Goal: Book appointment/travel/reservation

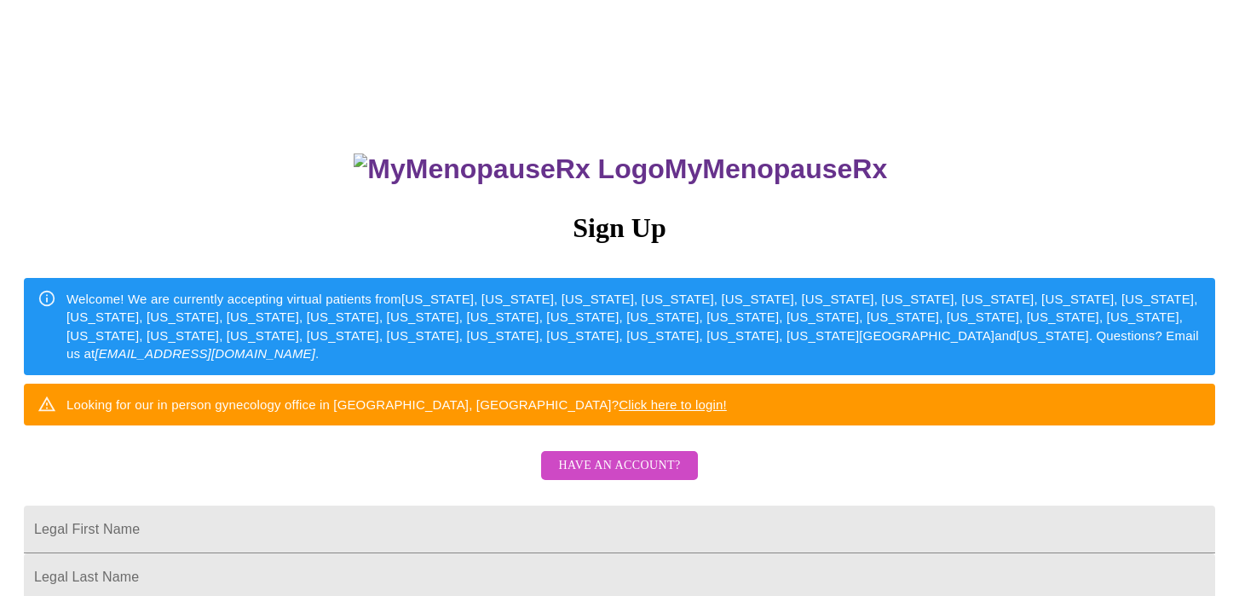
scroll to position [10, 0]
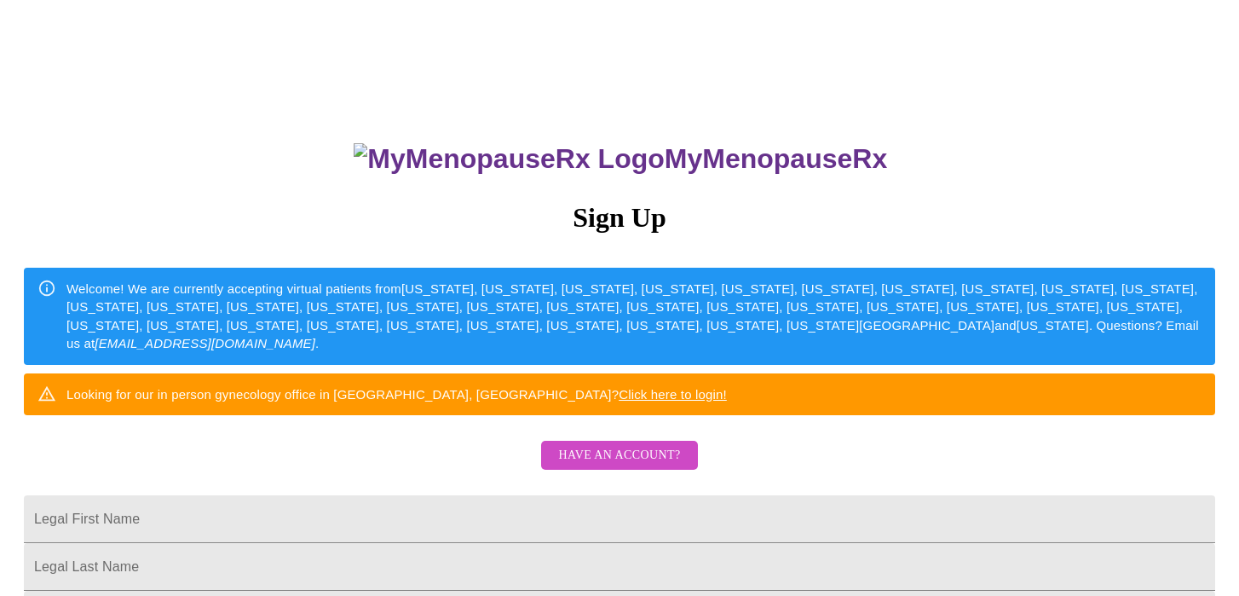
click at [630, 466] on span "Have an account?" at bounding box center [619, 455] width 122 height 21
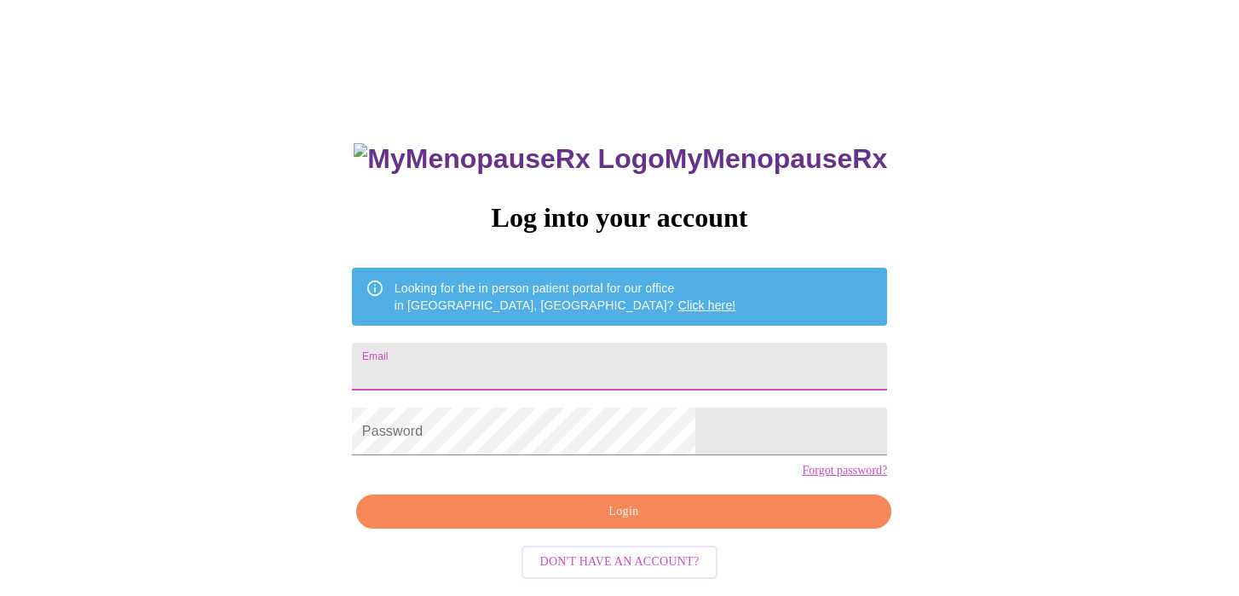
click at [487, 352] on input "Email" at bounding box center [619, 366] width 535 height 48
type input "djschoen1114@gmail.com"
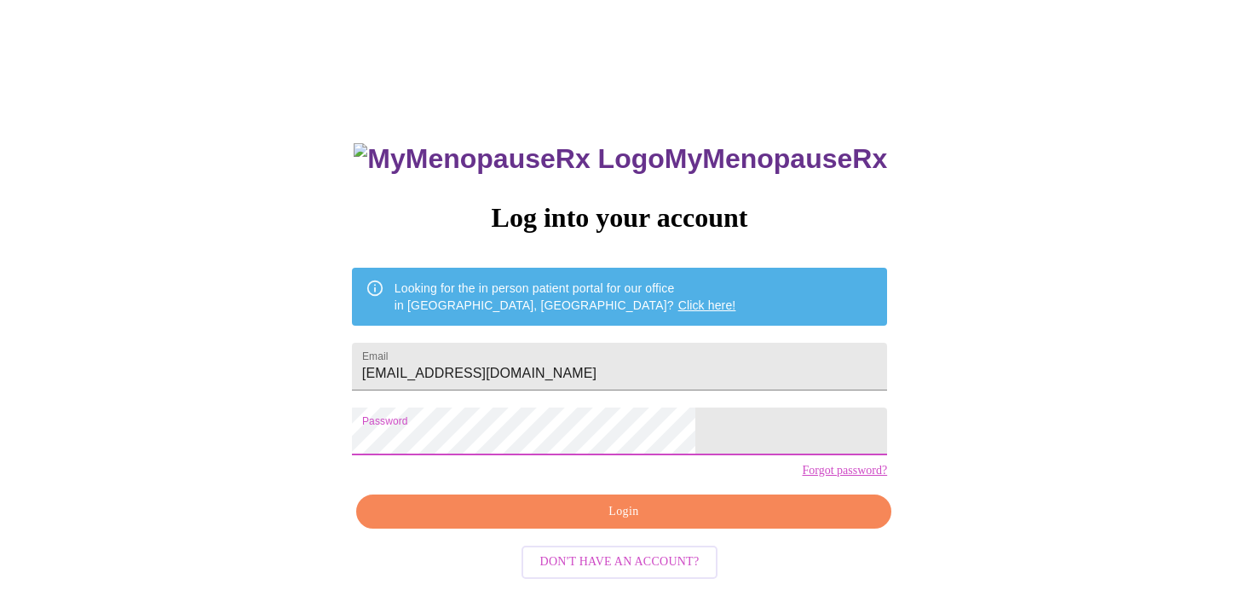
click at [611, 522] on span "Login" at bounding box center [624, 511] width 496 height 21
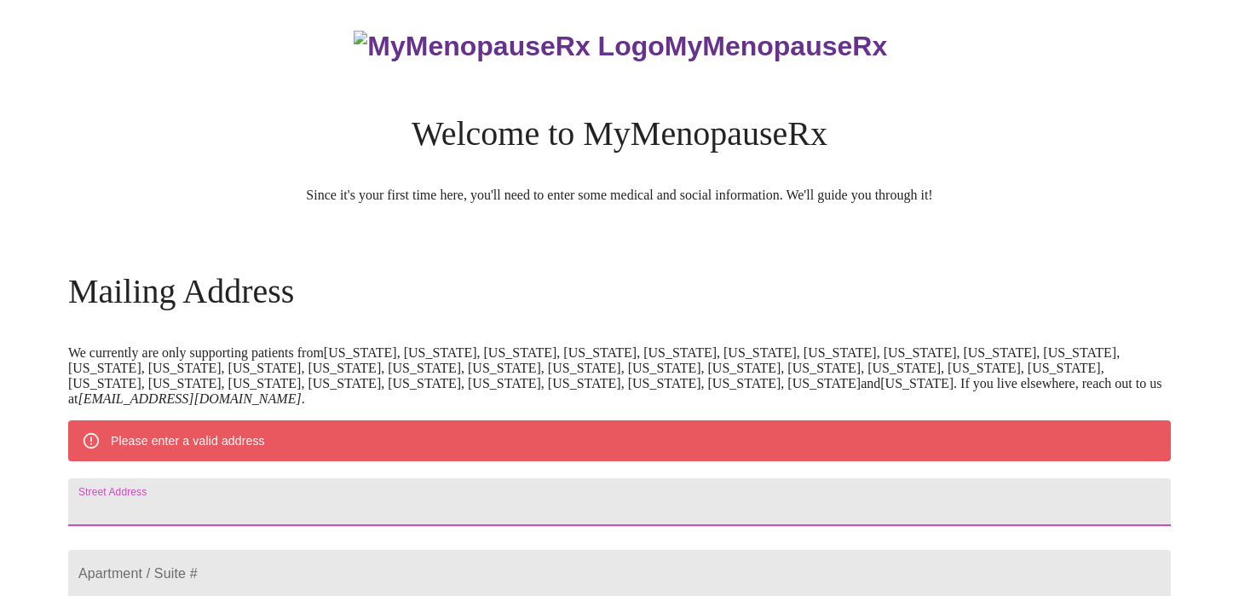
click at [308, 517] on input "Street Address" at bounding box center [619, 502] width 1102 height 48
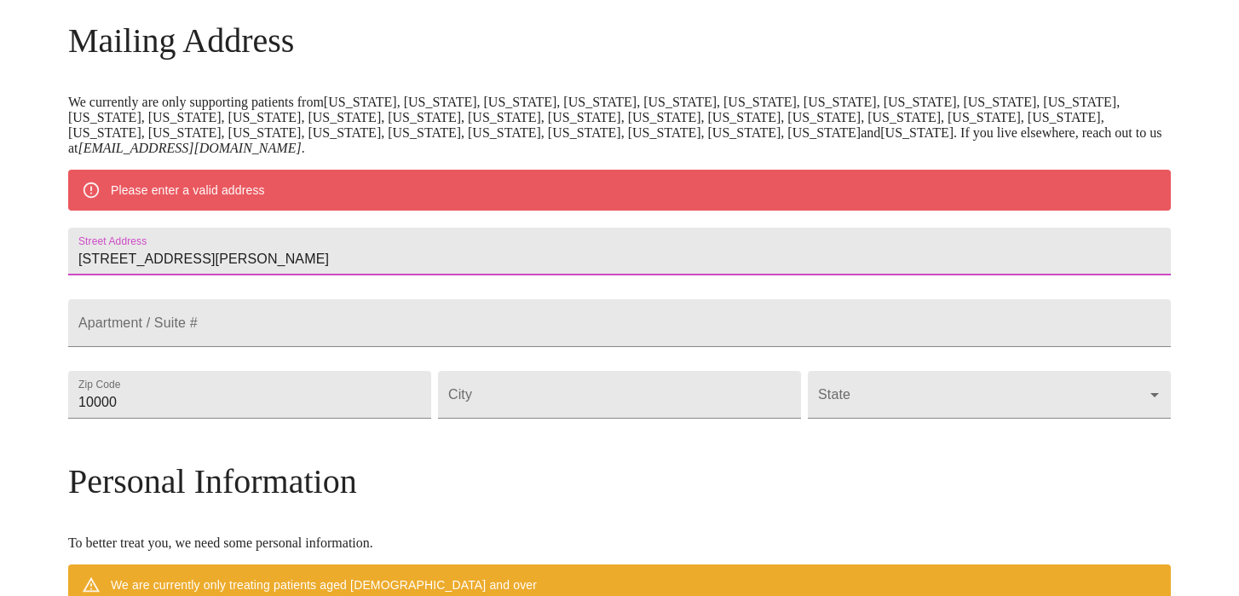
scroll to position [263, 0]
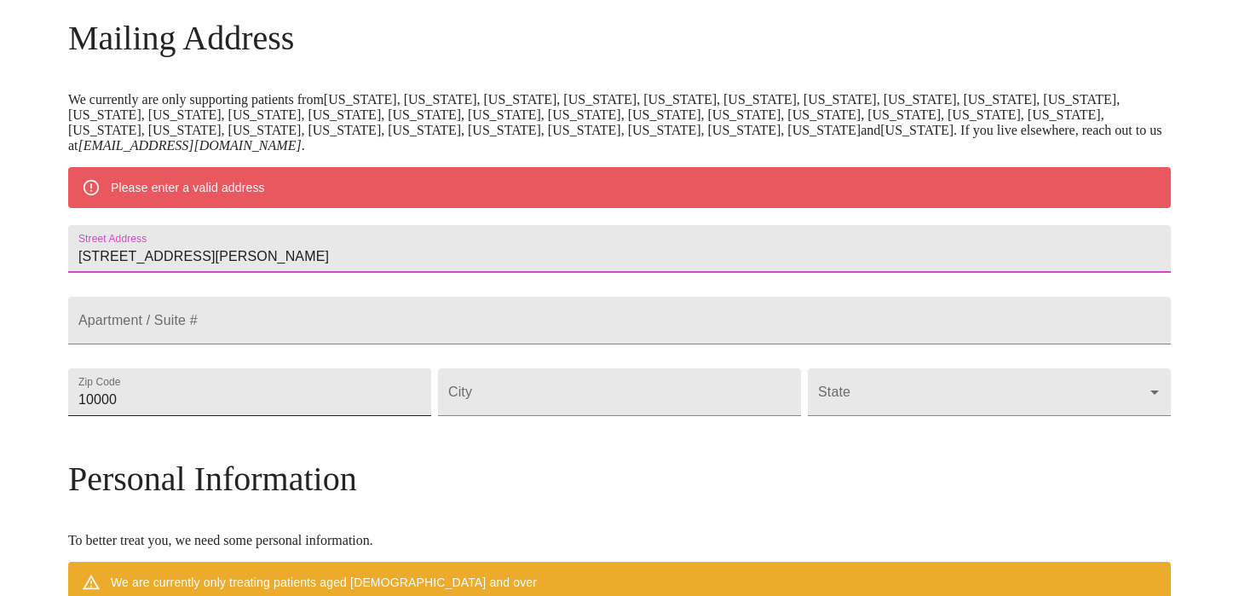
type input "33W053 Behles Way"
click at [261, 416] on input "10000" at bounding box center [249, 392] width 363 height 48
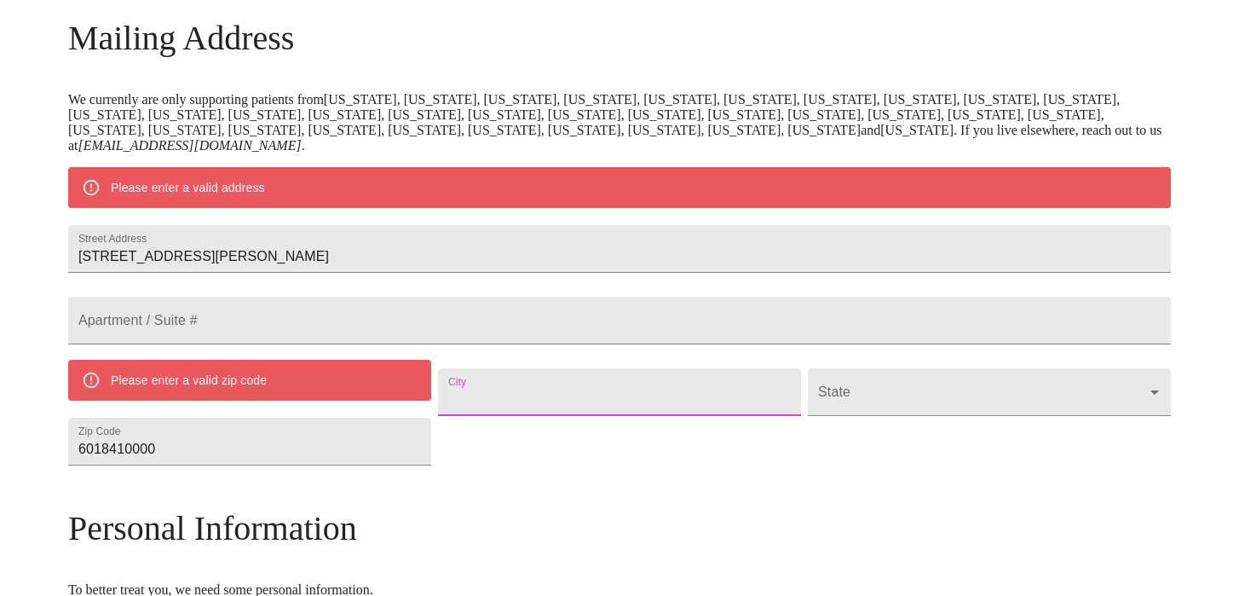
click at [549, 416] on input "Street Address" at bounding box center [619, 392] width 363 height 48
click at [298, 465] on input "6018410000" at bounding box center [249, 441] width 363 height 48
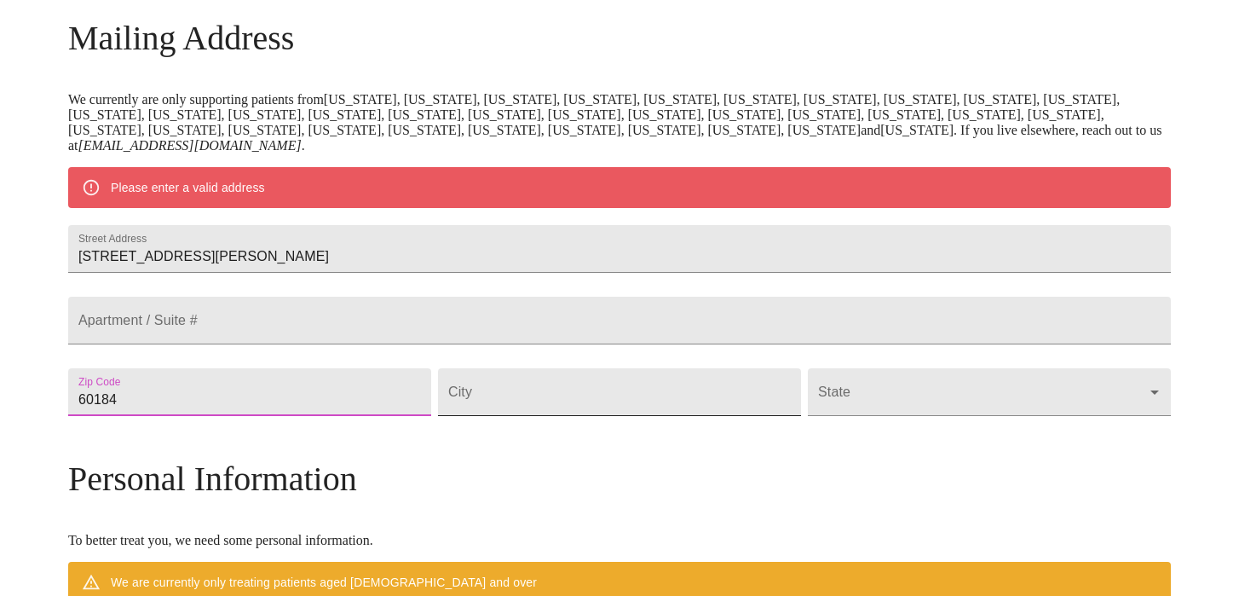
type input "60184"
click at [518, 416] on input "Street Address" at bounding box center [619, 392] width 363 height 48
type input "Wayne"
click at [815, 444] on body "MyMenopauseRx Welcome to MyMenopauseRx Since it's your first time here, you'll …" at bounding box center [619, 416] width 1225 height 1344
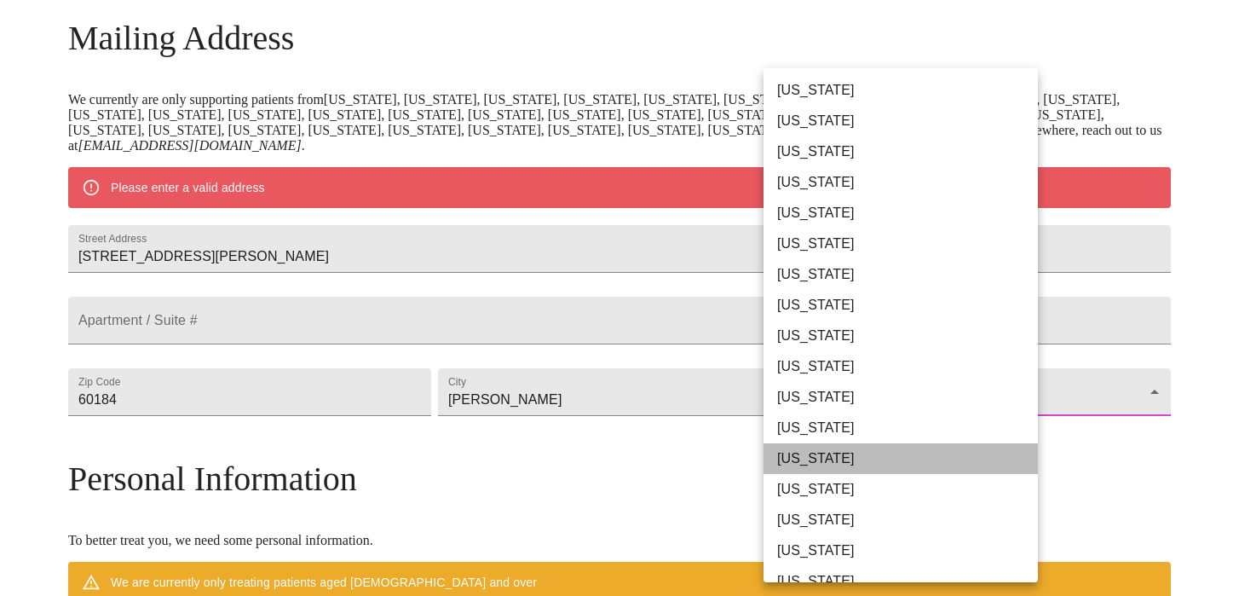
click at [812, 459] on li "Illinois" at bounding box center [900, 458] width 274 height 31
type input "Illinois"
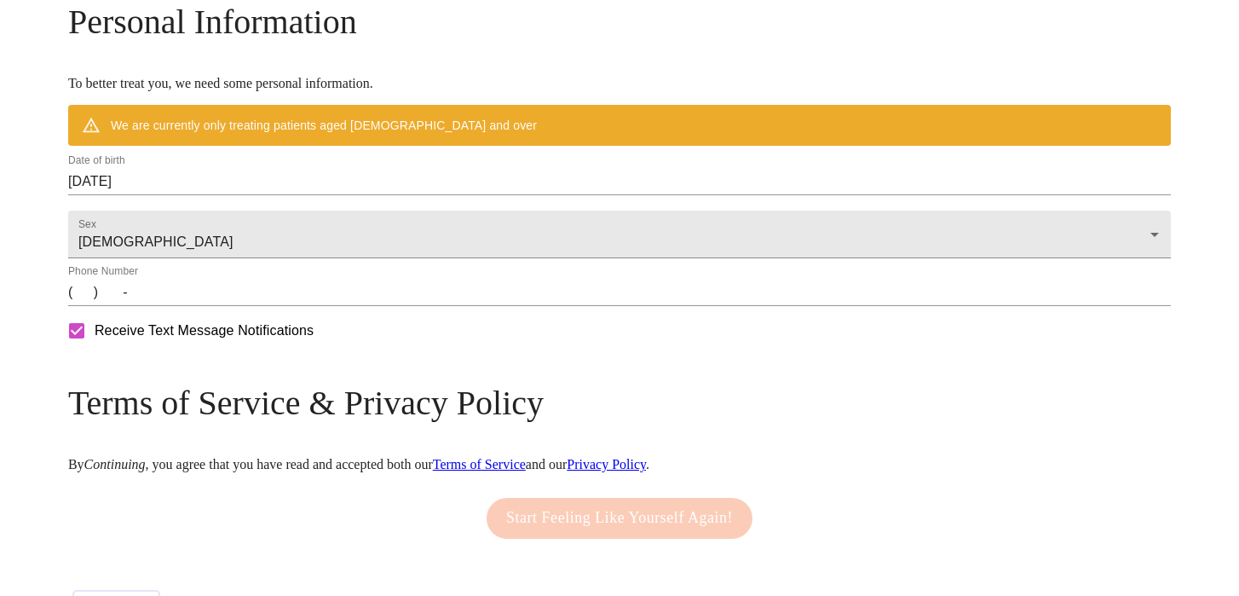
scroll to position [680, 0]
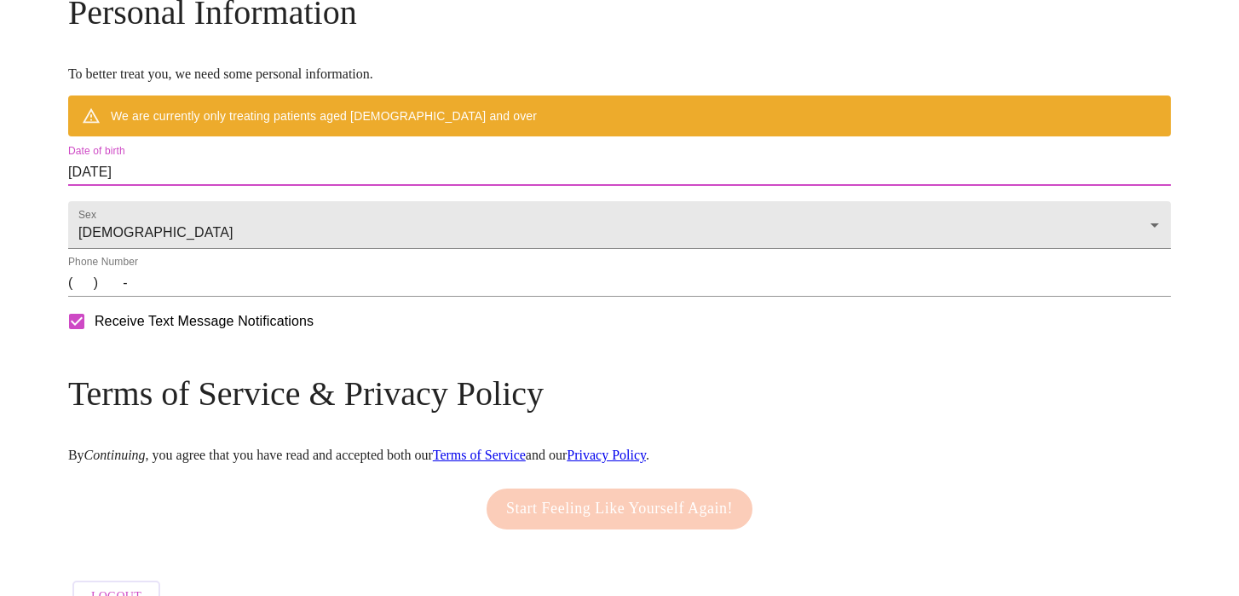
drag, startPoint x: 280, startPoint y: 210, endPoint x: 199, endPoint y: 203, distance: 82.1
click at [199, 189] on div "Date of birth 10/01/2025" at bounding box center [619, 165] width 1109 height 48
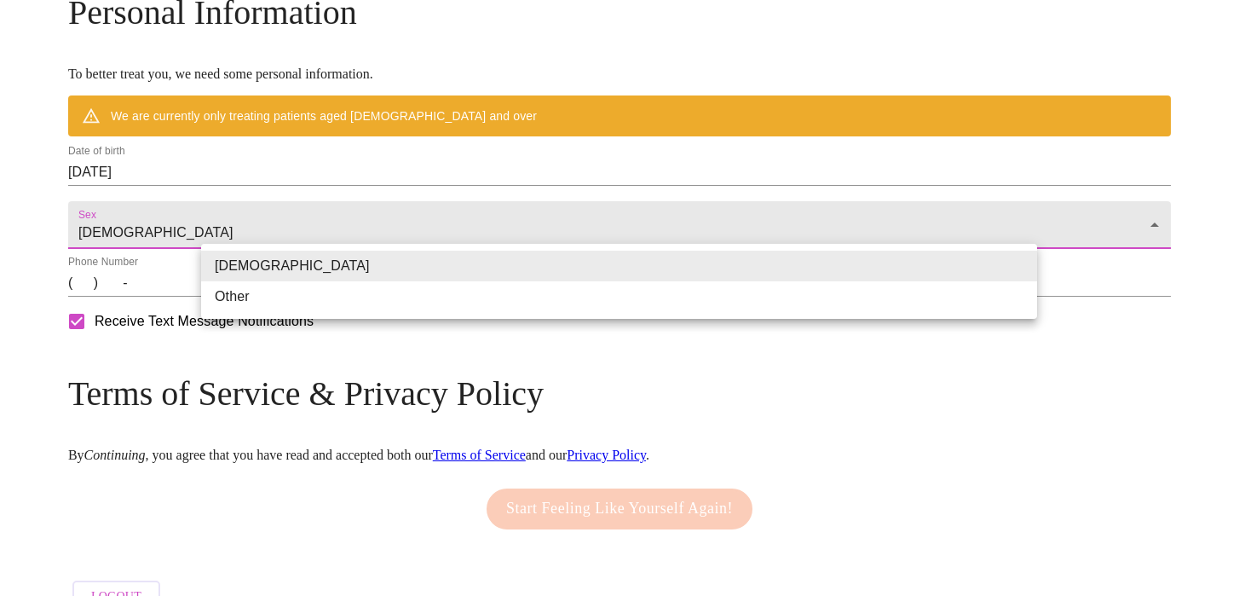
click at [267, 207] on div at bounding box center [619, 298] width 1239 height 596
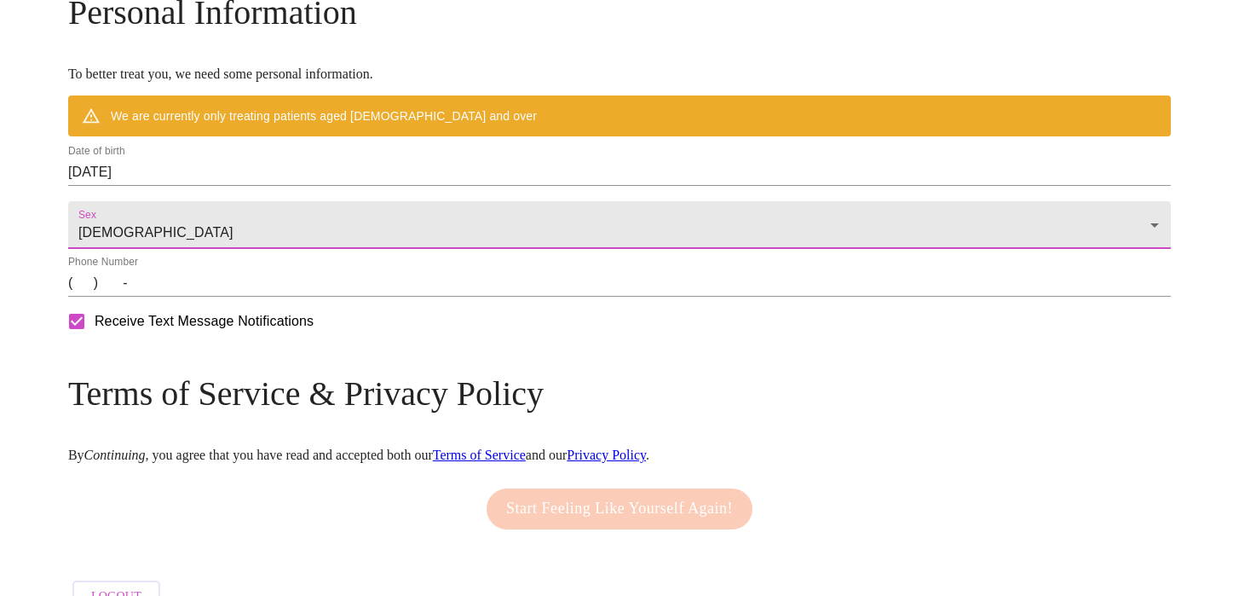
click at [644, 186] on input "10/01/2025" at bounding box center [619, 171] width 1102 height 27
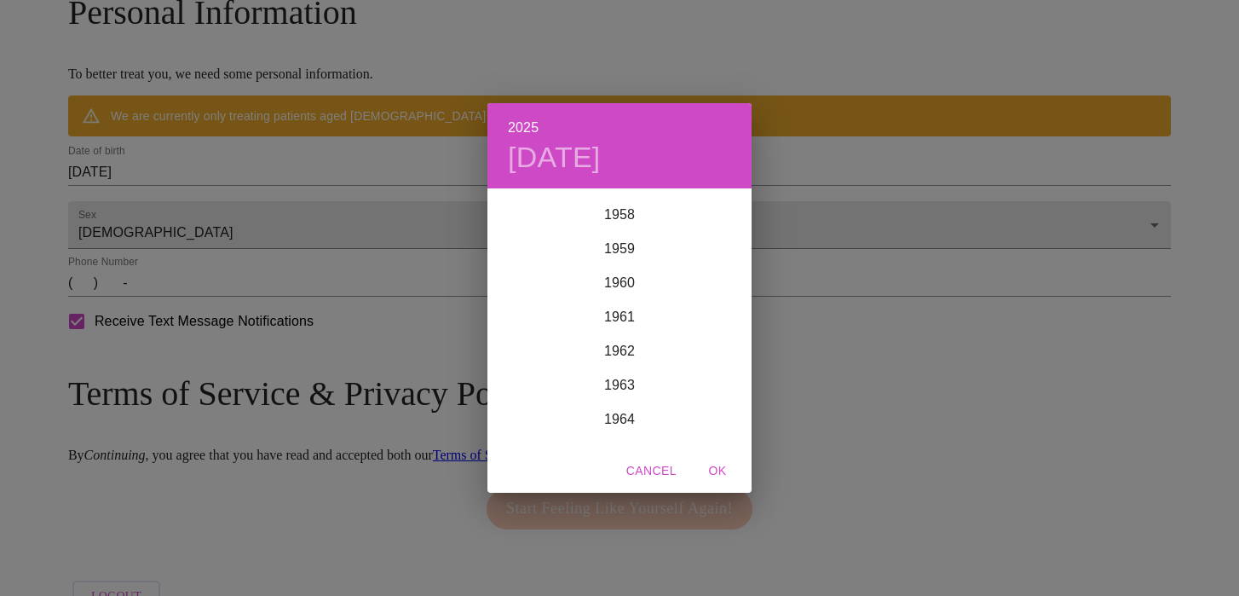
scroll to position [2009, 0]
click at [634, 272] on div "1960" at bounding box center [619, 277] width 264 height 34
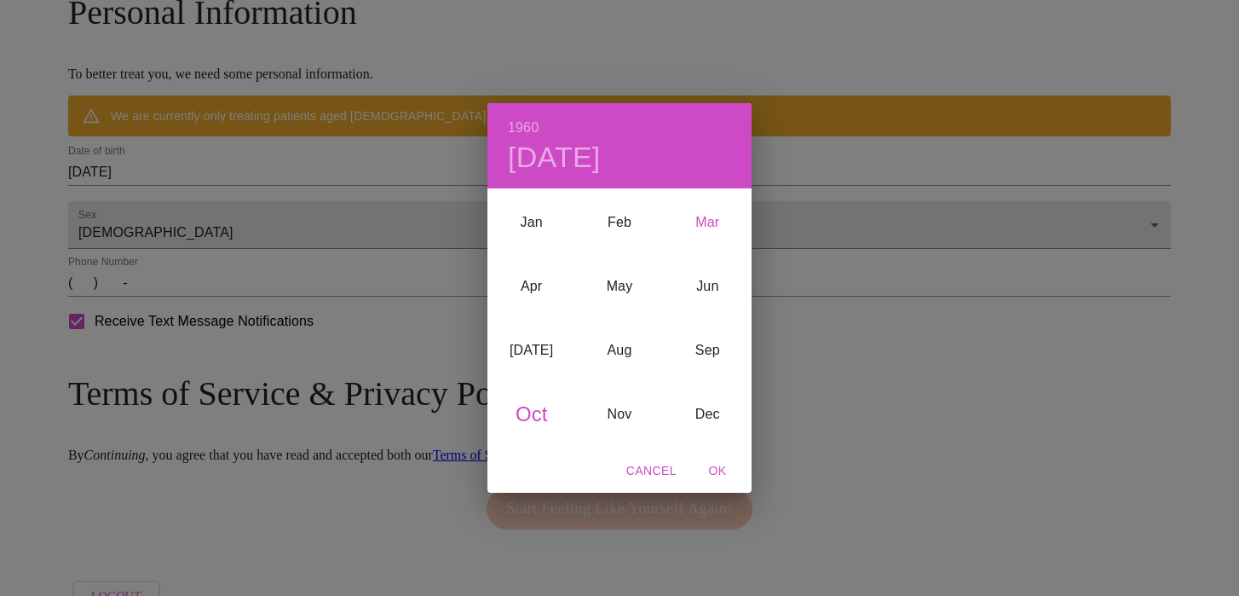
click at [705, 227] on div "Mar" at bounding box center [708, 222] width 88 height 64
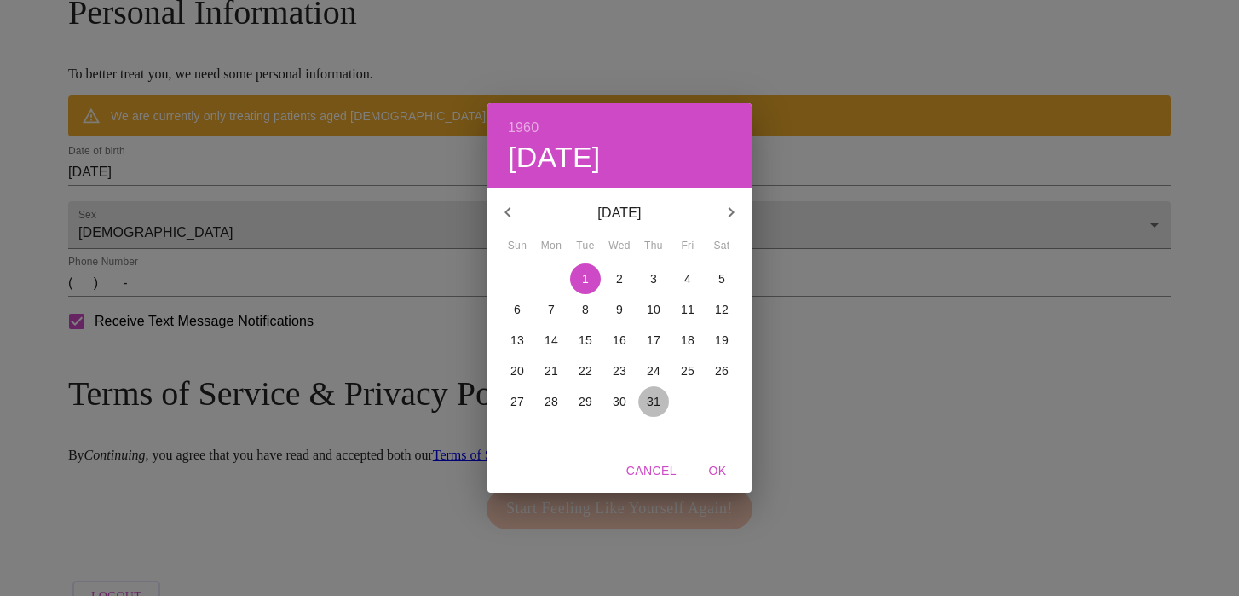
click at [650, 404] on p "31" at bounding box center [654, 401] width 14 height 17
click at [716, 470] on span "OK" at bounding box center [717, 470] width 41 height 21
type input "03/31/1960"
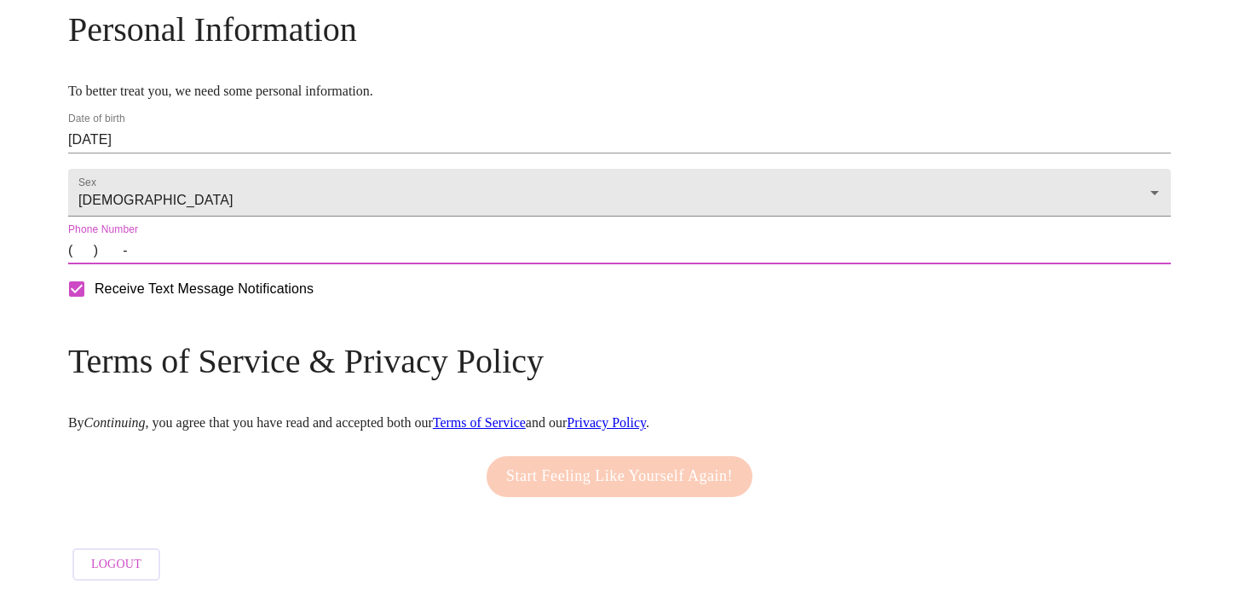
click at [233, 264] on input "(   )    -" at bounding box center [619, 250] width 1102 height 27
click at [217, 264] on input "(   )    -" at bounding box center [619, 250] width 1102 height 27
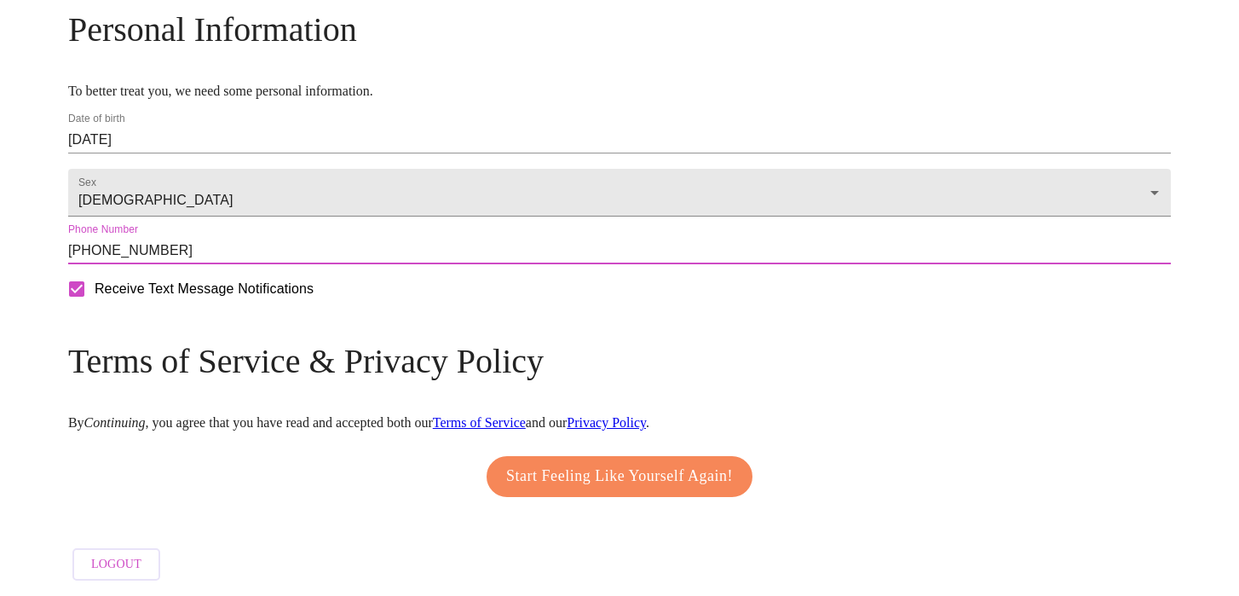
type input "(847) 417-1881"
click at [599, 490] on span "Start Feeling Like Yourself Again!" at bounding box center [619, 476] width 227 height 27
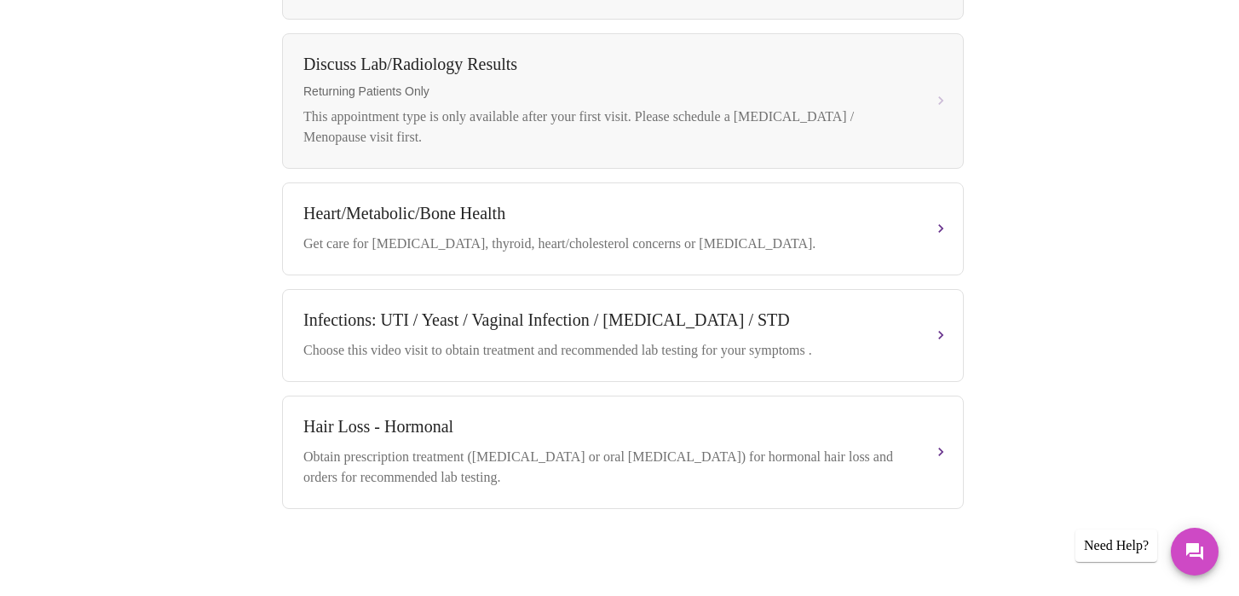
scroll to position [970, 0]
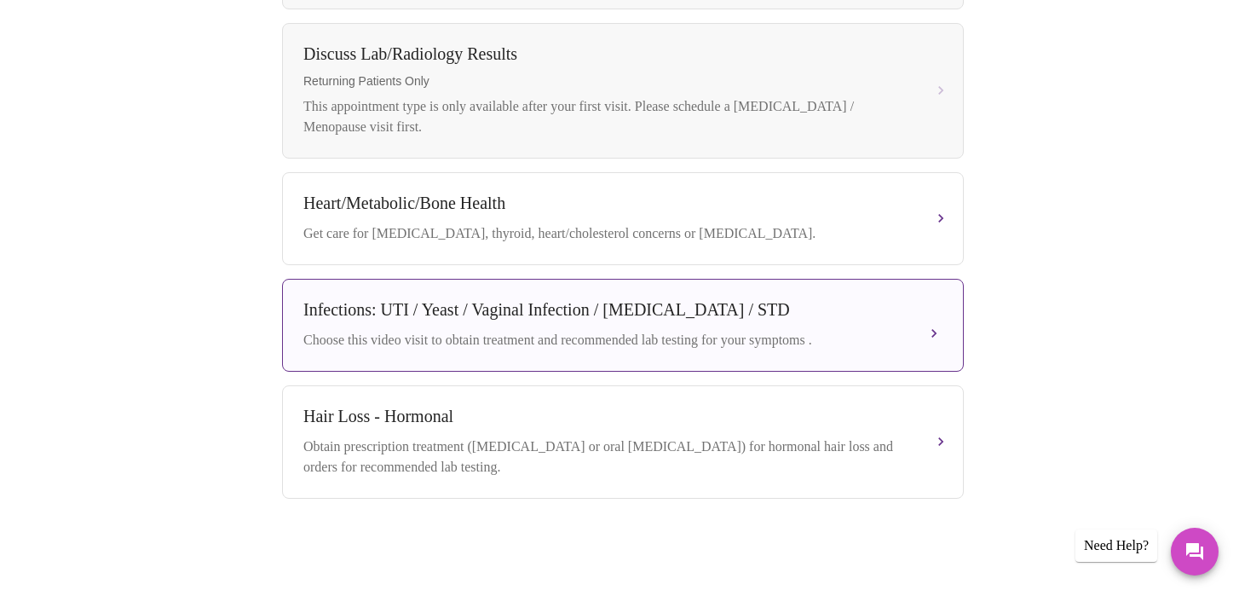
click at [726, 300] on div "Infections: UTI / Yeast / Vaginal Infection / Herpes / STD" at bounding box center [605, 310] width 605 height 20
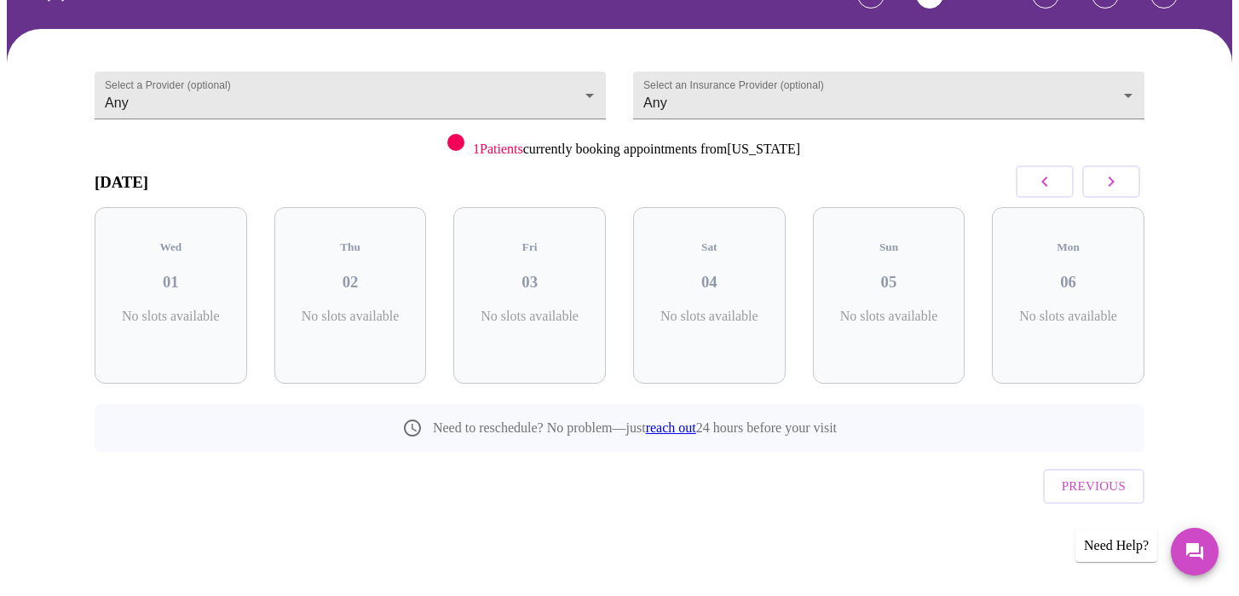
scroll to position [74, 0]
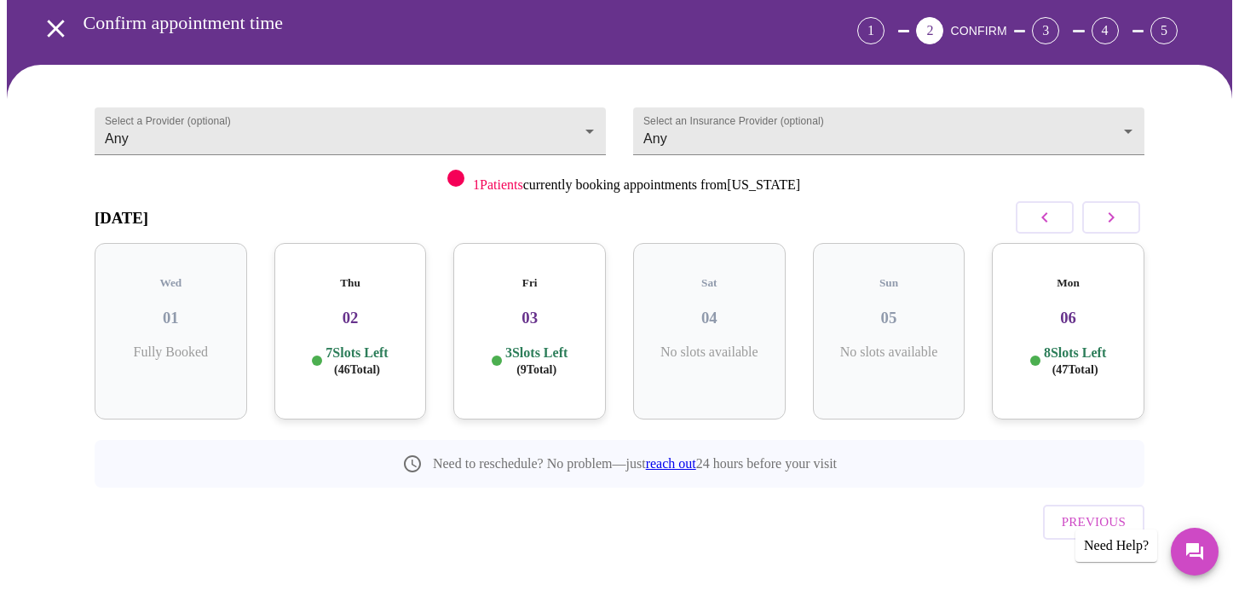
click at [361, 363] on span "( 46 Total)" at bounding box center [357, 369] width 46 height 13
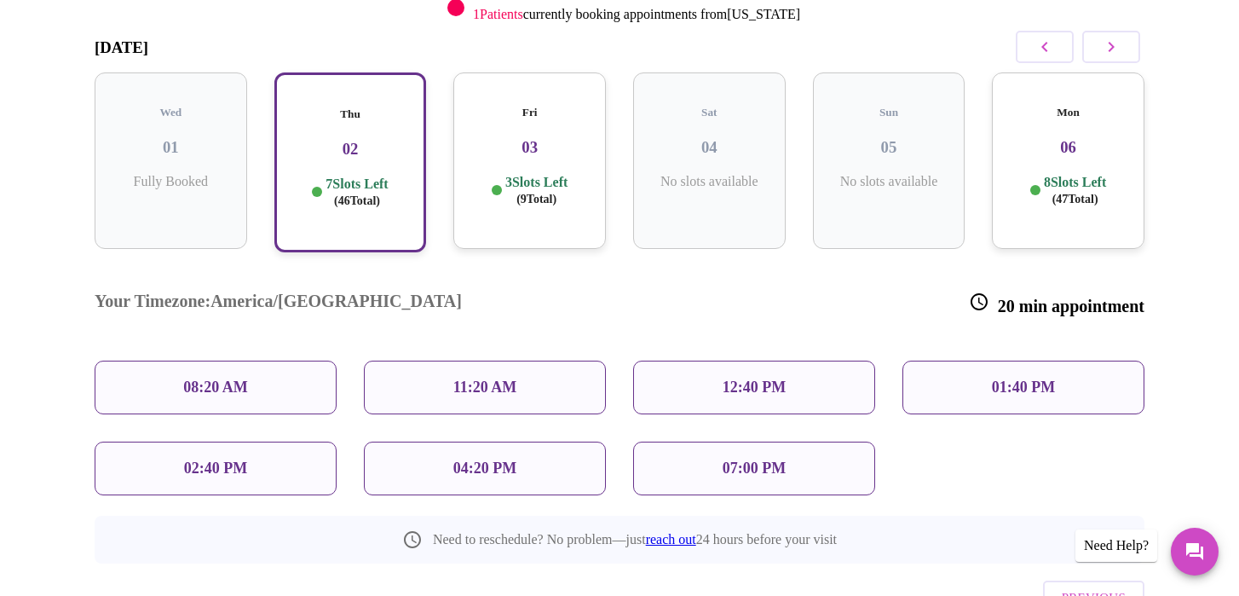
scroll to position [248, 0]
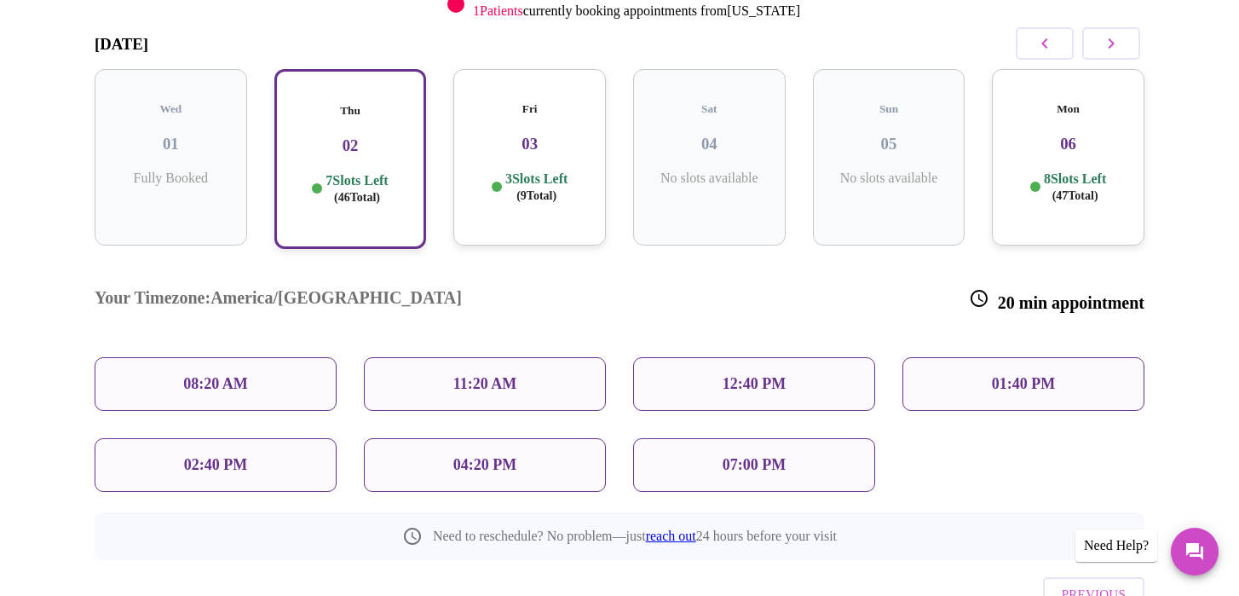
click at [492, 375] on p "11:20 AM" at bounding box center [485, 384] width 64 height 18
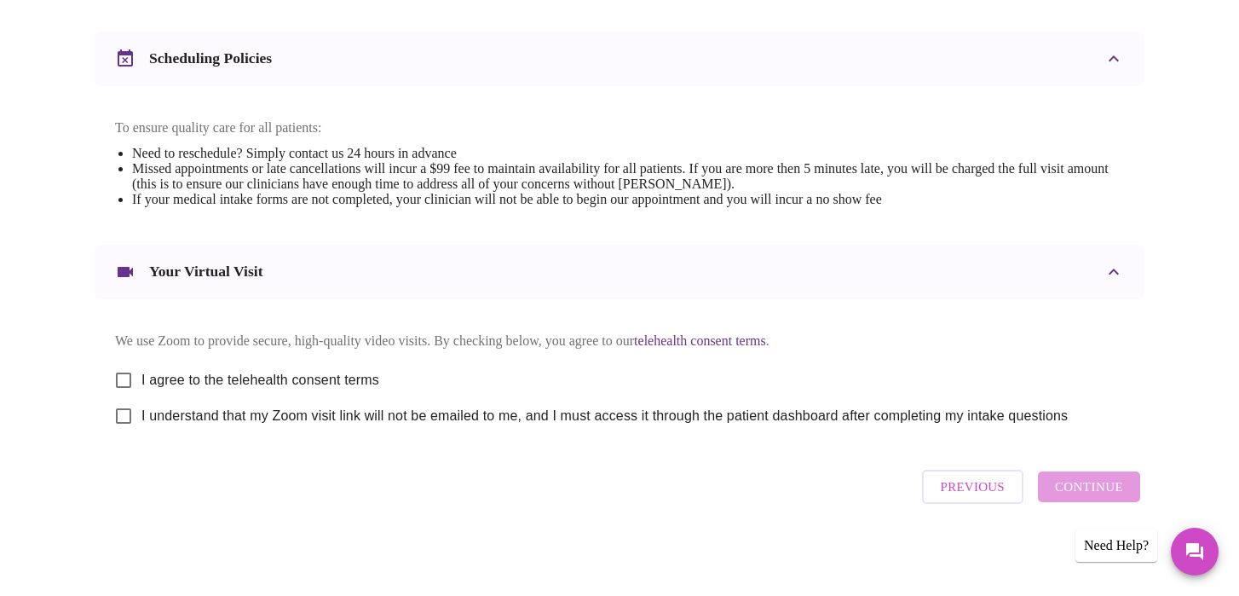
scroll to position [639, 0]
click at [133, 373] on input "I agree to the telehealth consent terms" at bounding box center [124, 380] width 36 height 36
checkbox input "true"
click at [120, 413] on input "I understand that my Zoom visit link will not be emailed to me, and I must acce…" at bounding box center [124, 416] width 36 height 36
checkbox input "true"
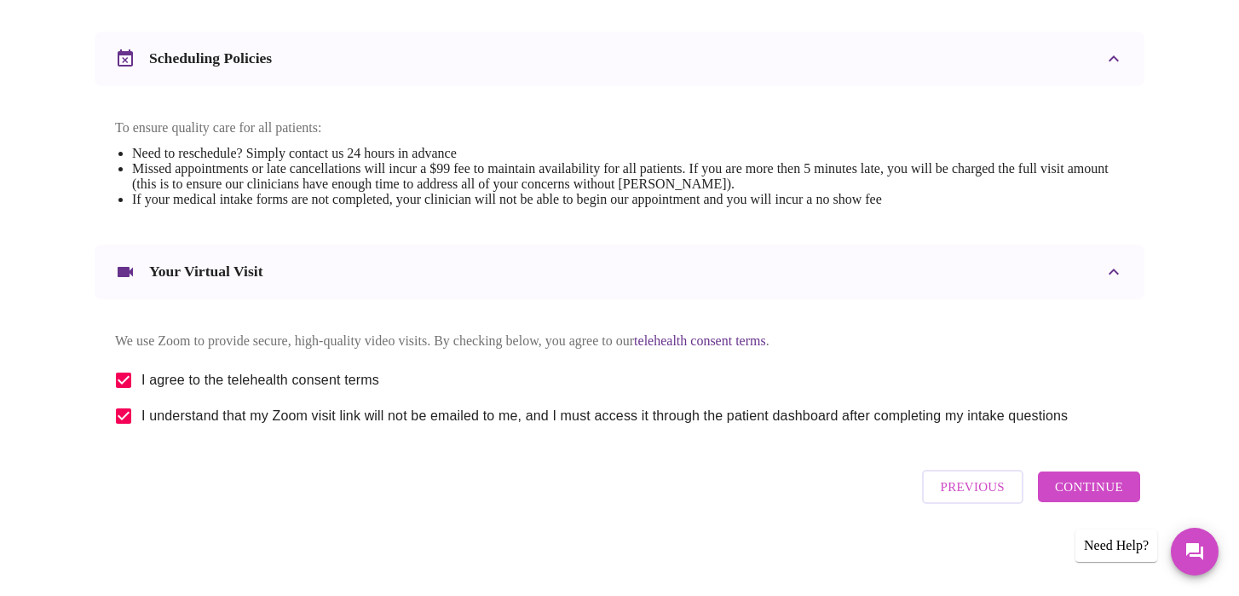
click at [1084, 490] on span "Continue" at bounding box center [1089, 486] width 68 height 22
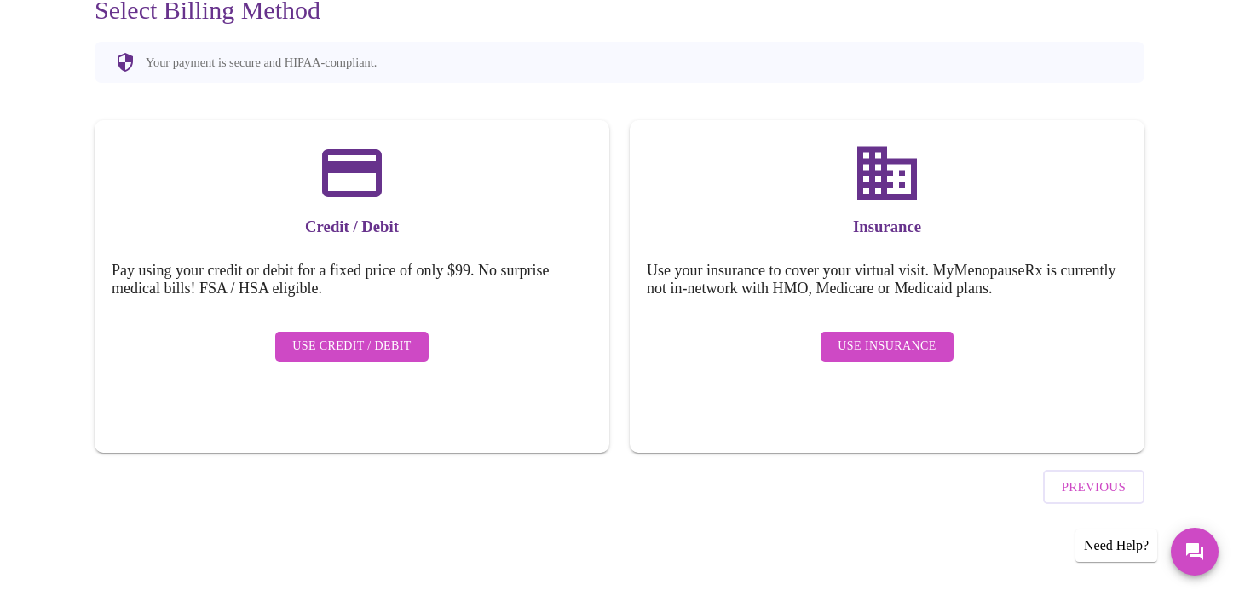
scroll to position [129, 0]
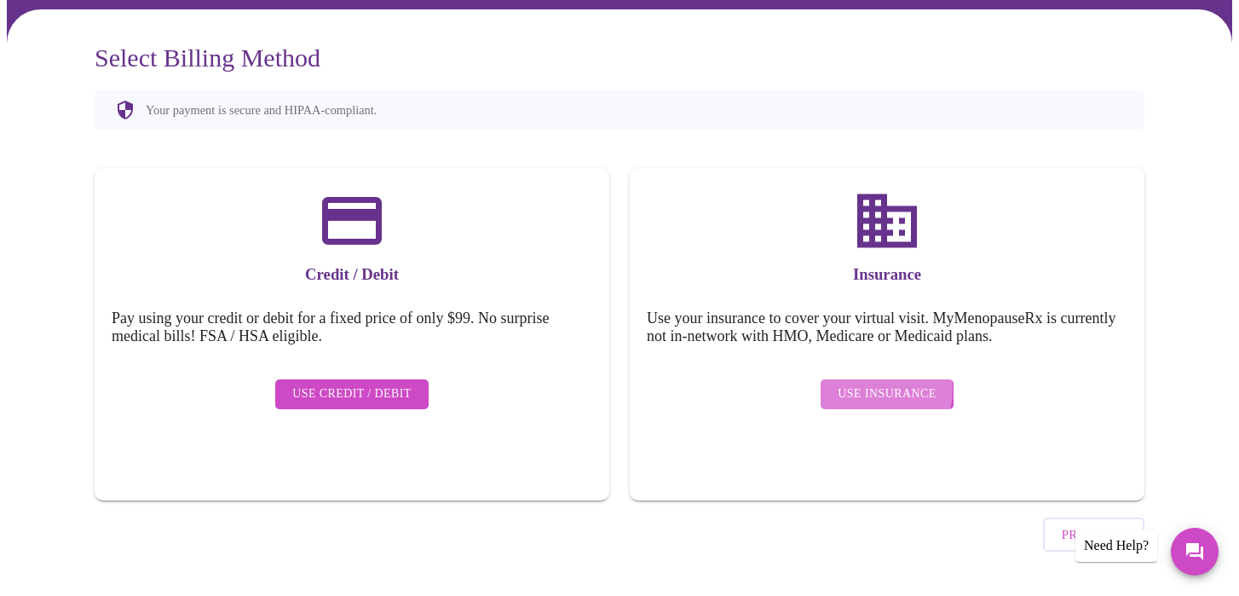
click at [872, 383] on span "Use Insurance" at bounding box center [886, 393] width 98 height 21
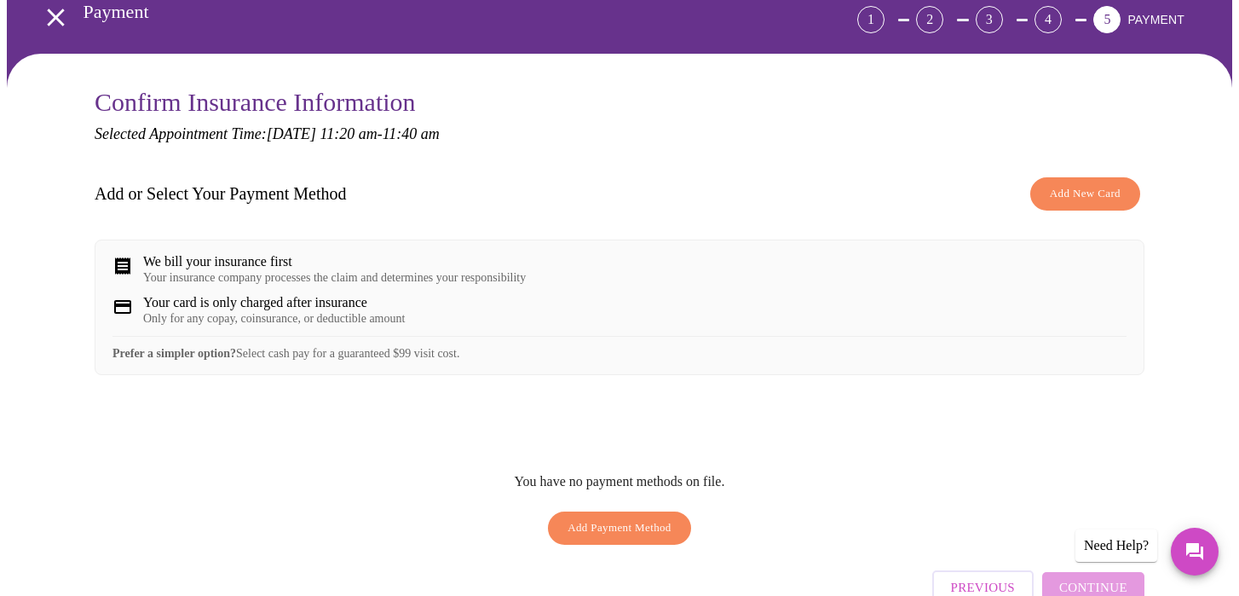
scroll to position [36, 0]
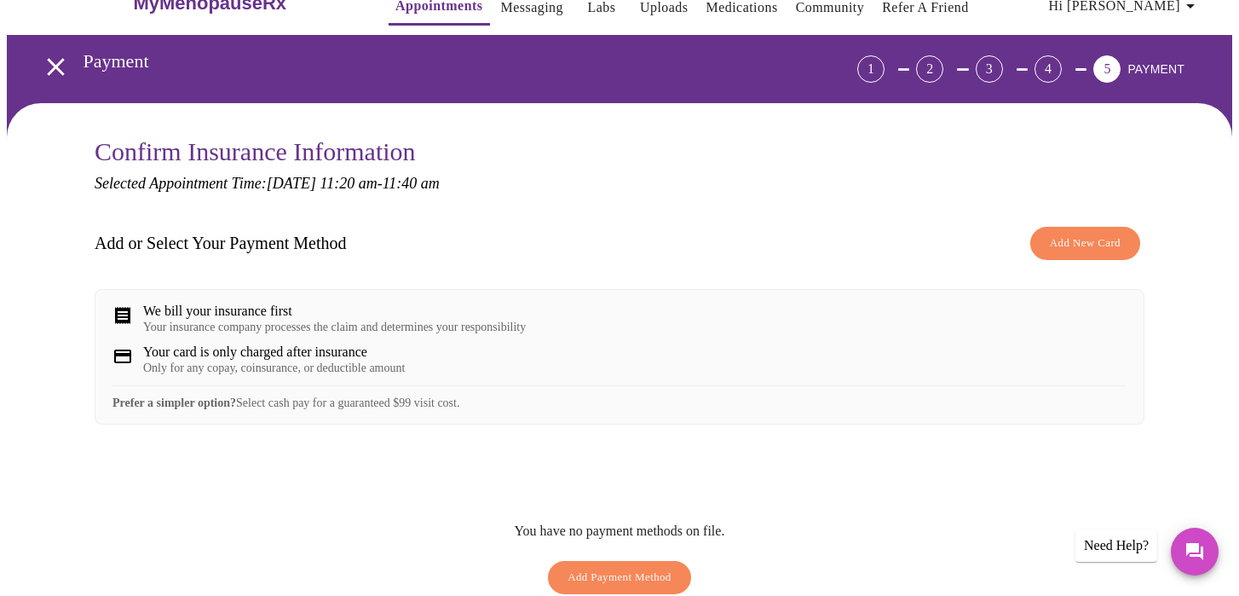
click at [1097, 235] on span "Add New Card" at bounding box center [1085, 243] width 71 height 20
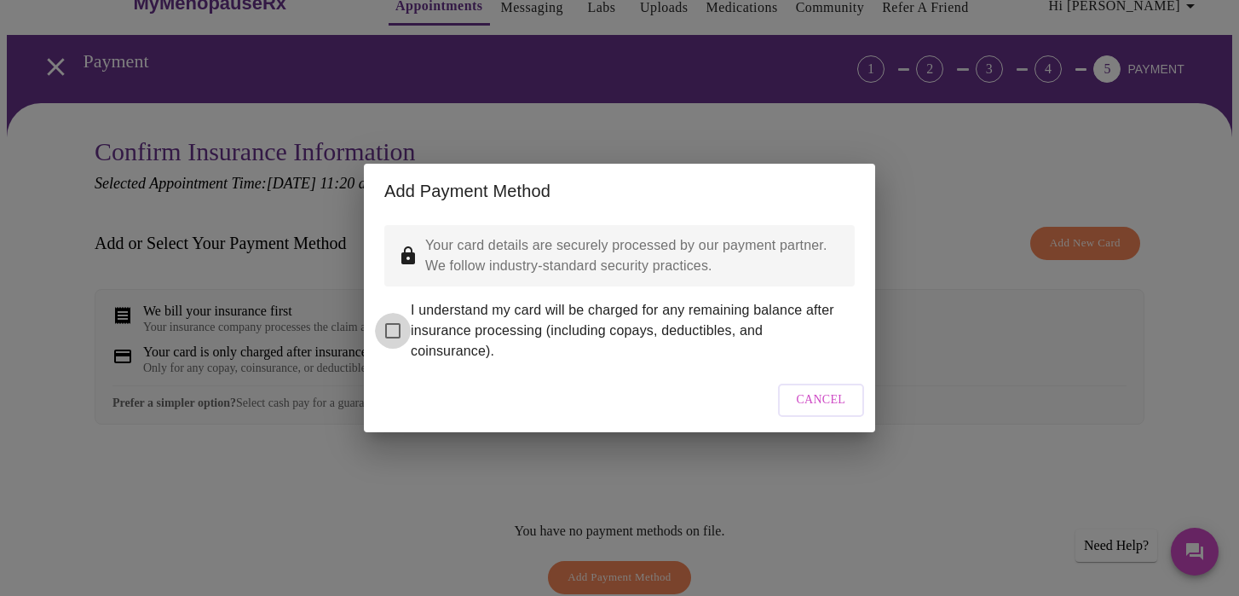
click at [395, 316] on input "I understand my card will be charged for any remaining balance after insurance …" at bounding box center [393, 331] width 36 height 36
checkbox input "true"
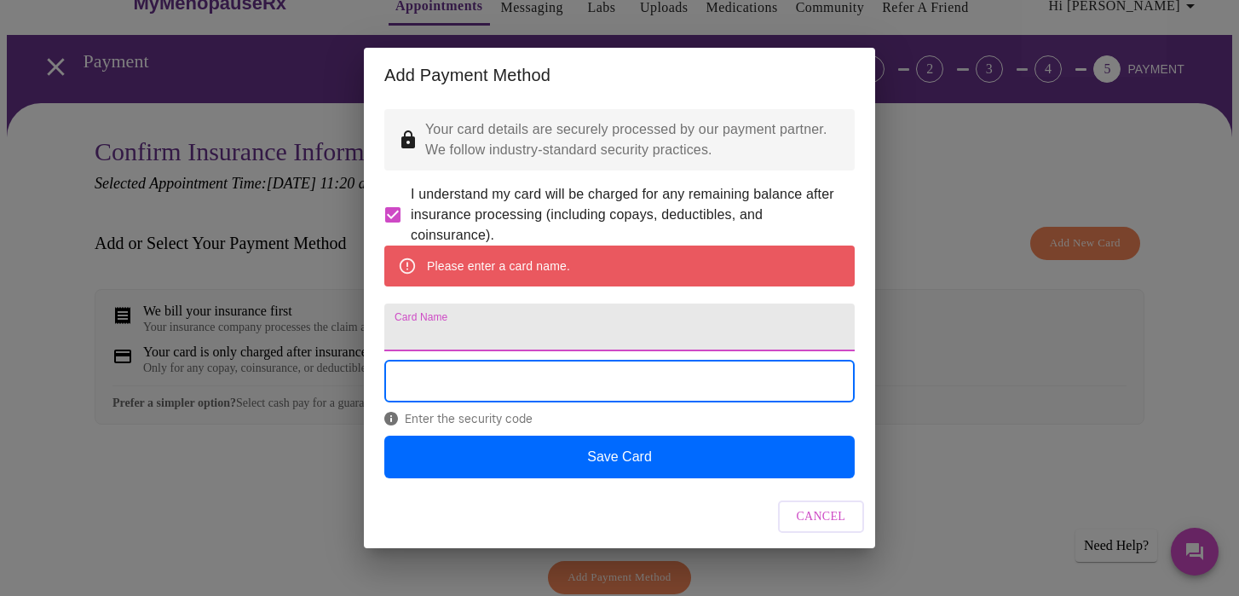
click at [459, 330] on input "Card Name" at bounding box center [619, 327] width 470 height 48
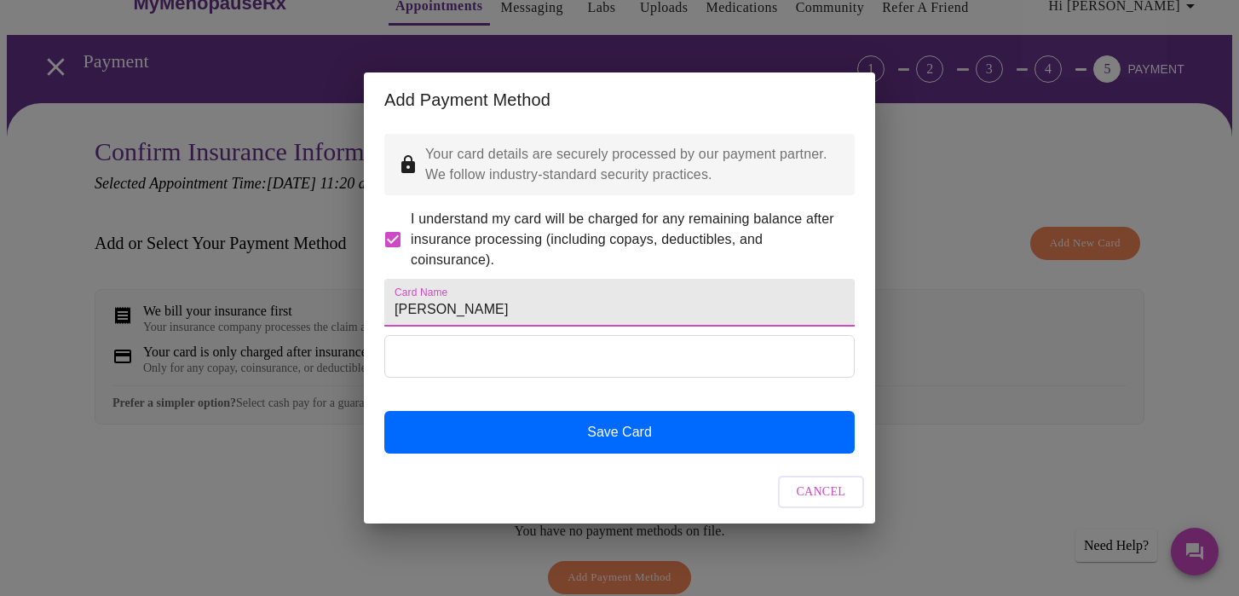
type input "Donna Schoen"
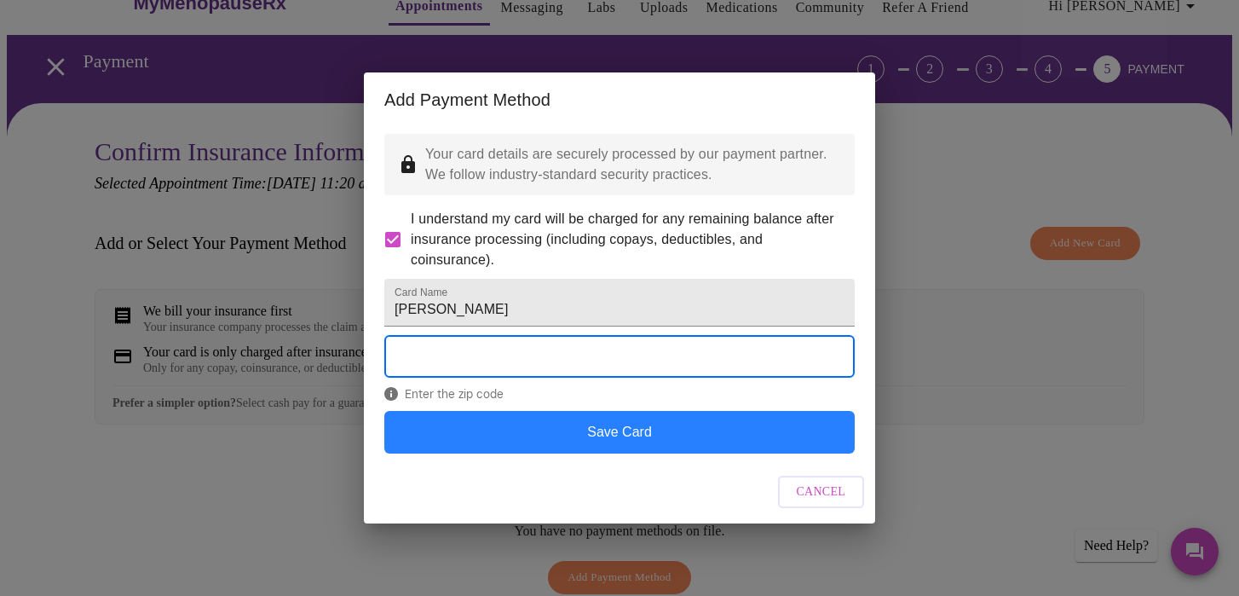
click at [637, 453] on button "Save Card" at bounding box center [619, 432] width 470 height 43
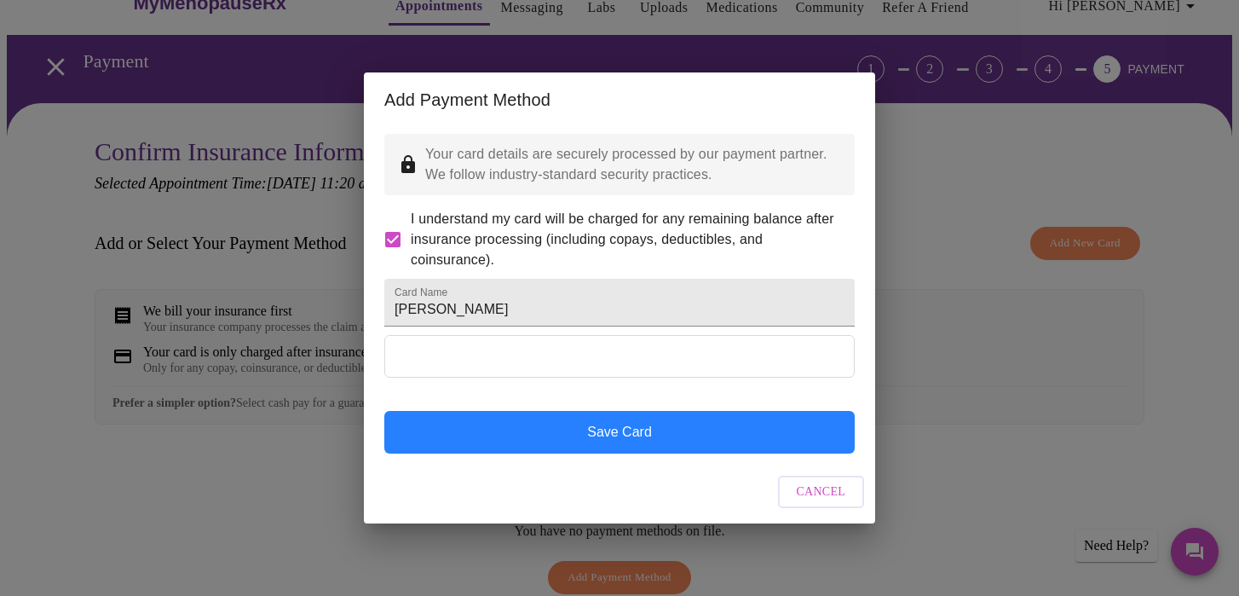
scroll to position [20, 0]
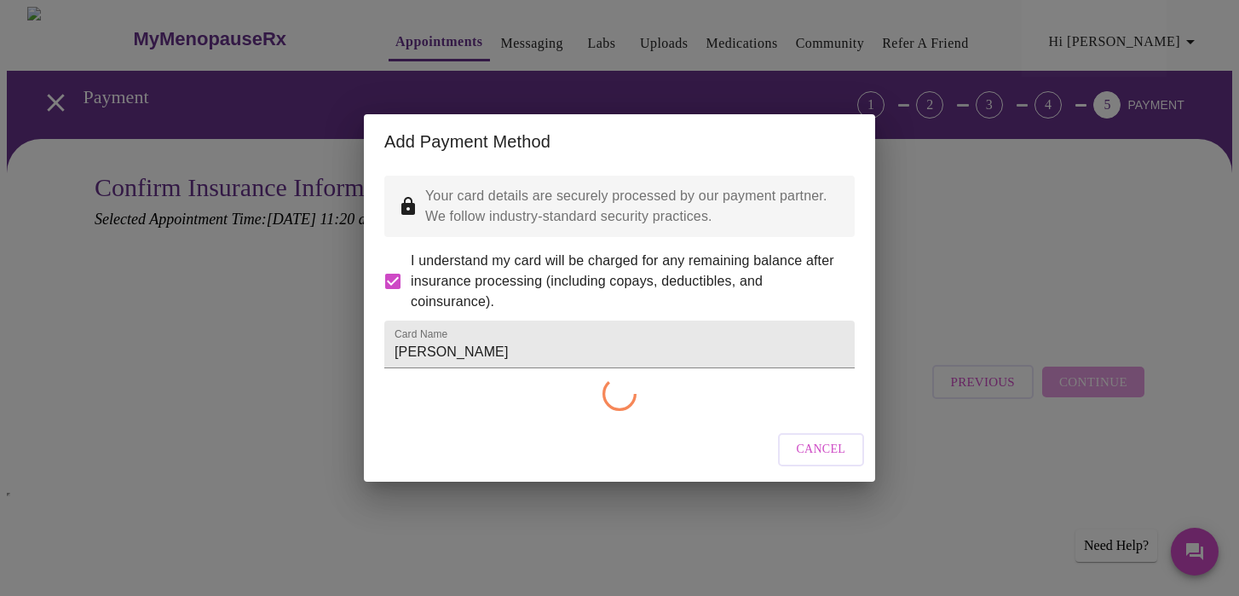
checkbox input "false"
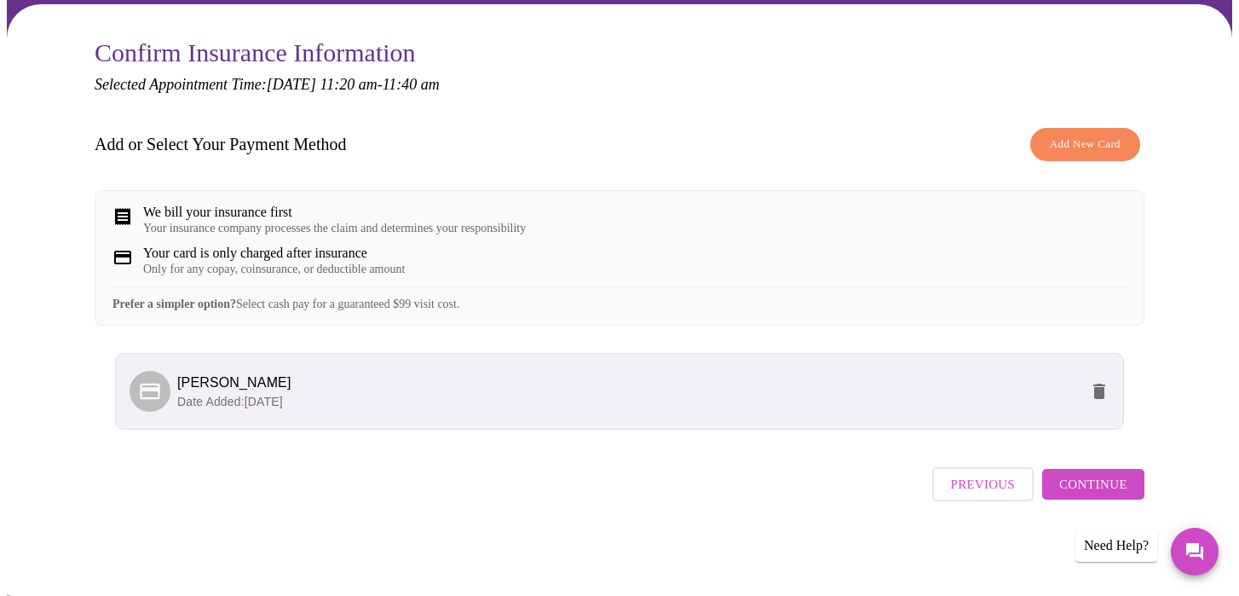
scroll to position [144, 0]
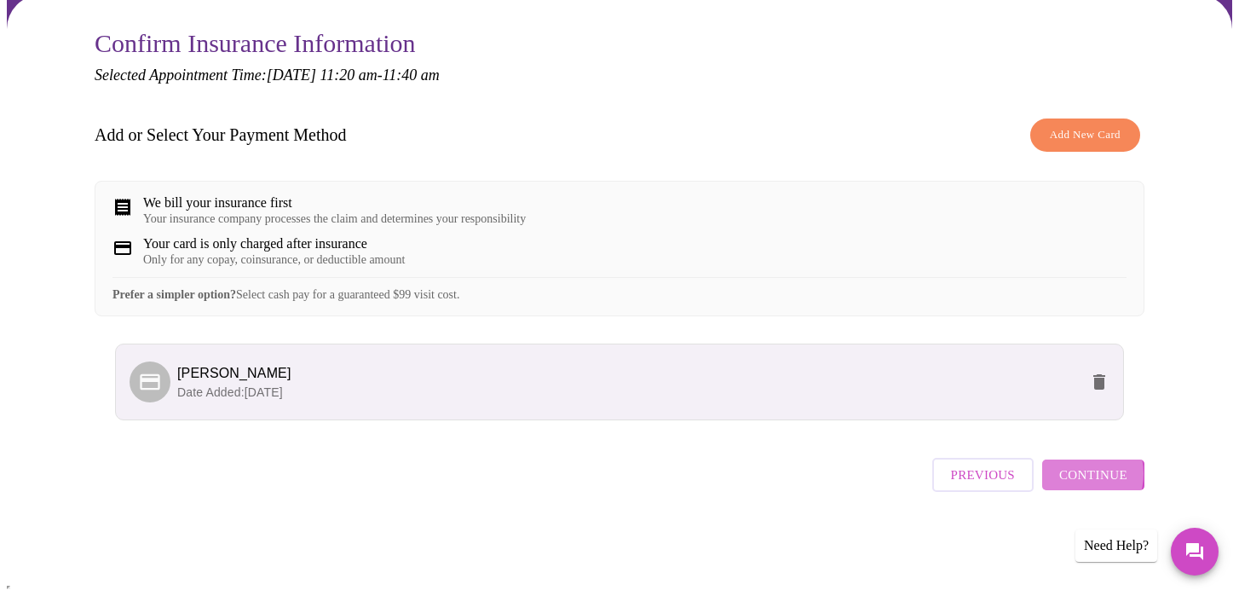
click at [1078, 486] on span "Continue" at bounding box center [1093, 474] width 68 height 22
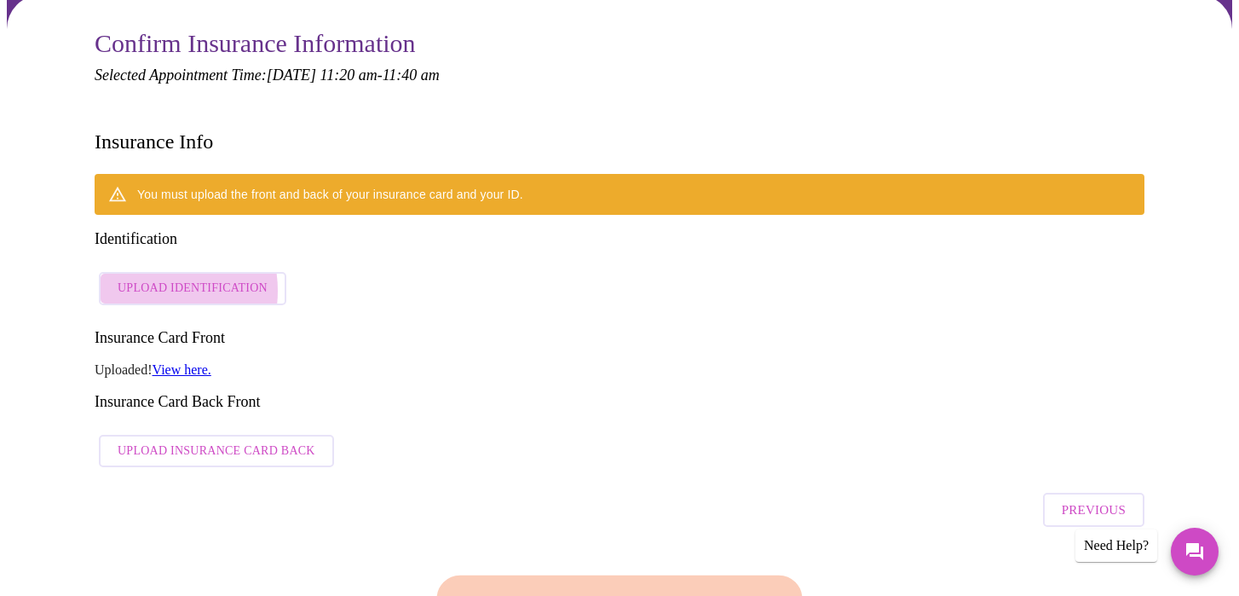
click at [149, 278] on span "Upload Identification" at bounding box center [193, 288] width 150 height 21
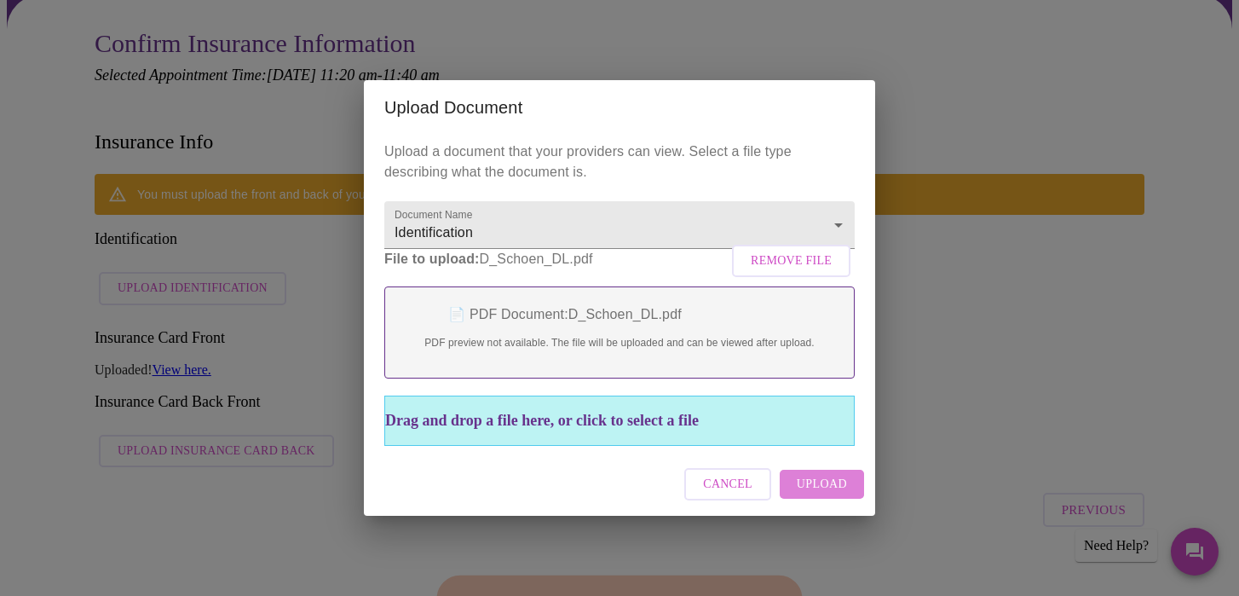
click at [830, 474] on span "Upload" at bounding box center [822, 484] width 50 height 21
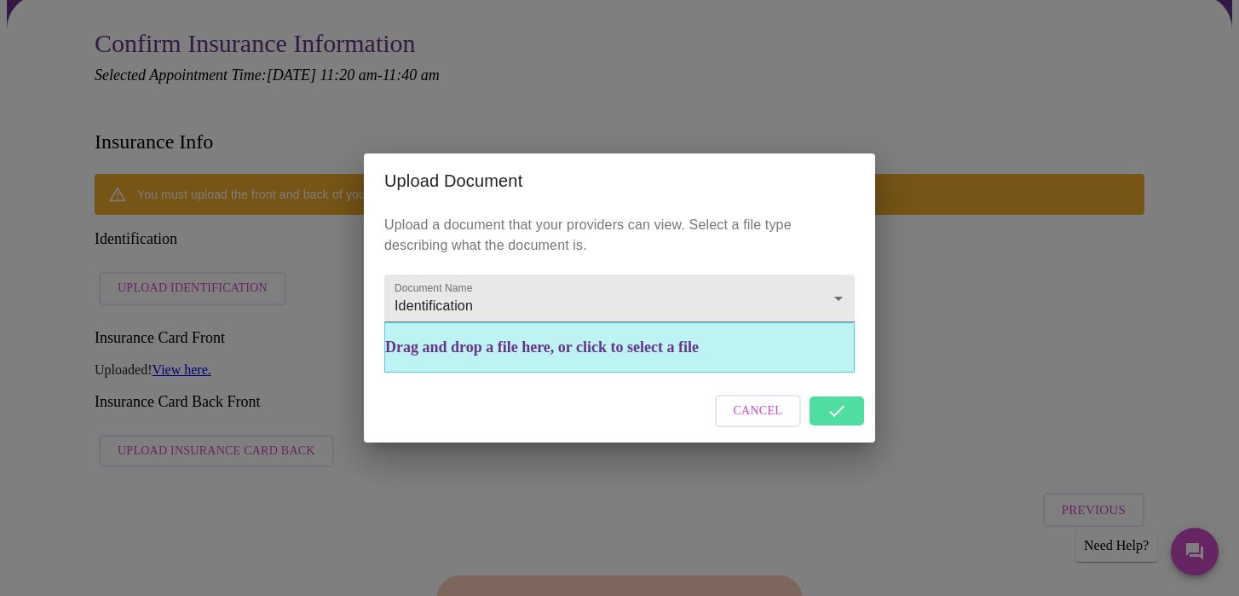
click at [332, 455] on div "Upload Document Upload a document that your providers can view. Select a file t…" at bounding box center [619, 298] width 1239 height 596
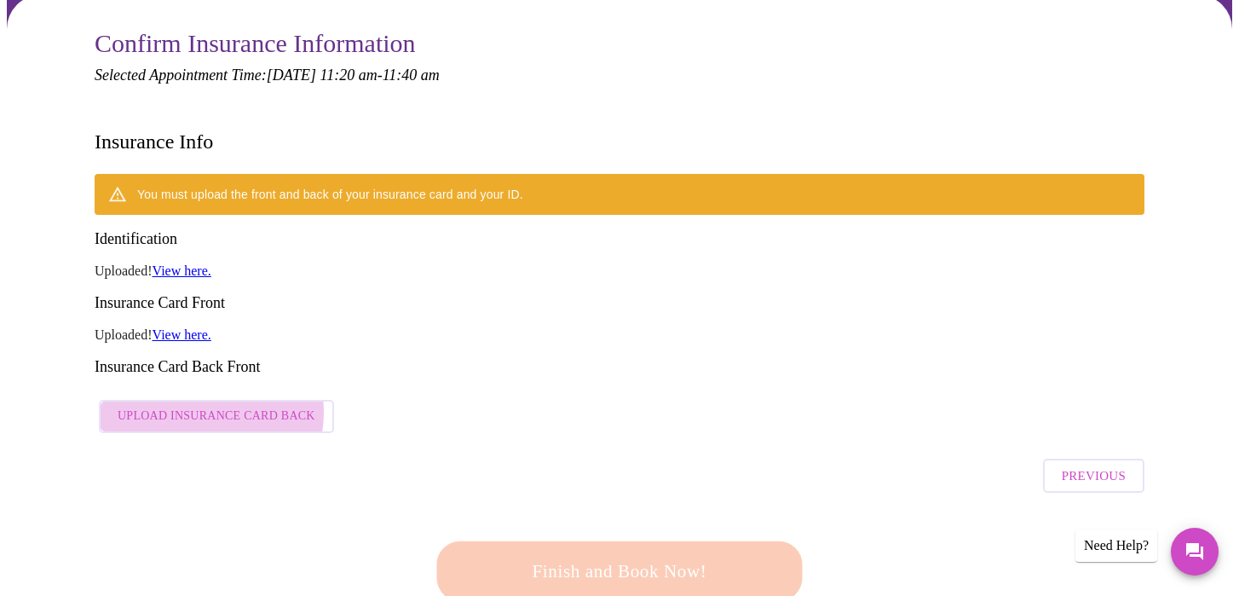
click at [203, 406] on span "Upload Insurance Card Back" at bounding box center [217, 416] width 198 height 21
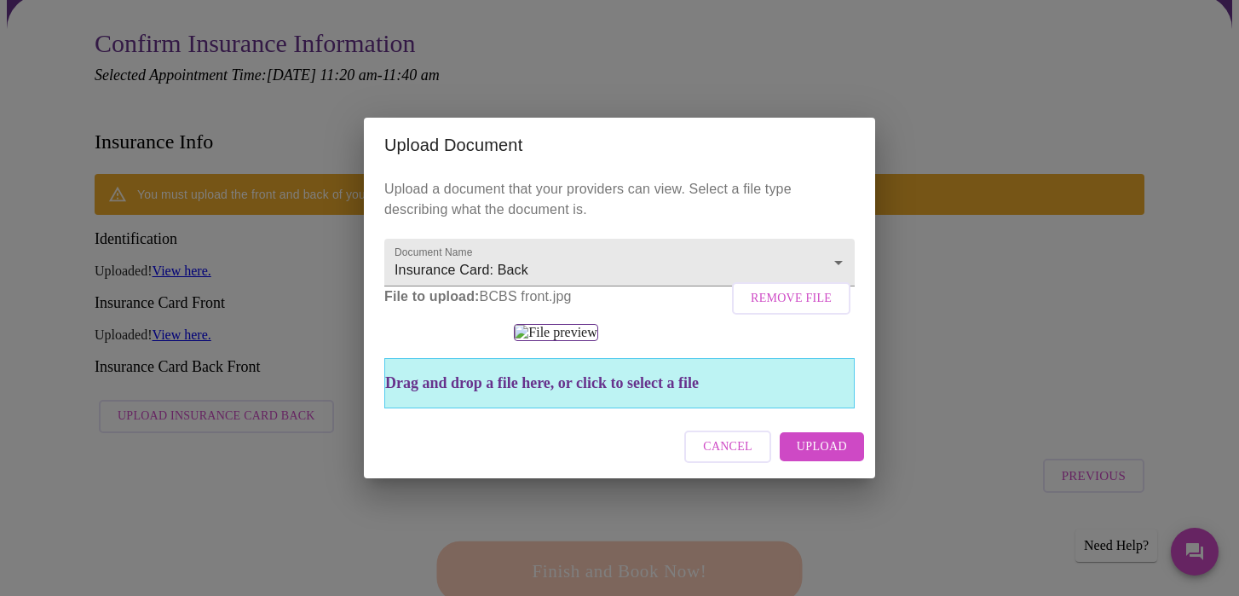
click at [821, 457] on span "Upload" at bounding box center [822, 446] width 50 height 21
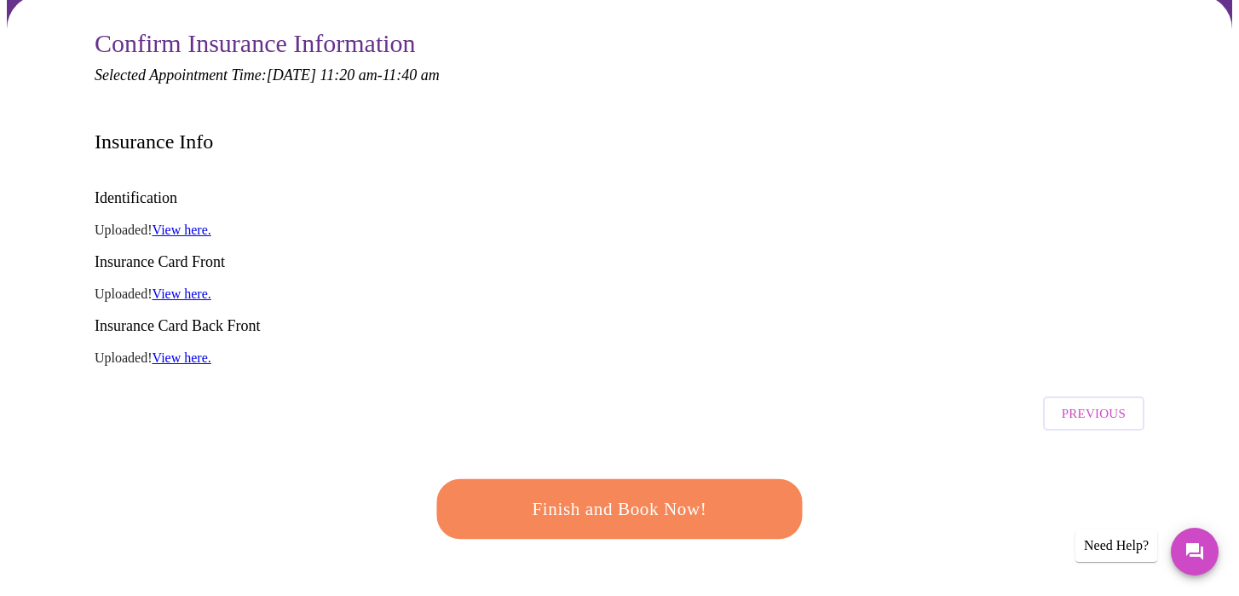
click at [204, 350] on link "View here." at bounding box center [181, 357] width 59 height 14
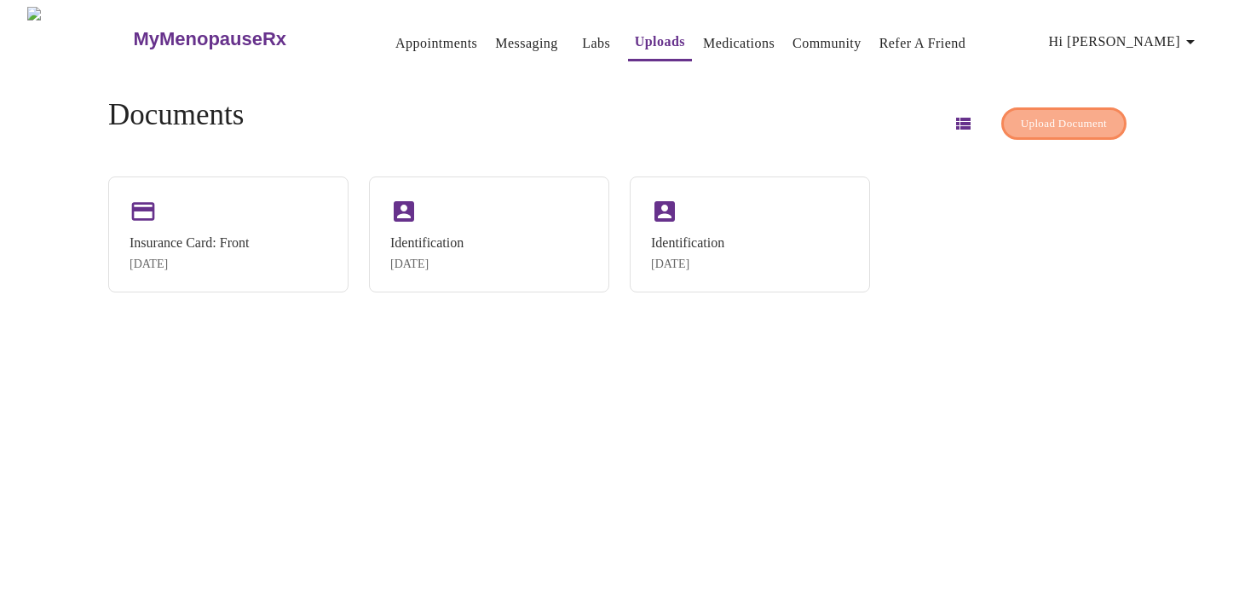
click at [1049, 114] on span "Upload Document" at bounding box center [1064, 124] width 86 height 20
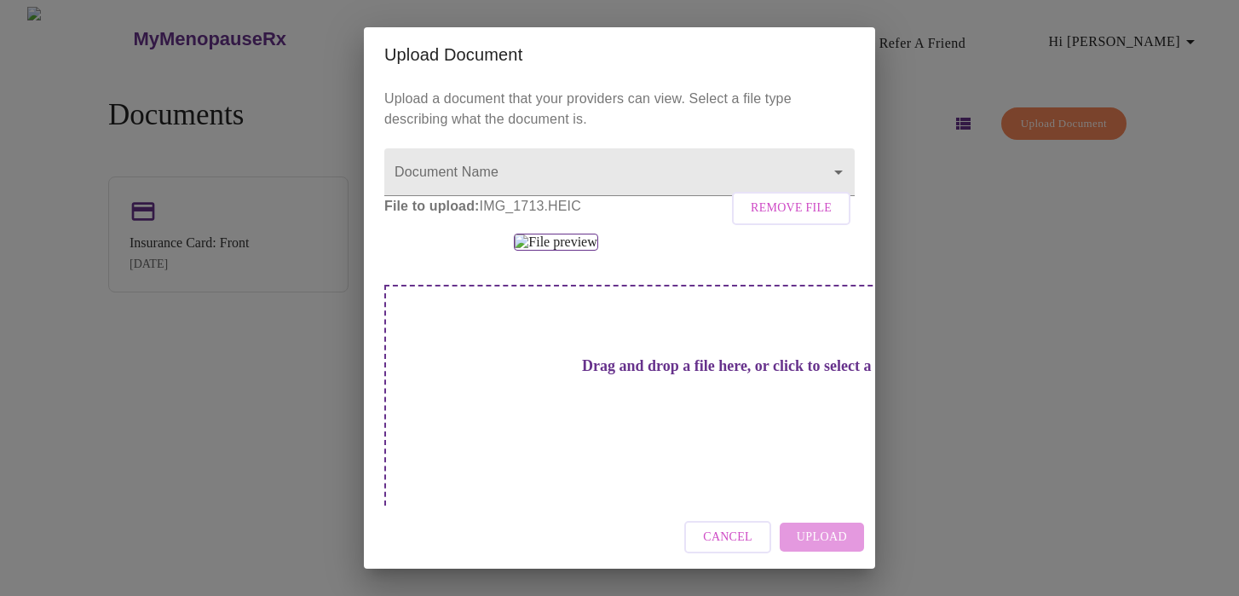
click at [574, 250] on img at bounding box center [555, 241] width 83 height 17
click at [841, 527] on div "Cancel Upload" at bounding box center [619, 537] width 511 height 64
click at [809, 529] on div "Cancel Upload" at bounding box center [619, 537] width 511 height 64
click at [739, 527] on span "Cancel" at bounding box center [727, 537] width 49 height 21
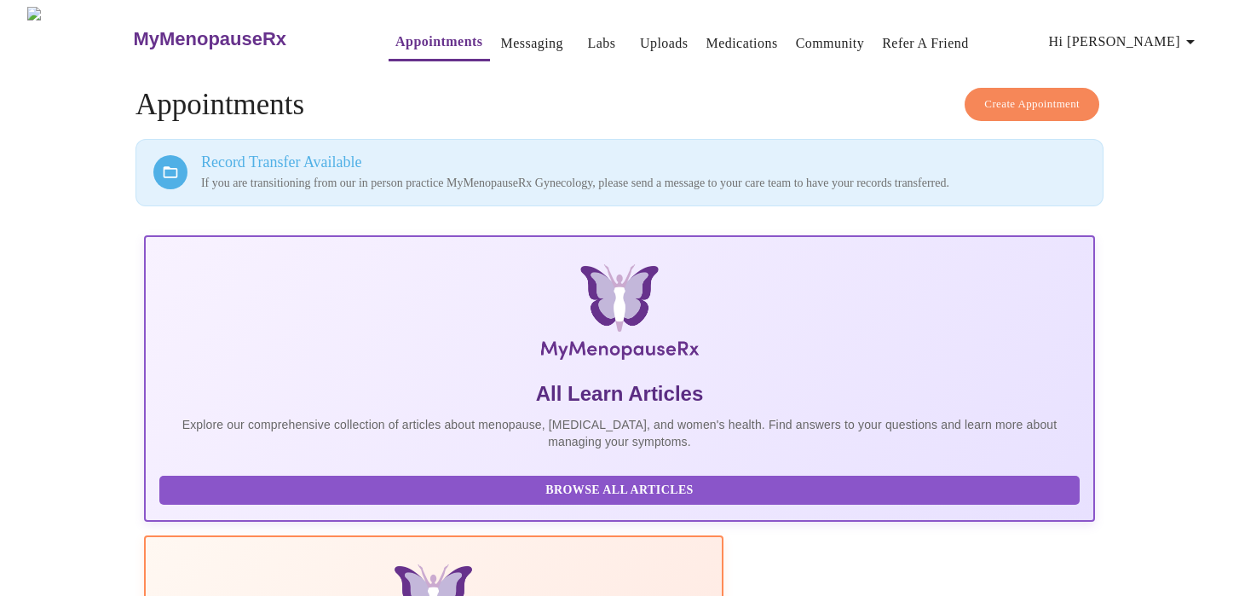
click at [1039, 95] on span "Create Appointment" at bounding box center [1031, 105] width 95 height 20
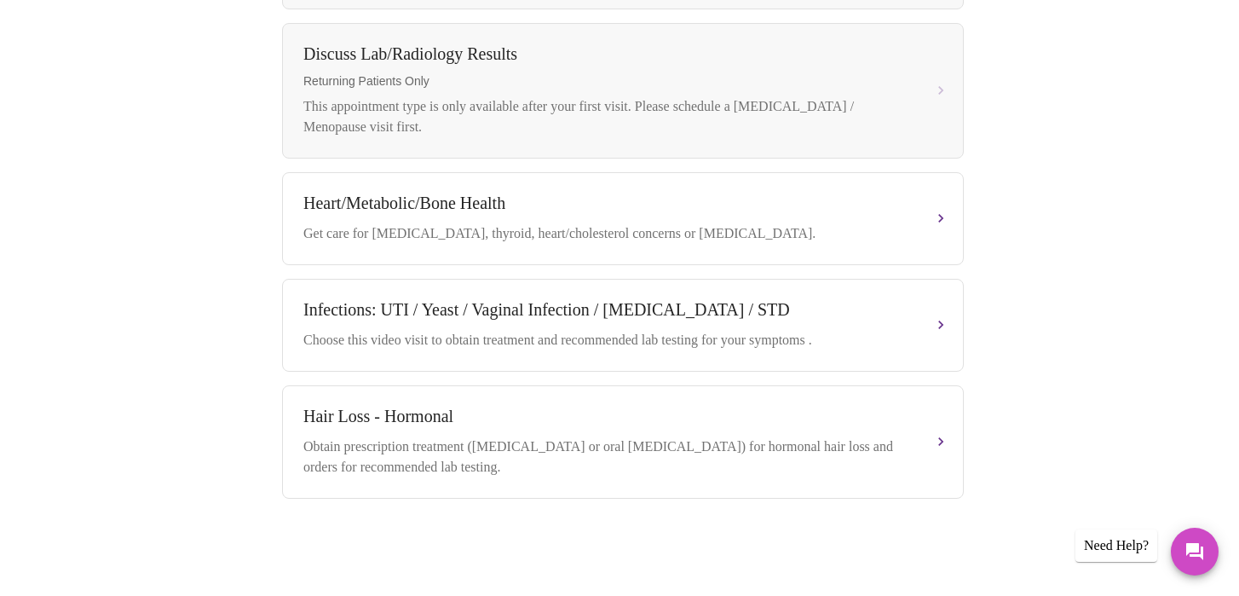
scroll to position [970, 0]
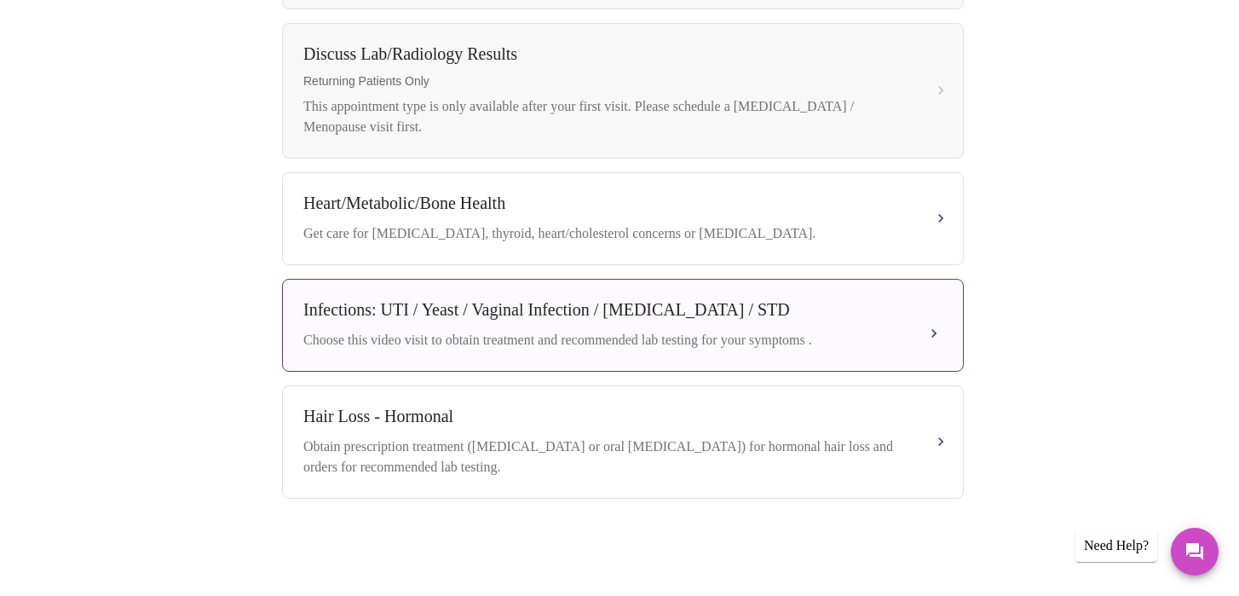
click at [525, 304] on div "Infections: UTI / Yeast / Vaginal Infection / Herpes / STD" at bounding box center [605, 310] width 605 height 20
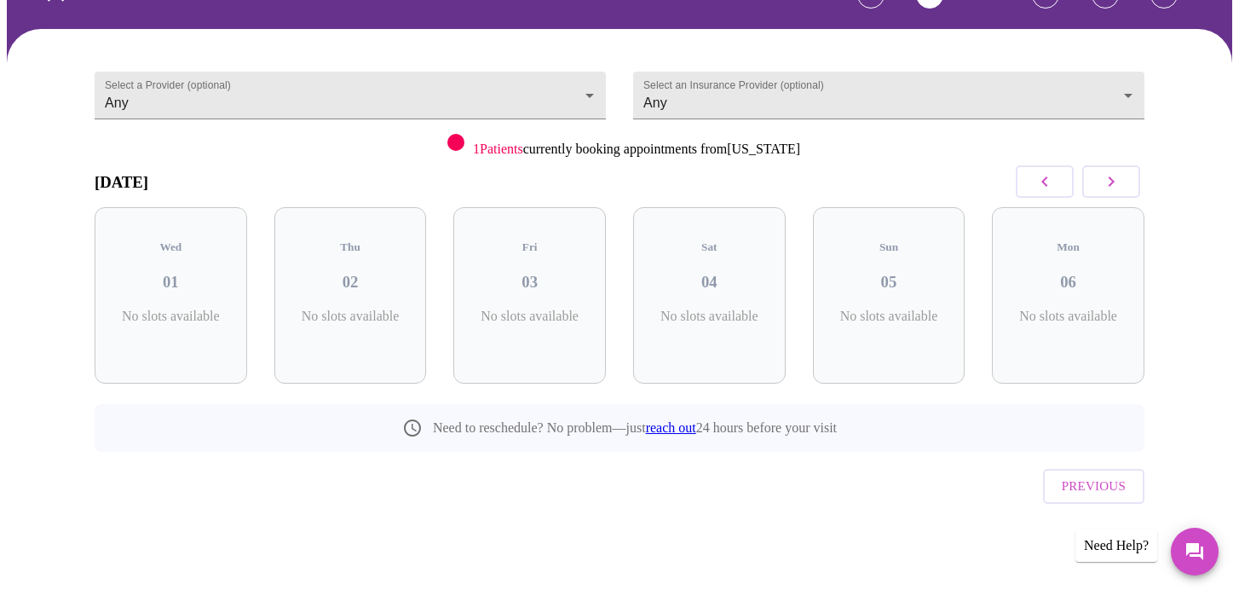
scroll to position [74, 0]
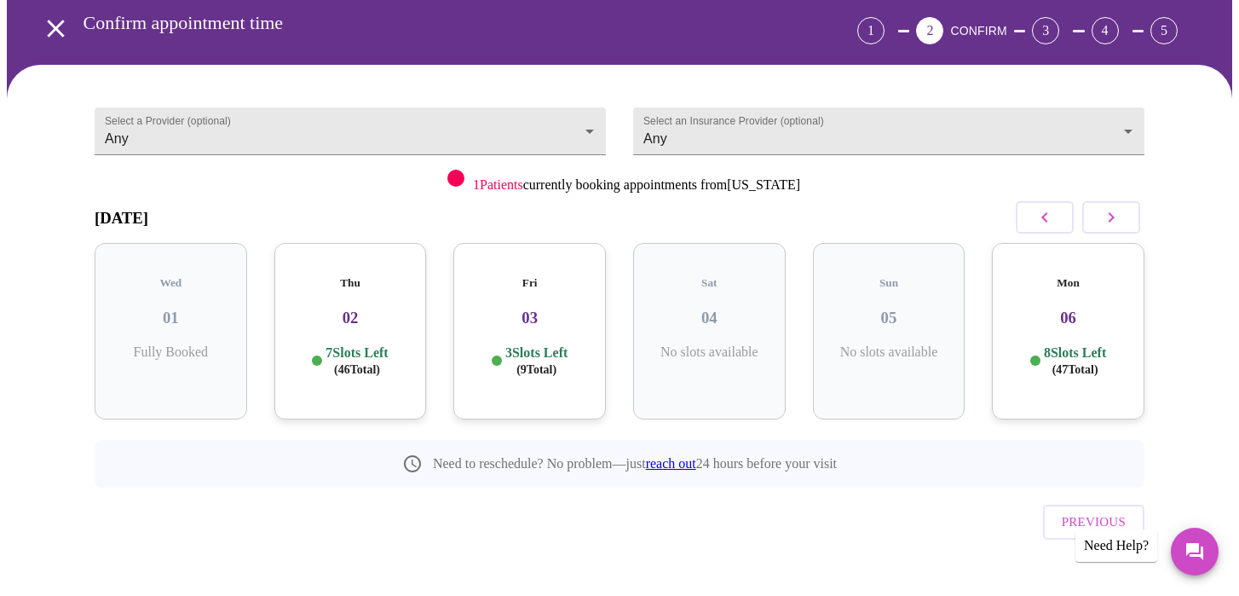
click at [317, 344] on div "7 Slots Left ( 46 Total)" at bounding box center [350, 360] width 125 height 33
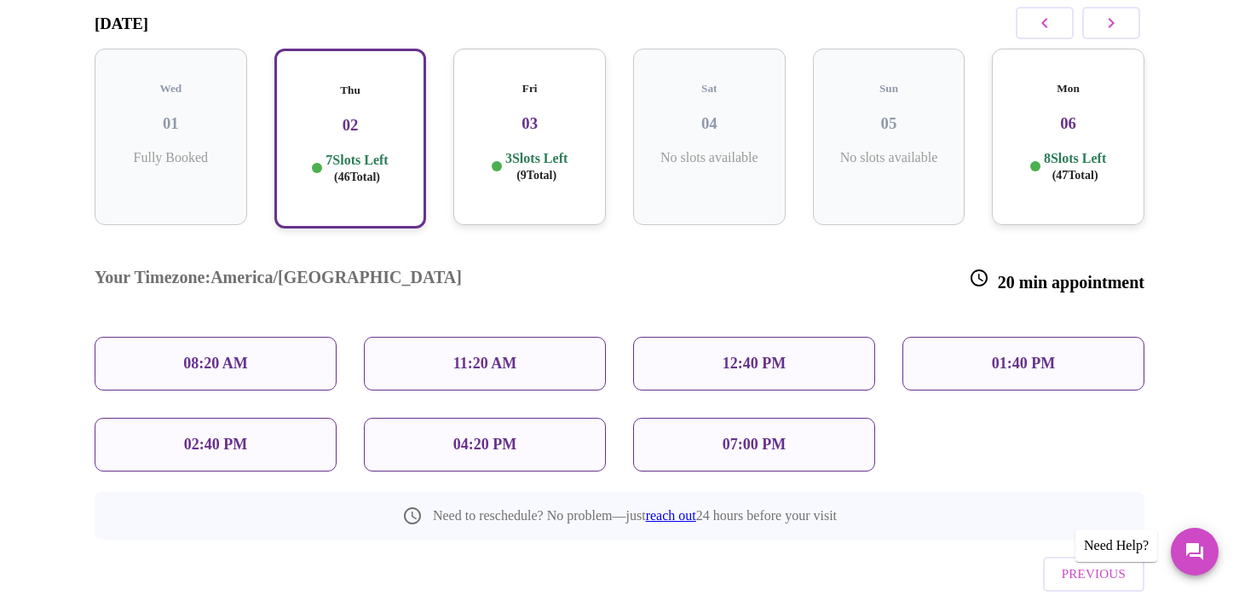
scroll to position [270, 0]
click at [486, 353] on p "11:20 AM" at bounding box center [485, 362] width 64 height 18
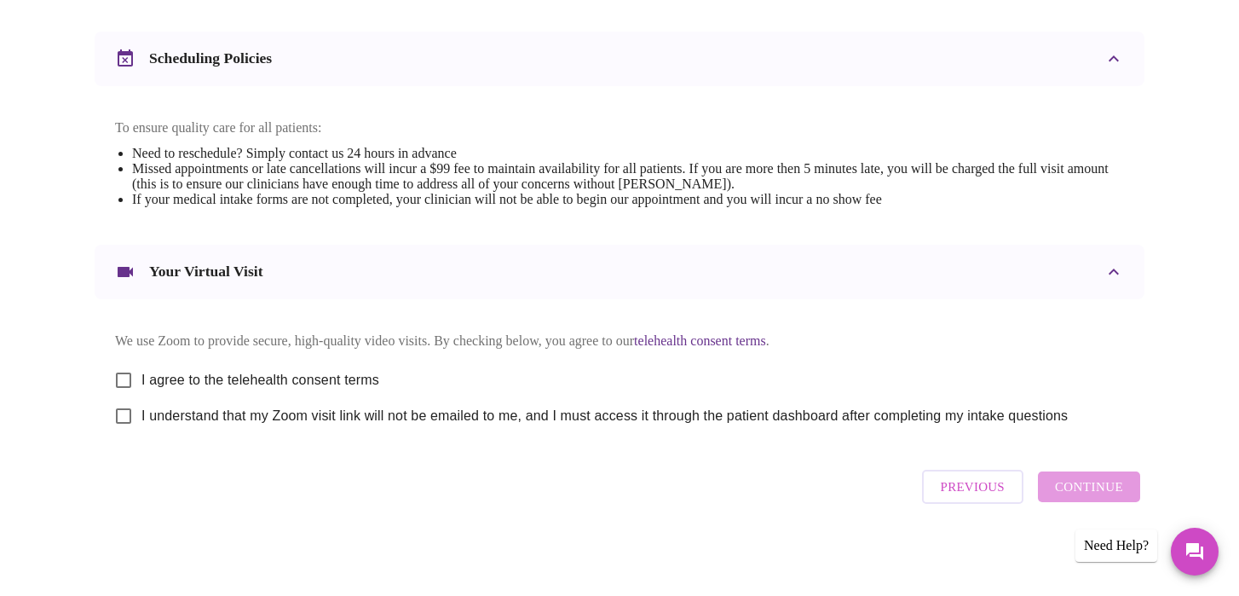
scroll to position [639, 0]
click at [125, 375] on input "I agree to the telehealth consent terms" at bounding box center [124, 380] width 36 height 36
checkbox input "true"
click at [125, 417] on input "I understand that my Zoom visit link will not be emailed to me, and I must acce…" at bounding box center [124, 416] width 36 height 36
checkbox input "true"
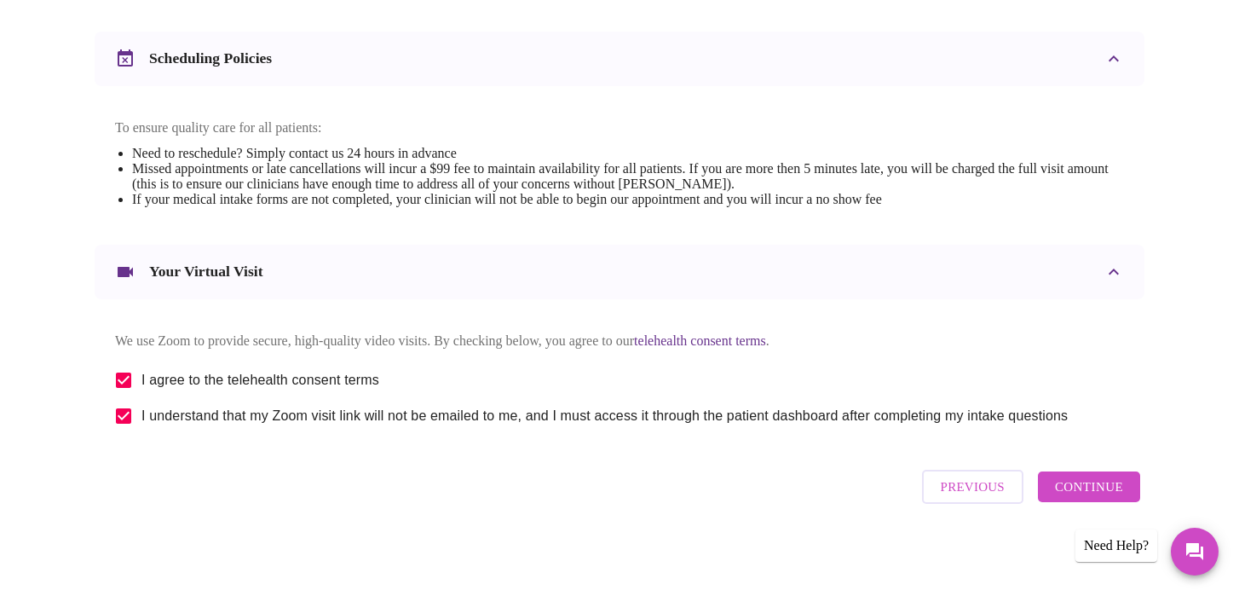
click at [1073, 486] on span "Continue" at bounding box center [1089, 486] width 68 height 22
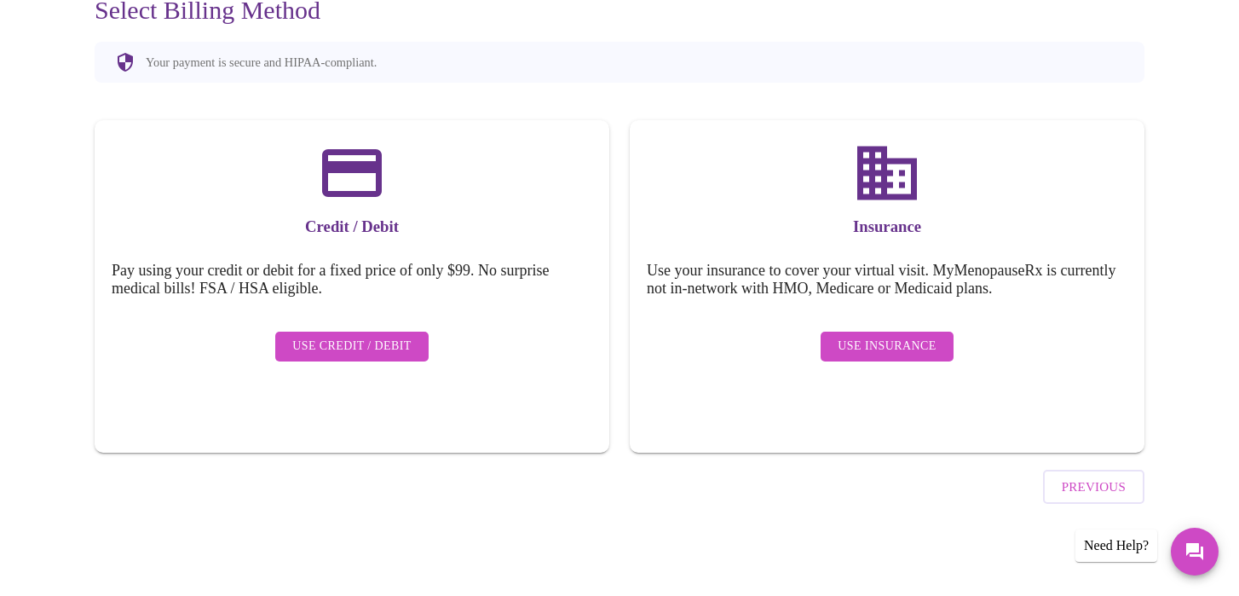
scroll to position [129, 0]
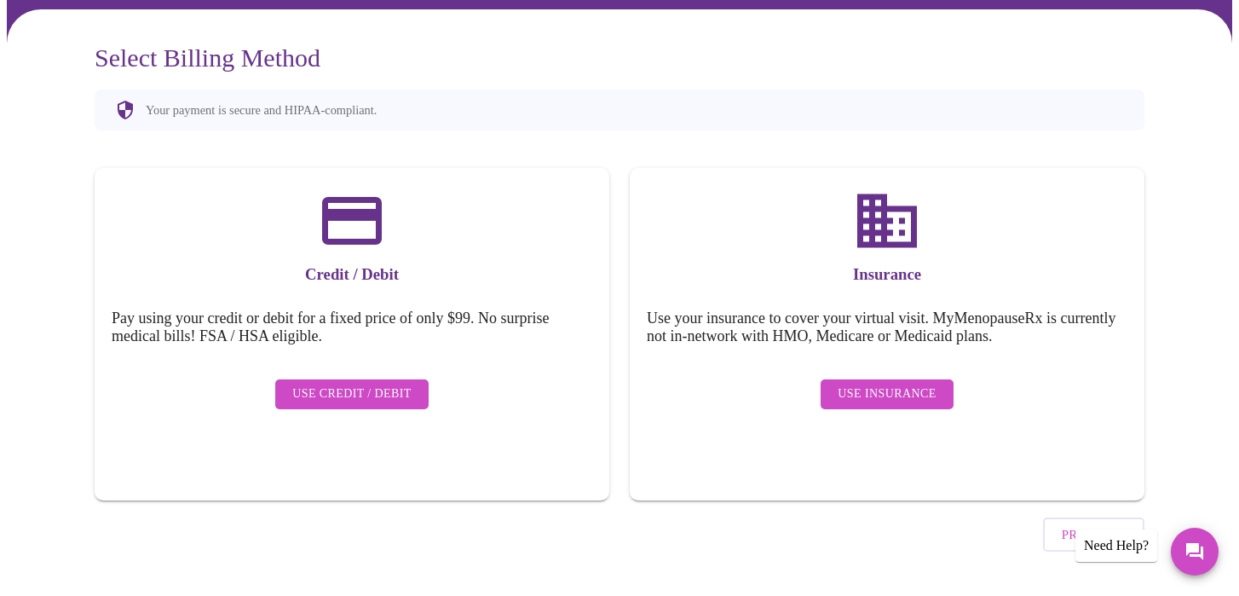
click at [889, 383] on span "Use Insurance" at bounding box center [886, 393] width 98 height 21
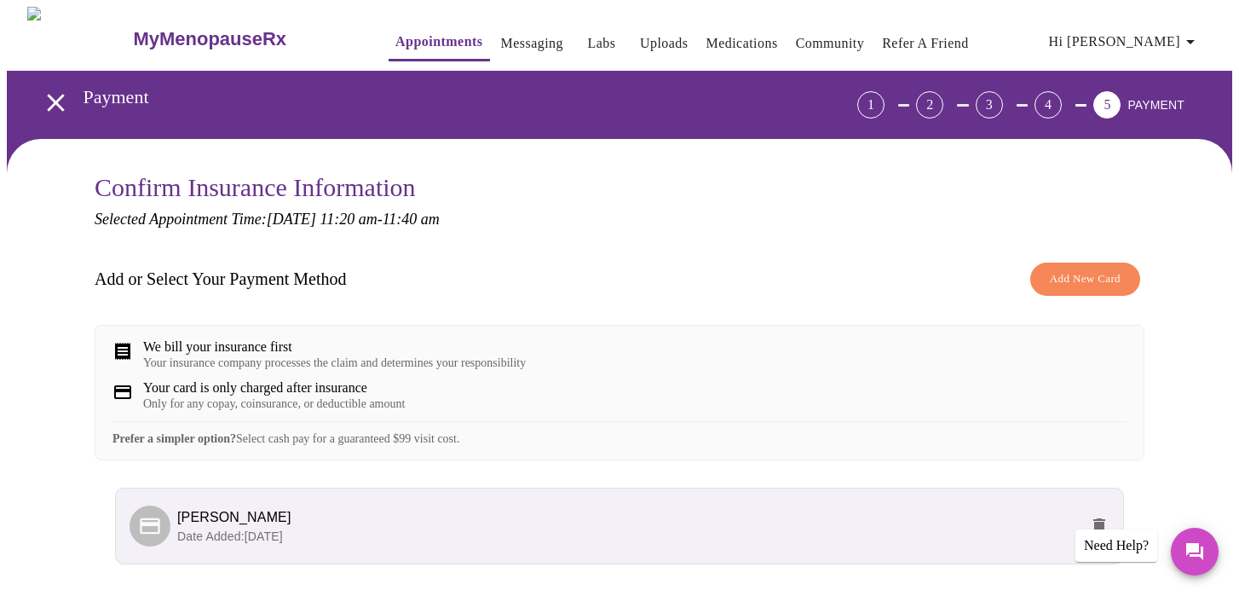
scroll to position [144, 0]
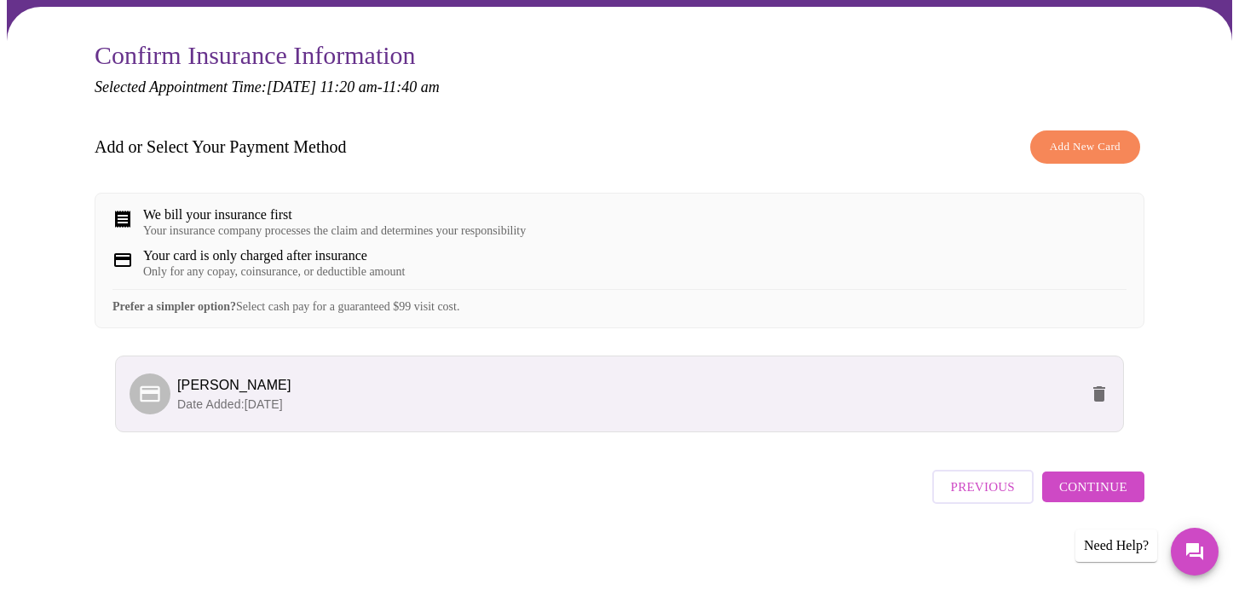
click at [1086, 490] on span "Continue" at bounding box center [1093, 486] width 68 height 22
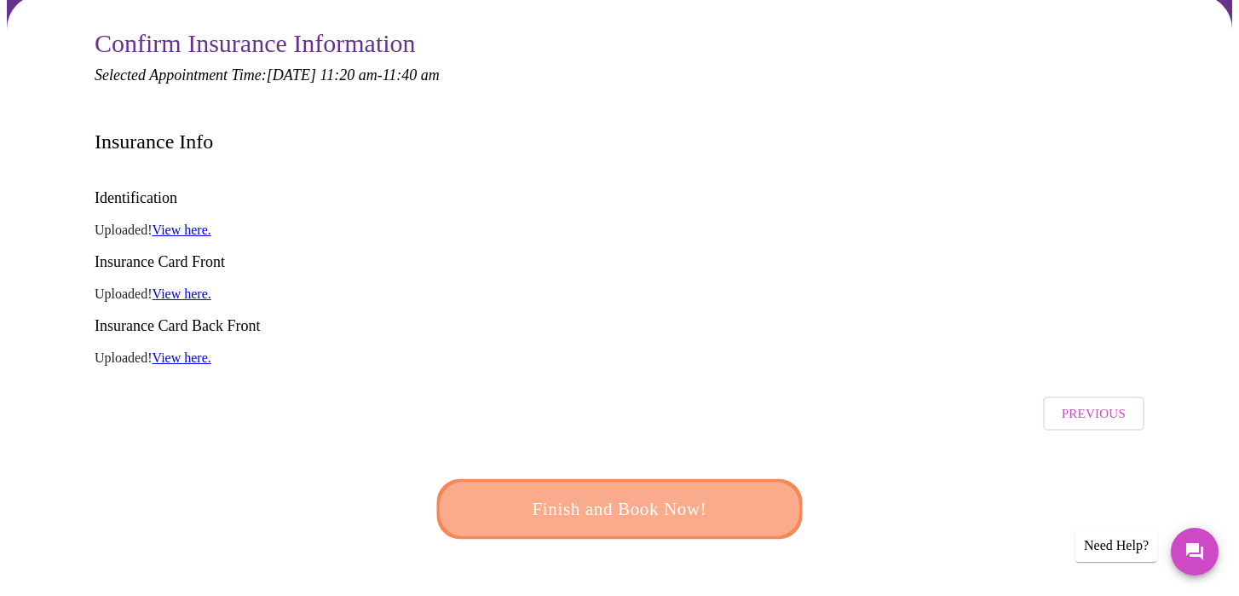
click at [647, 493] on span "Finish and Book Now!" at bounding box center [619, 509] width 315 height 32
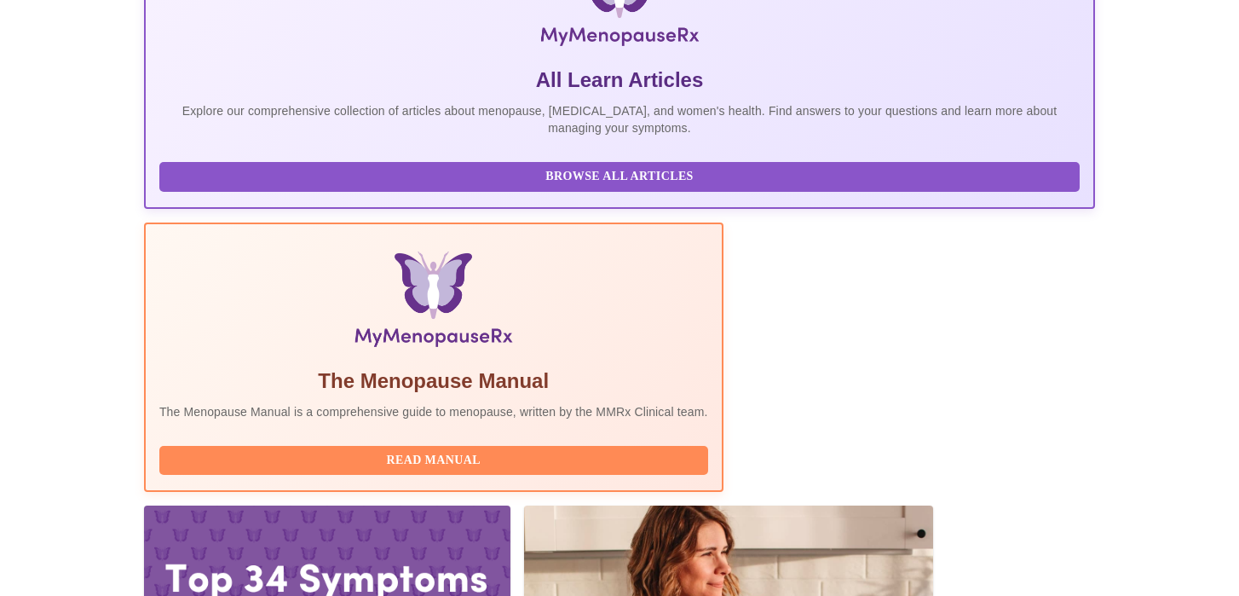
scroll to position [425, 0]
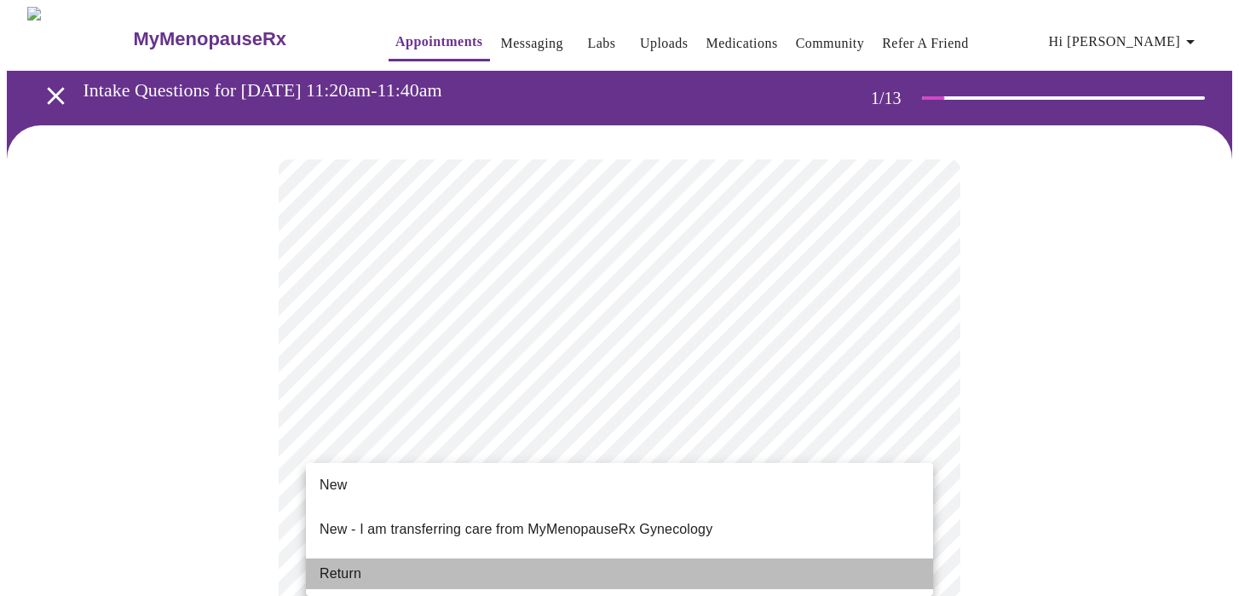
click at [344, 567] on span "Return" at bounding box center [340, 573] width 42 height 20
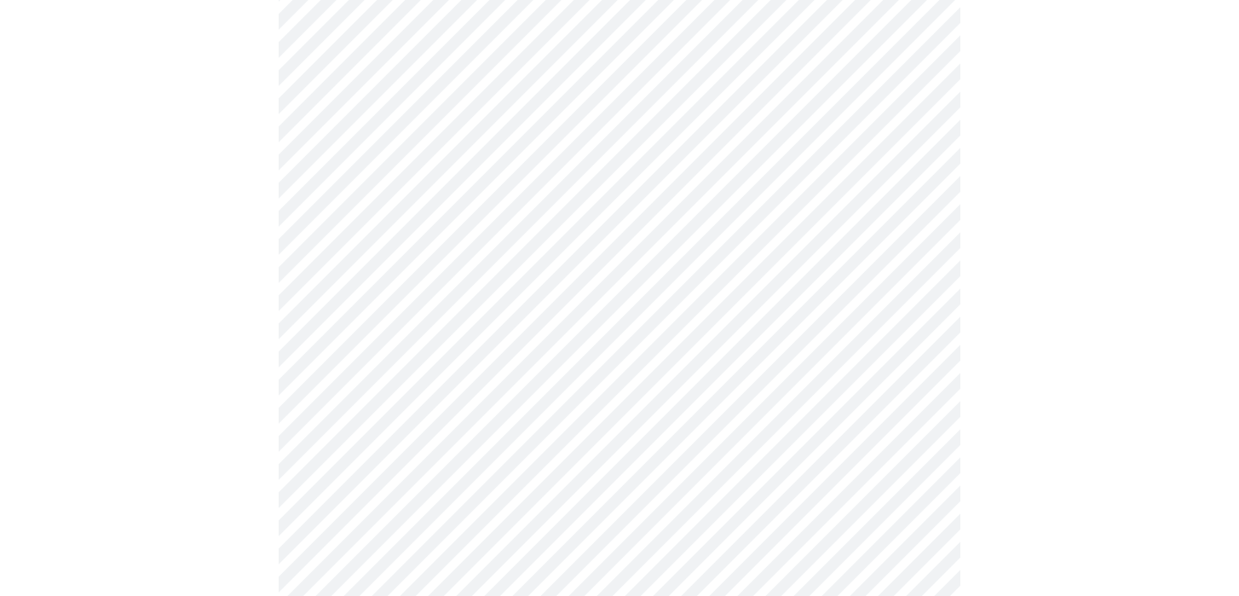
scroll to position [937, 0]
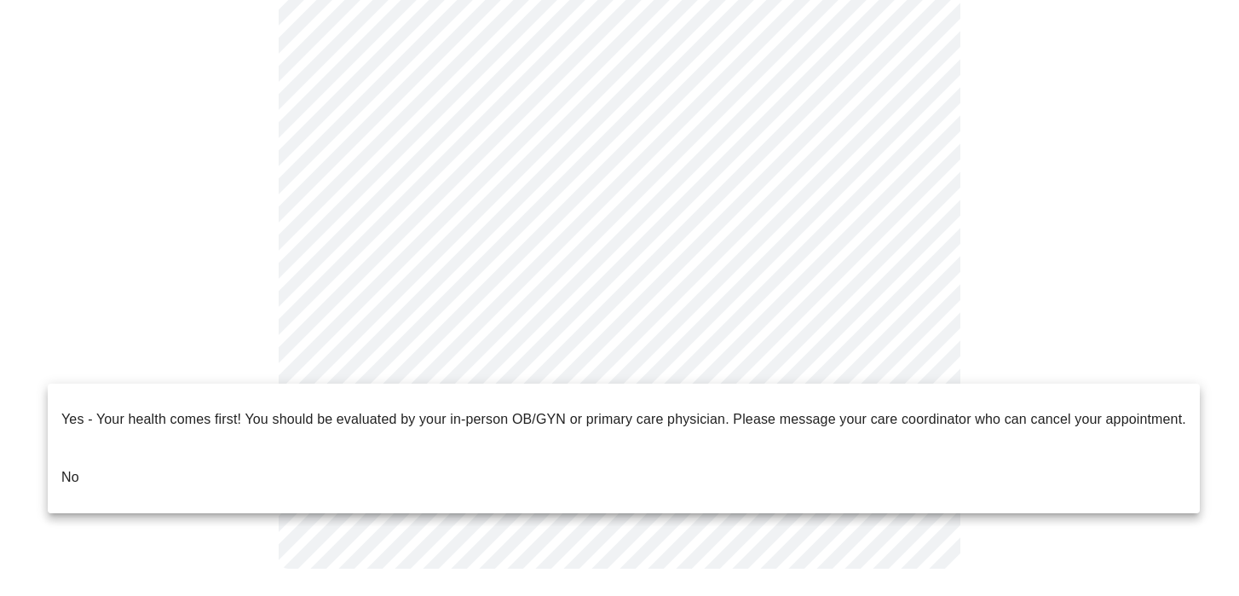
click at [73, 467] on p "No" at bounding box center [70, 477] width 18 height 20
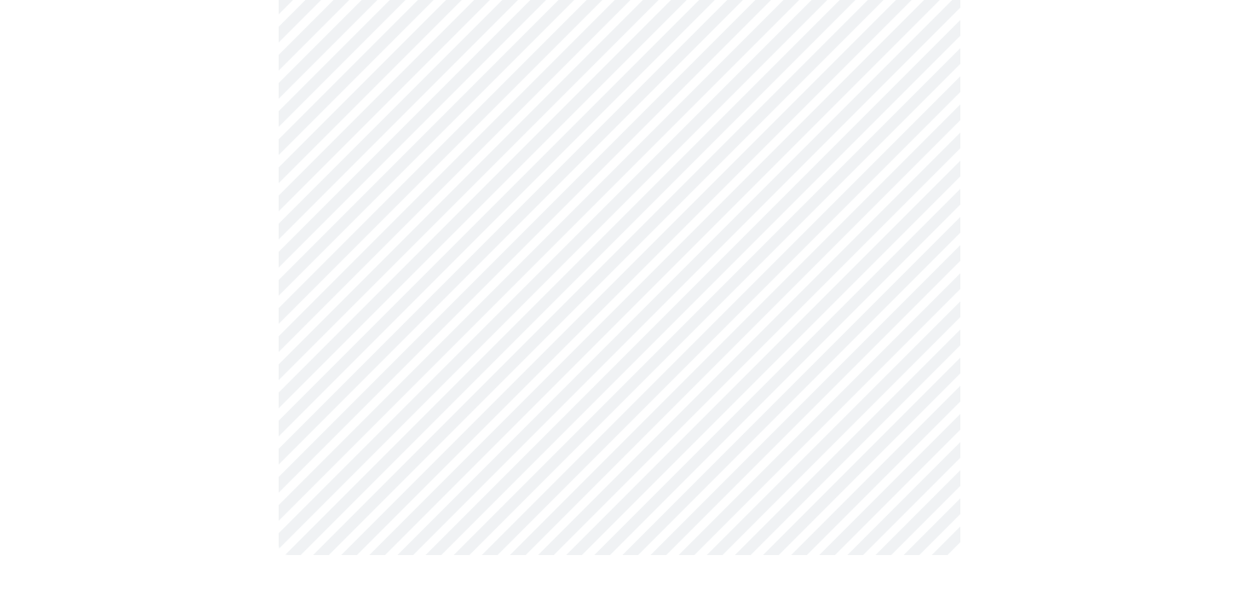
scroll to position [0, 0]
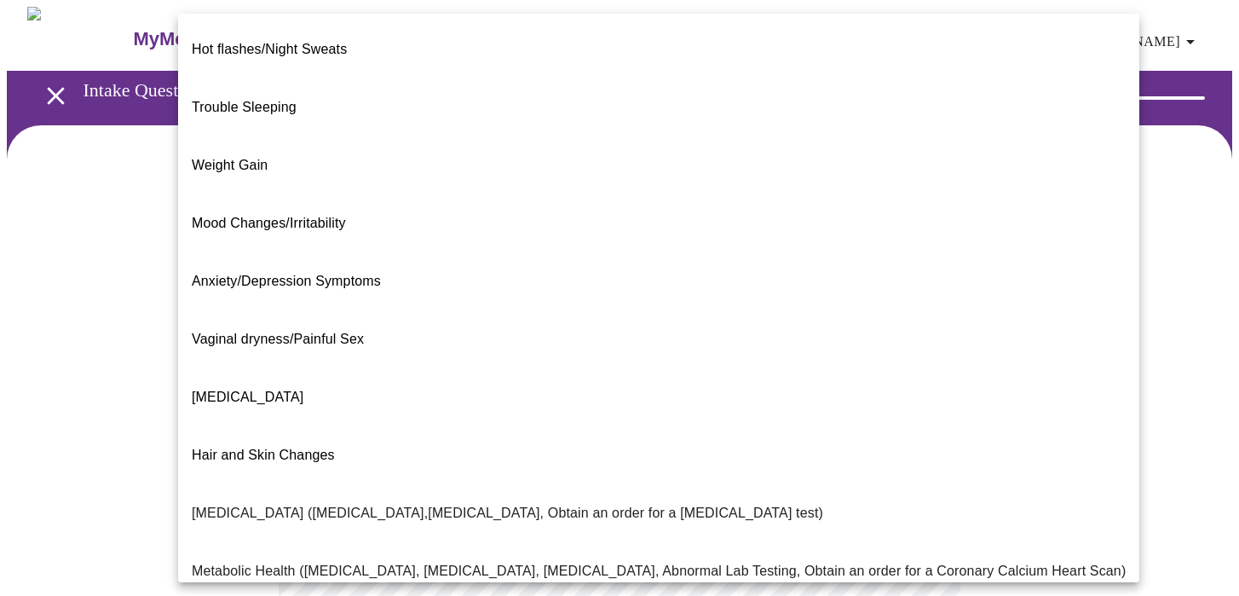
click at [337, 351] on body "MyMenopauseRx Appointments Messaging Labs Uploads Medications Community Refer a…" at bounding box center [619, 519] width 1225 height 1024
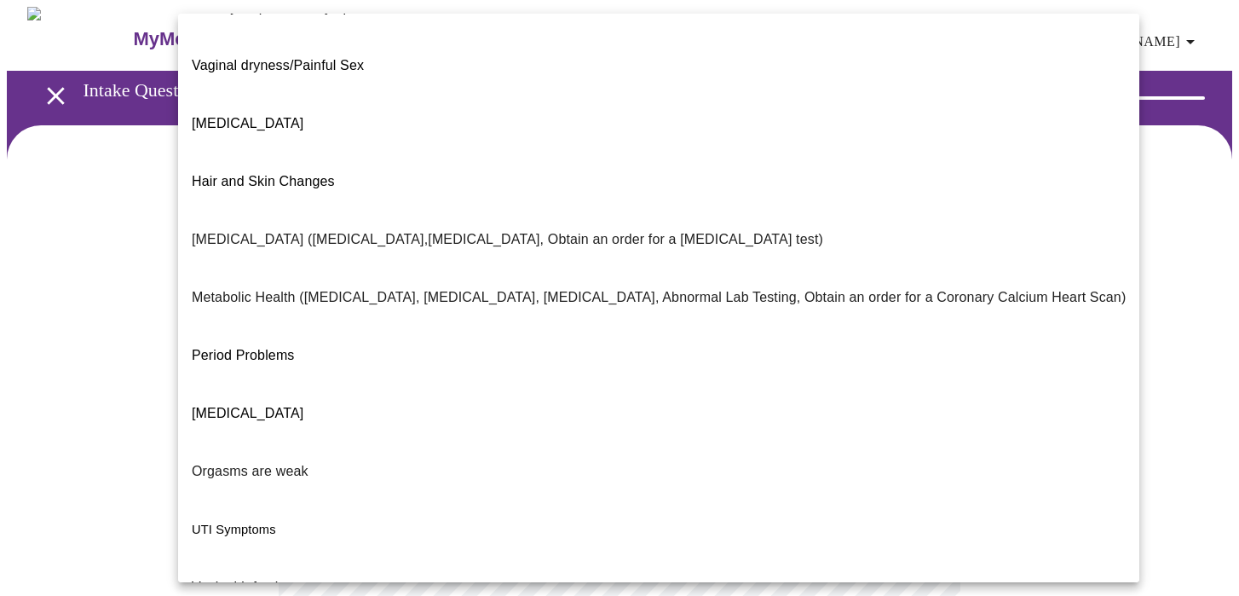
scroll to position [287, 0]
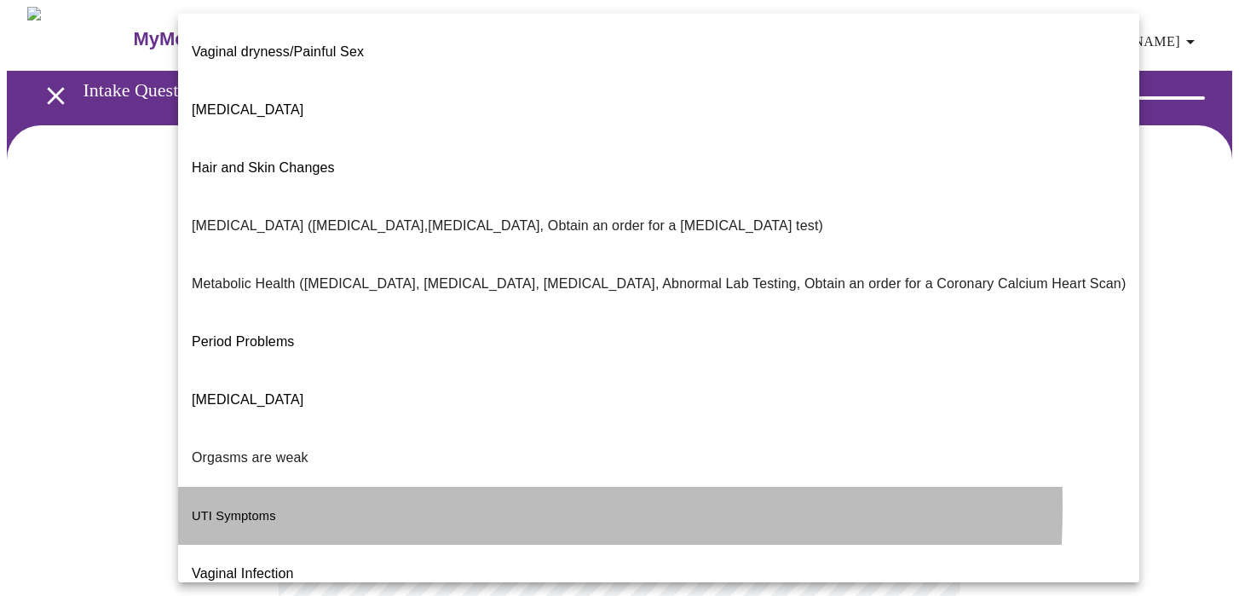
click at [252, 509] on span "UTI Symptoms" at bounding box center [234, 516] width 84 height 14
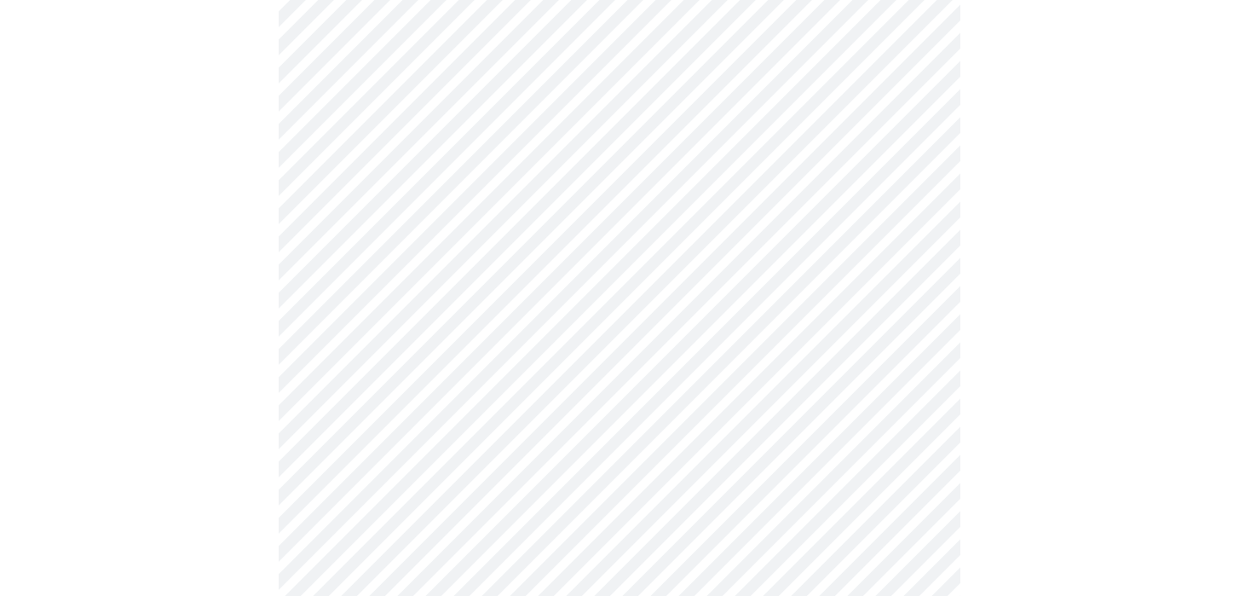
scroll to position [177, 0]
click at [452, 340] on body "MyMenopauseRx Appointments Messaging Labs Uploads Medications Community Refer a…" at bounding box center [619, 337] width 1225 height 1014
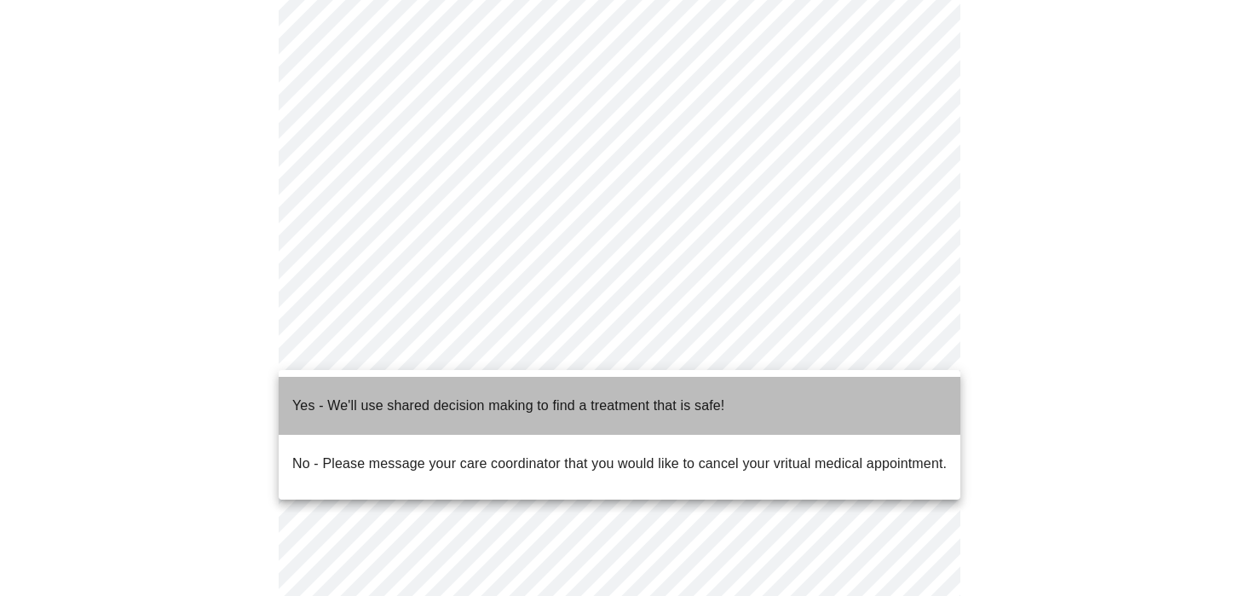
click at [423, 395] on p "Yes - We'll use shared decision making to find a treatment that is safe!" at bounding box center [508, 405] width 432 height 20
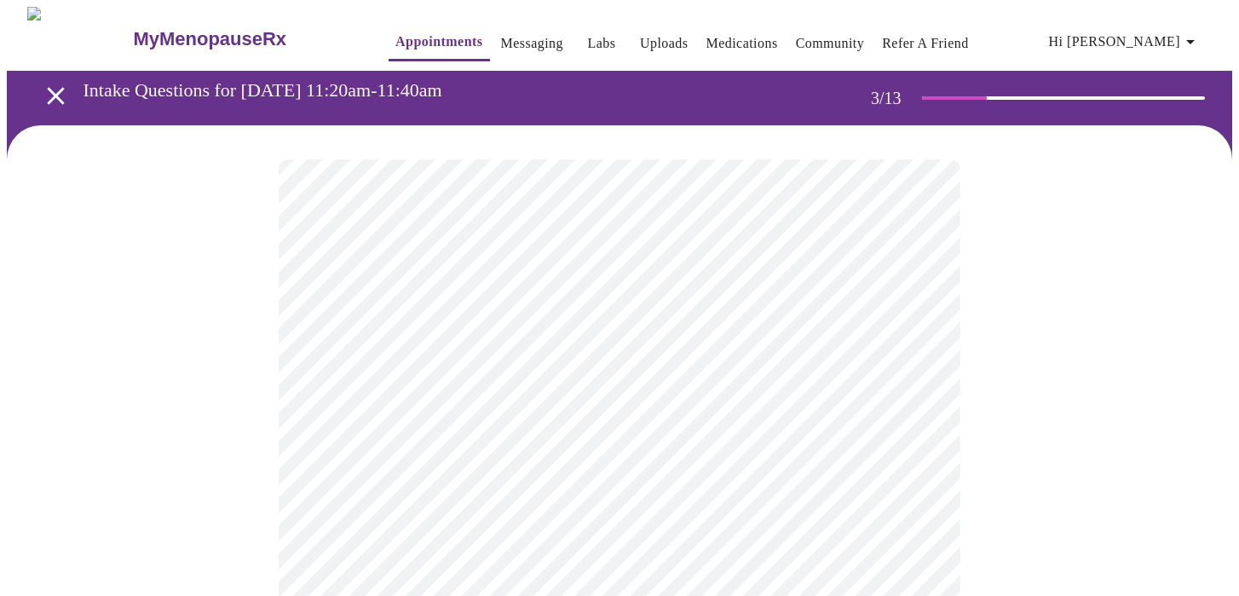
scroll to position [21, 0]
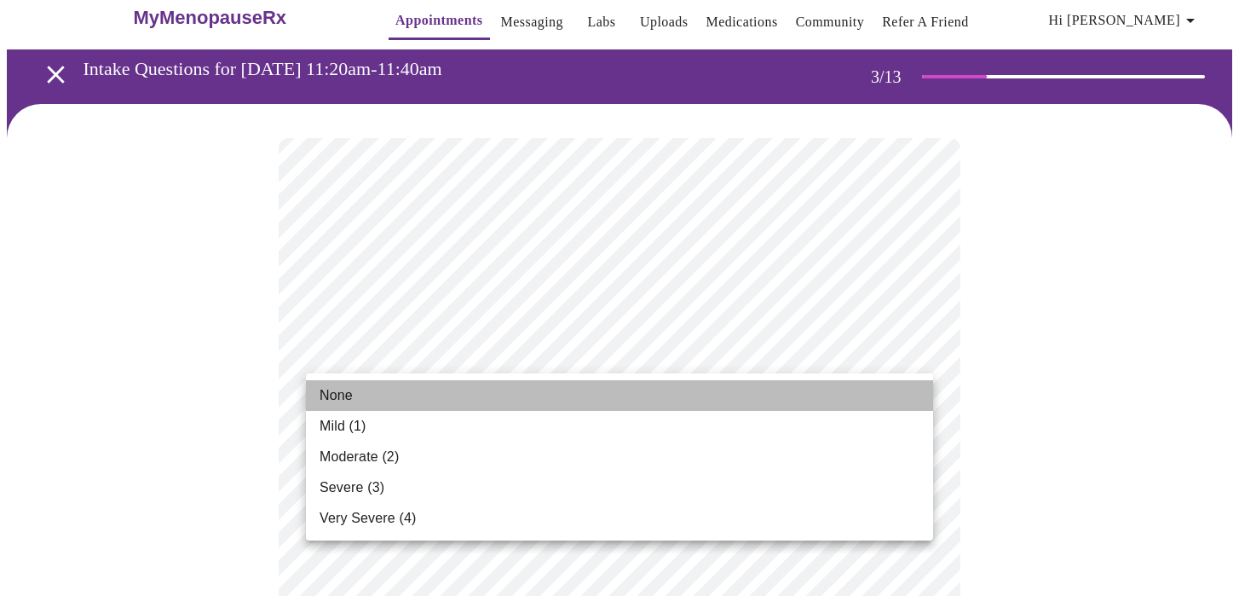
click at [356, 393] on li "None" at bounding box center [619, 395] width 627 height 31
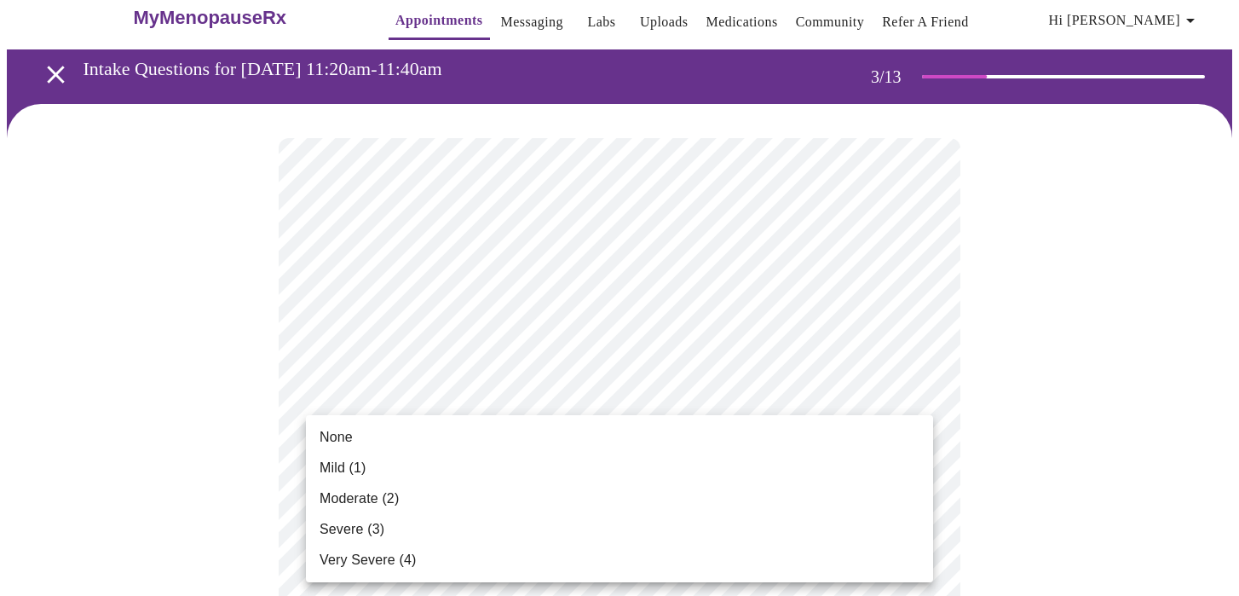
click at [357, 439] on li "None" at bounding box center [619, 437] width 627 height 31
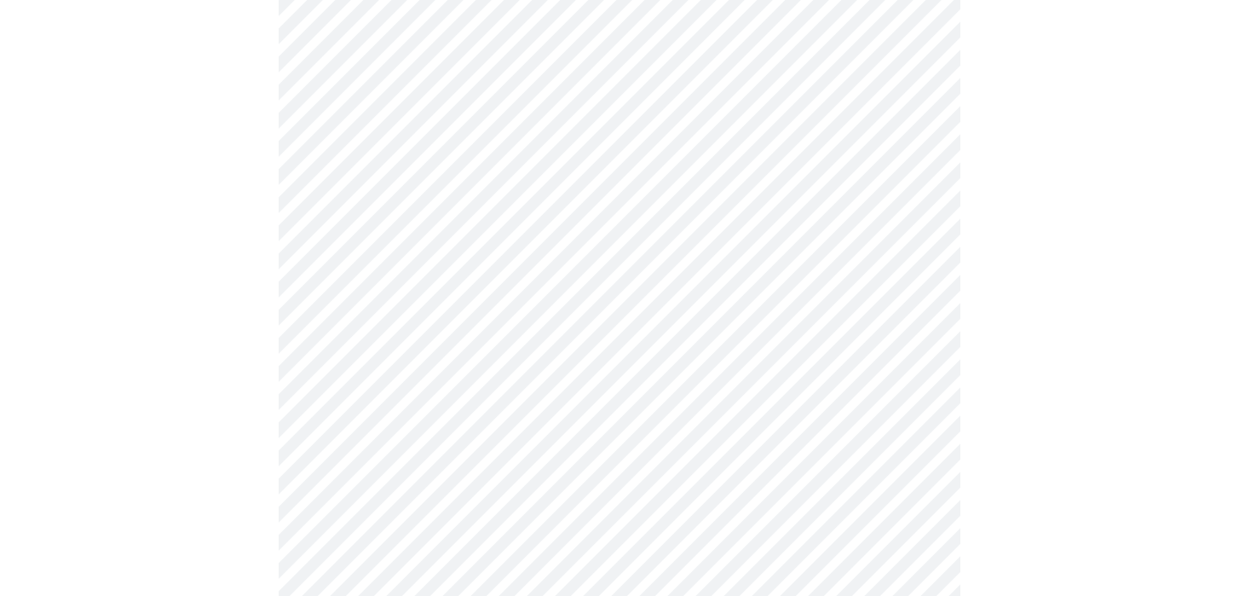
scroll to position [303, 0]
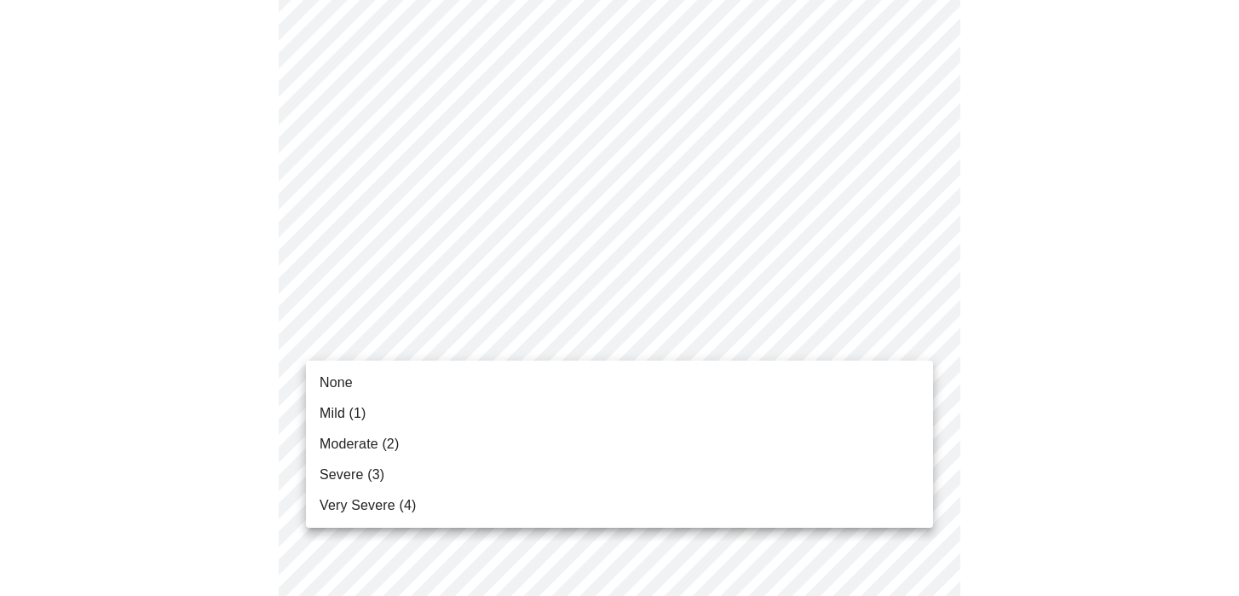
click at [370, 406] on li "Mild (1)" at bounding box center [619, 413] width 627 height 31
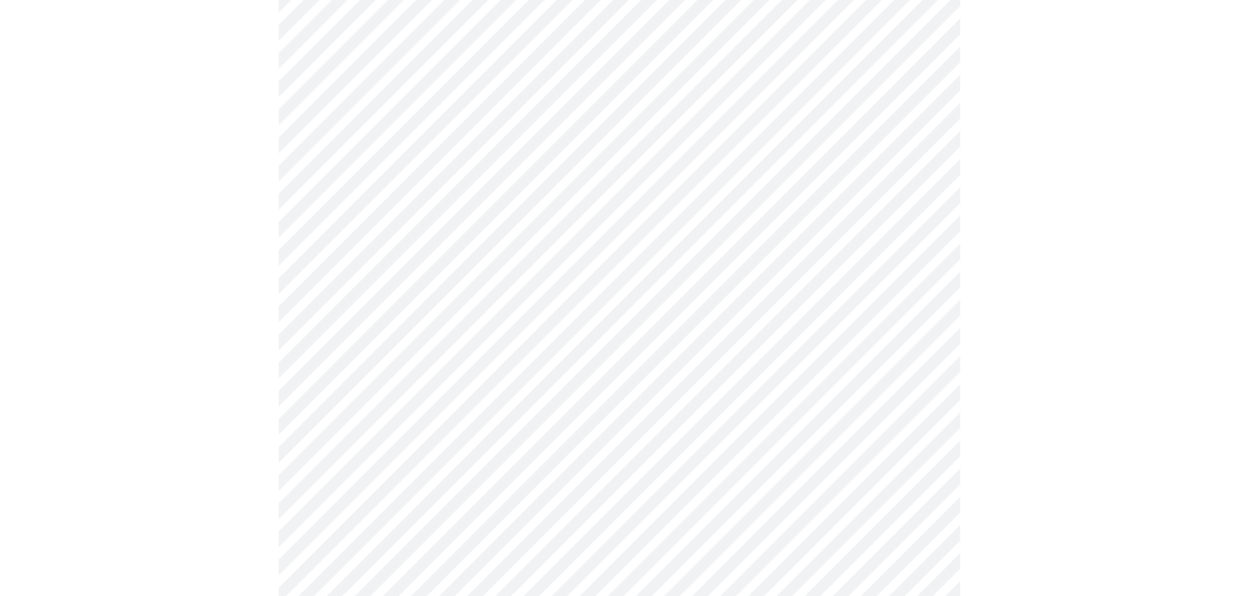
scroll to position [476, 0]
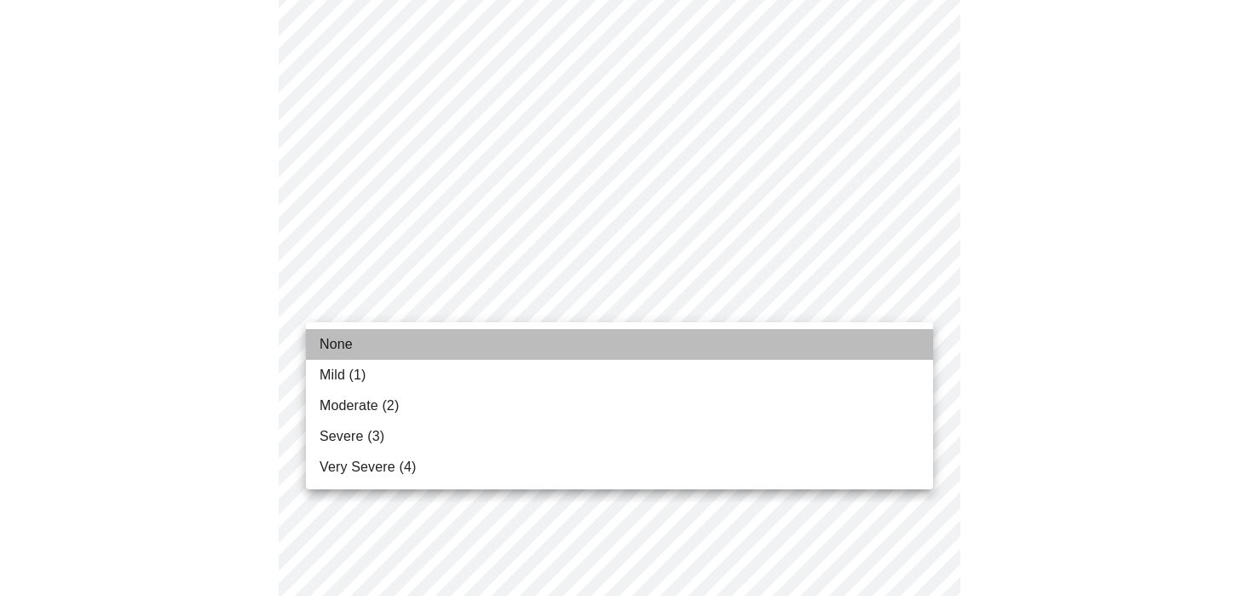
click at [341, 342] on span "None" at bounding box center [335, 344] width 33 height 20
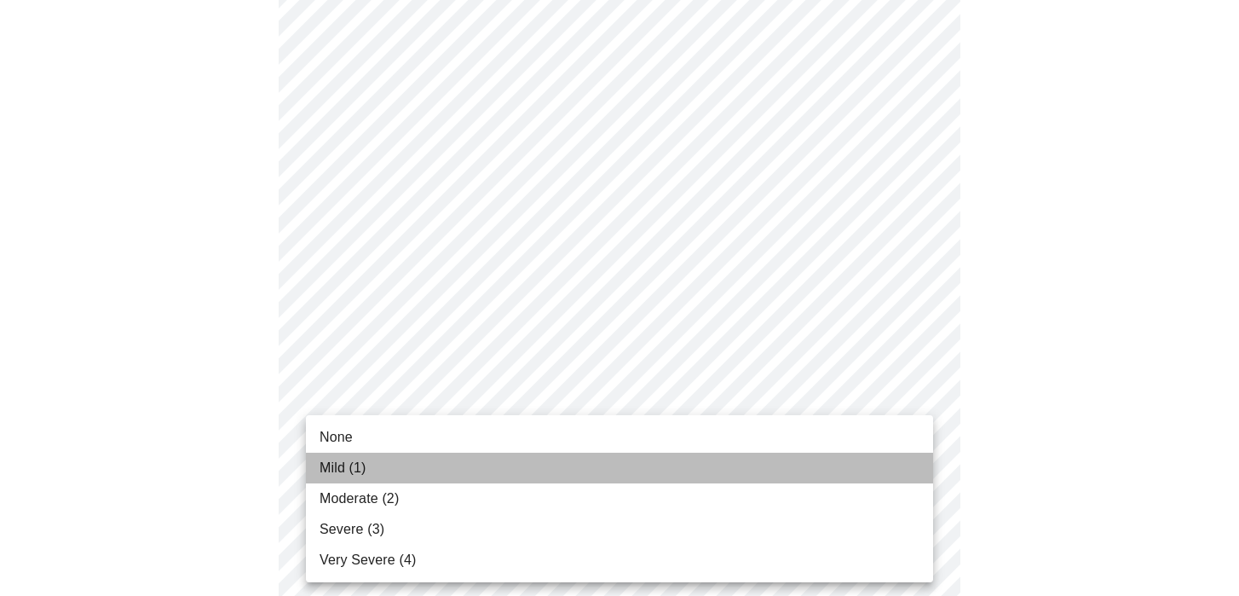
click at [361, 458] on span "Mild (1)" at bounding box center [342, 467] width 47 height 20
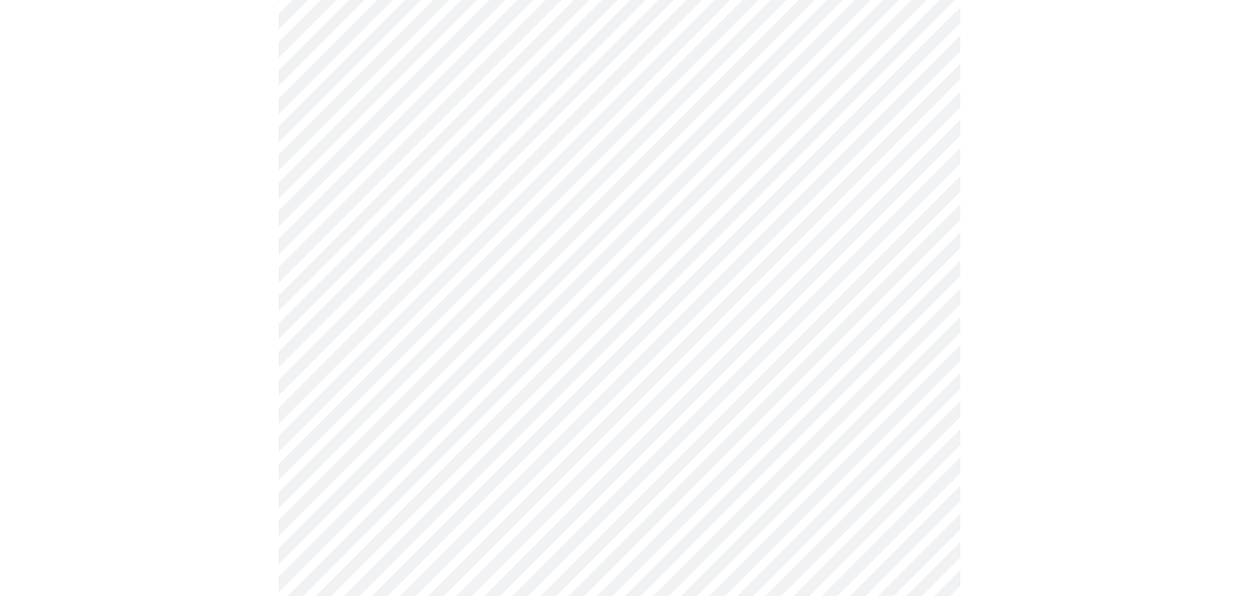
scroll to position [642, 0]
click at [369, 240] on body "MyMenopauseRx Appointments Messaging Labs Uploads Medications Community Refer a…" at bounding box center [619, 437] width 1225 height 2147
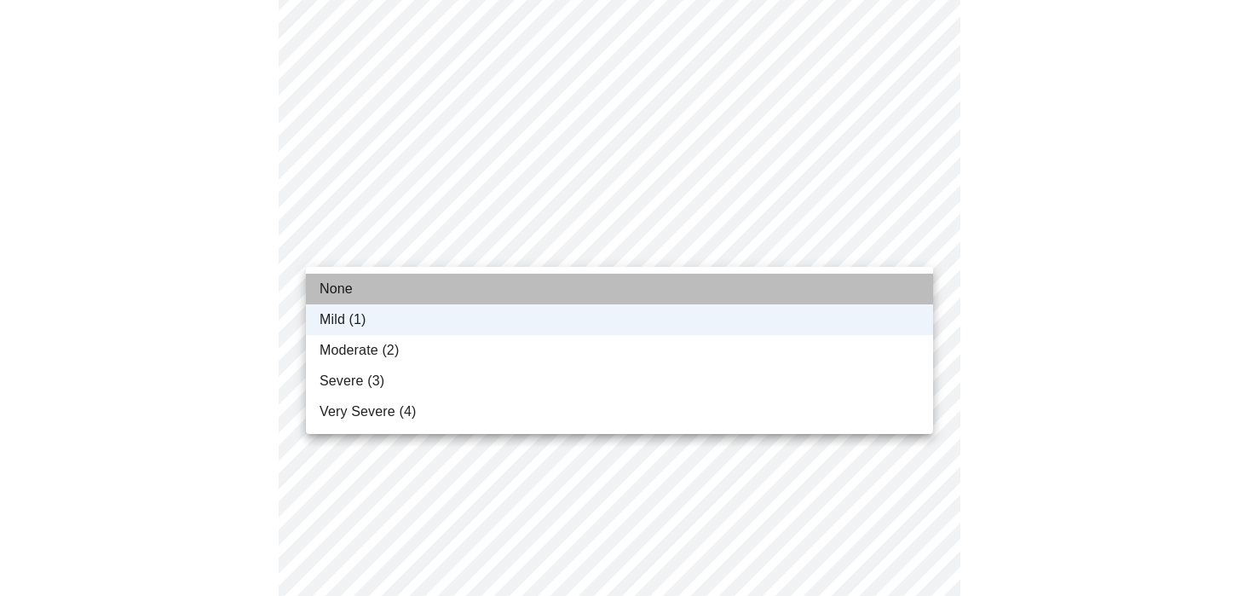
click at [360, 284] on li "None" at bounding box center [619, 288] width 627 height 31
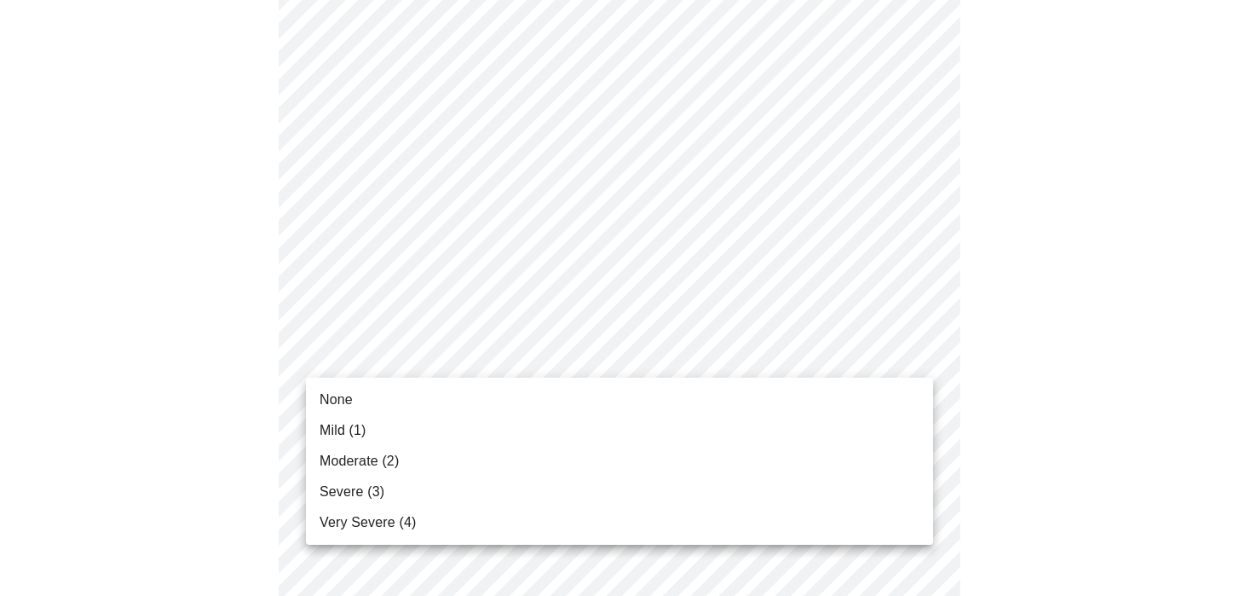
click at [371, 356] on body "MyMenopauseRx Appointments Messaging Labs Uploads Medications Community Refer a…" at bounding box center [619, 437] width 1225 height 2147
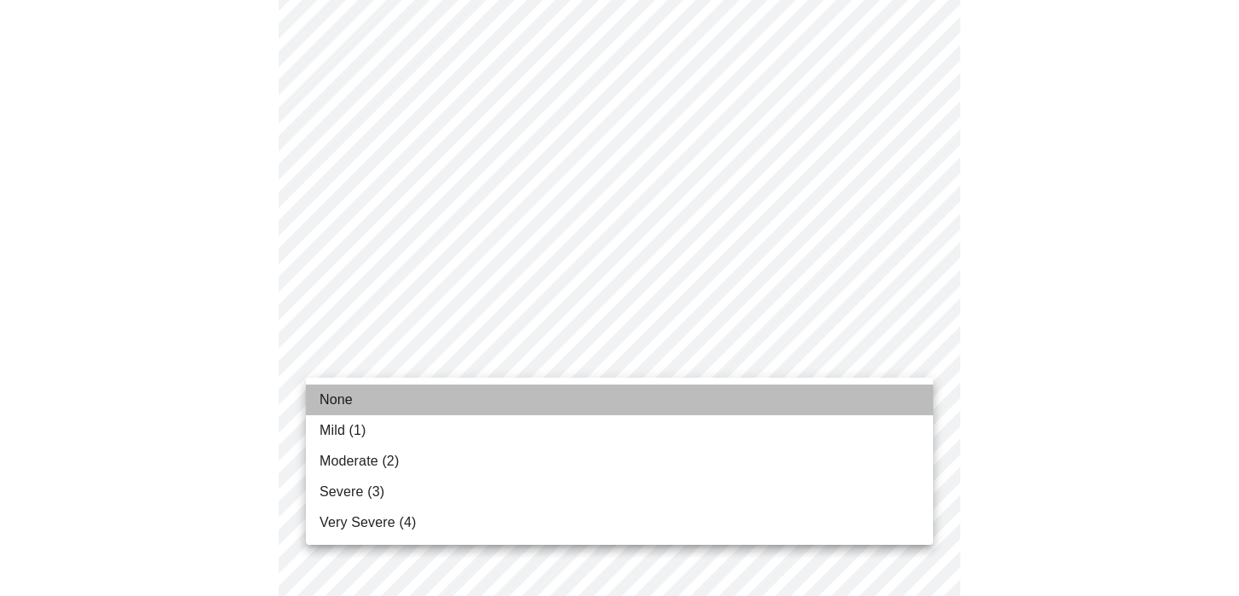
click at [351, 401] on span "None" at bounding box center [335, 399] width 33 height 20
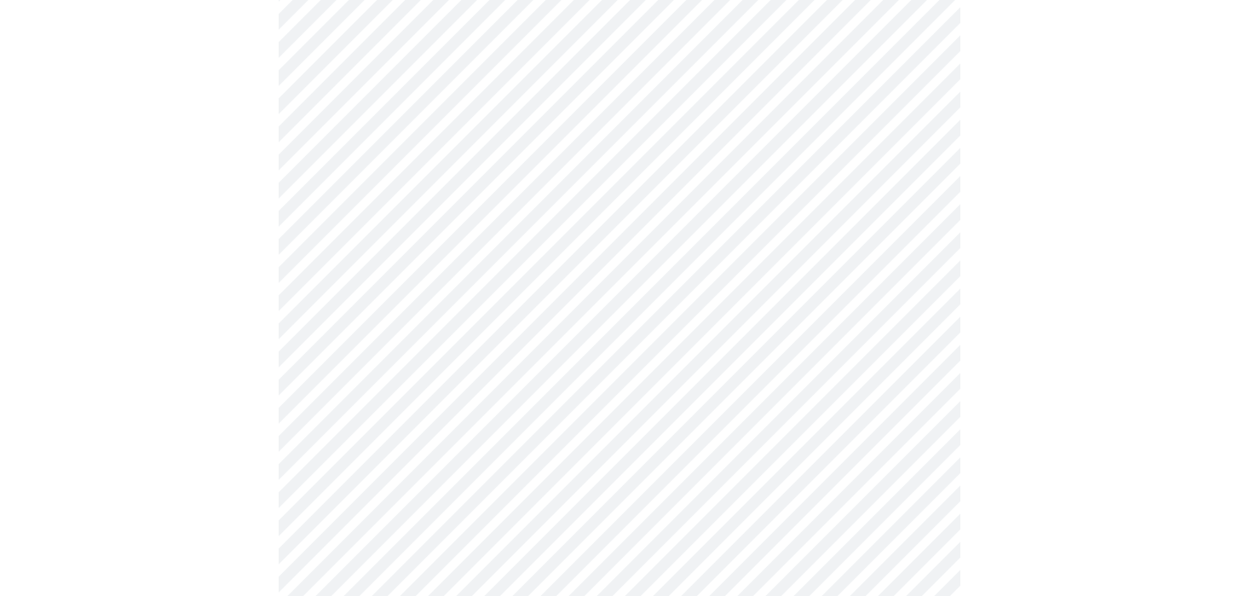
scroll to position [936, 0]
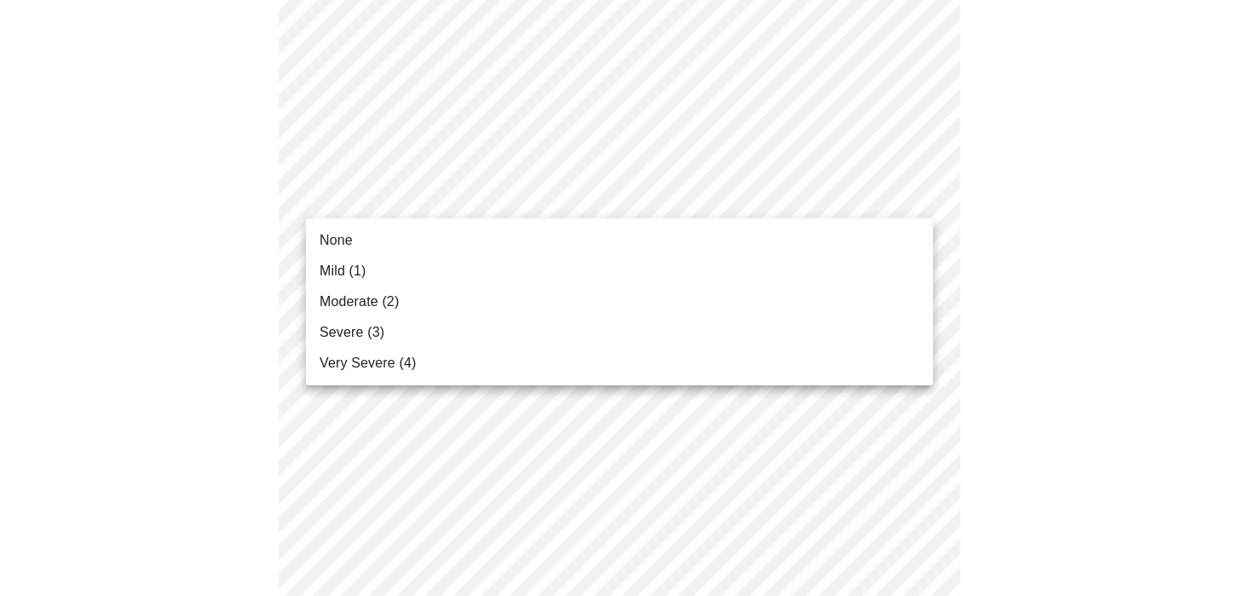
click at [423, 194] on body "MyMenopauseRx Appointments Messaging Labs Uploads Medications Community Refer a…" at bounding box center [619, 132] width 1225 height 2123
click at [384, 236] on li "None" at bounding box center [619, 240] width 627 height 31
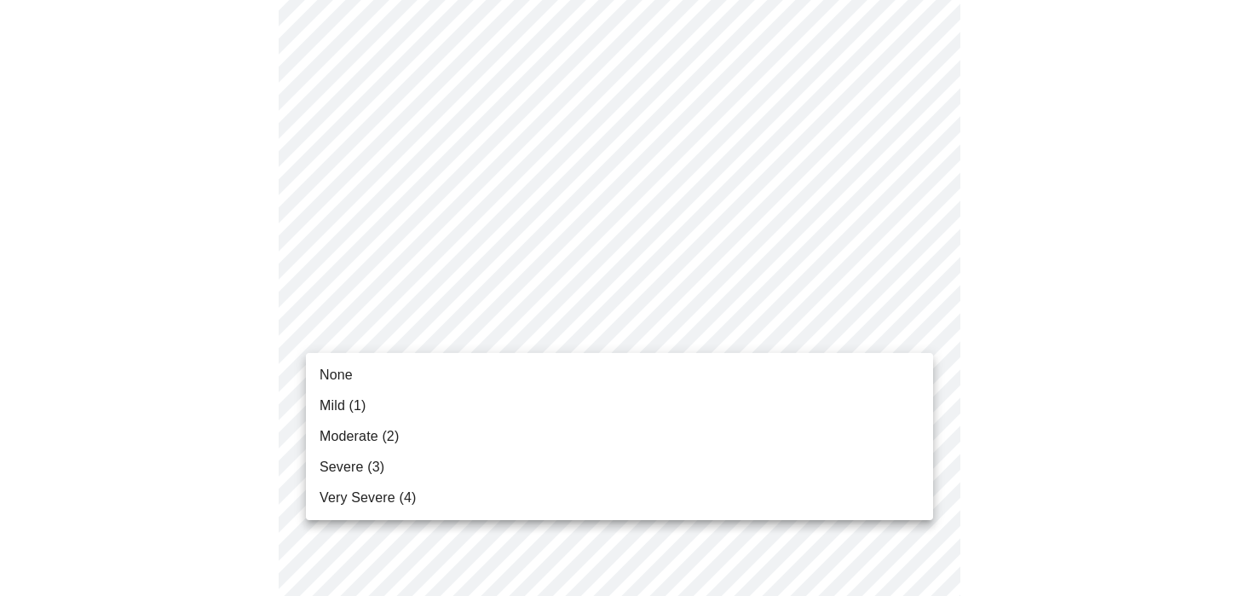
click at [401, 334] on body "MyMenopauseRx Appointments Messaging Labs Uploads Medications Community Refer a…" at bounding box center [619, 120] width 1225 height 2099
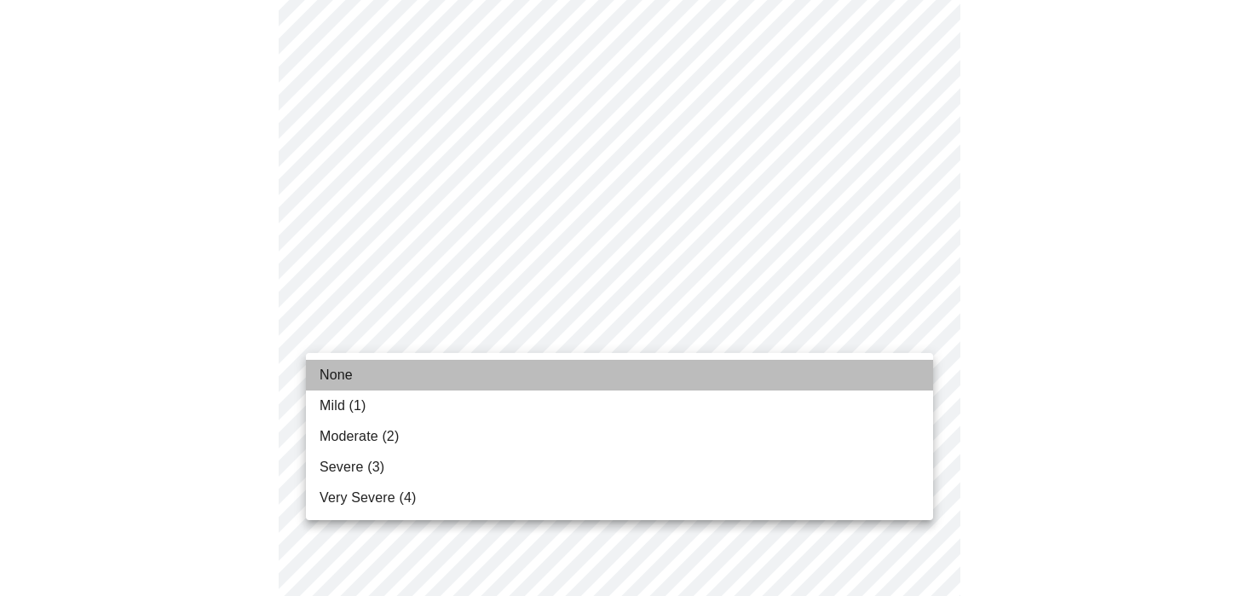
click at [342, 376] on span "None" at bounding box center [335, 375] width 33 height 20
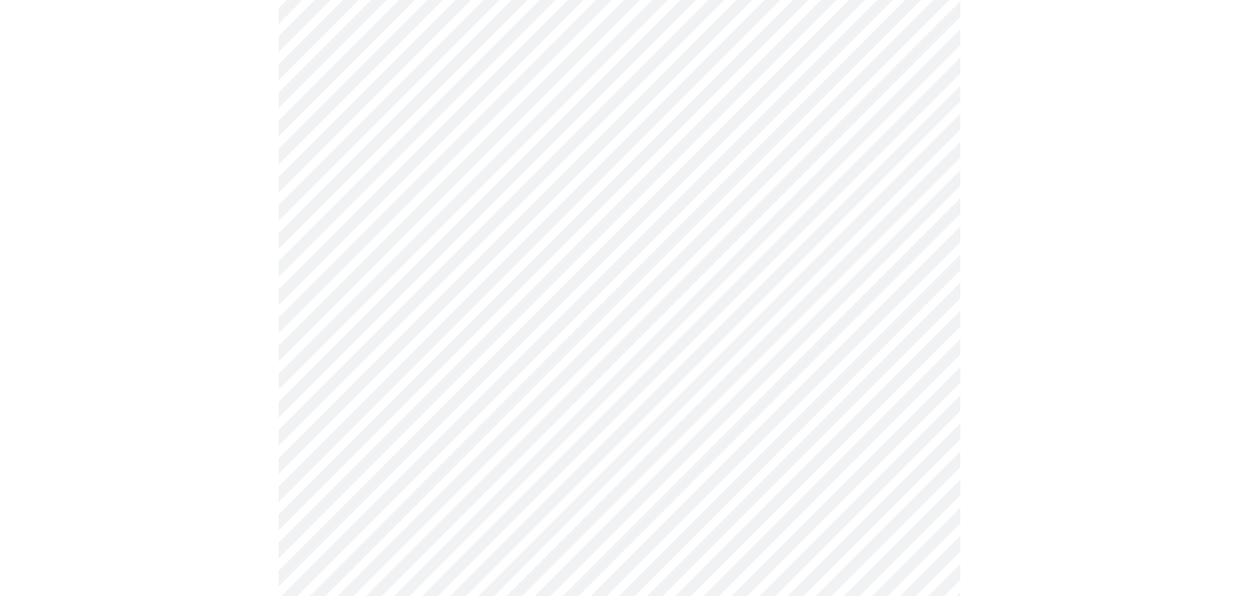
scroll to position [1137, 0]
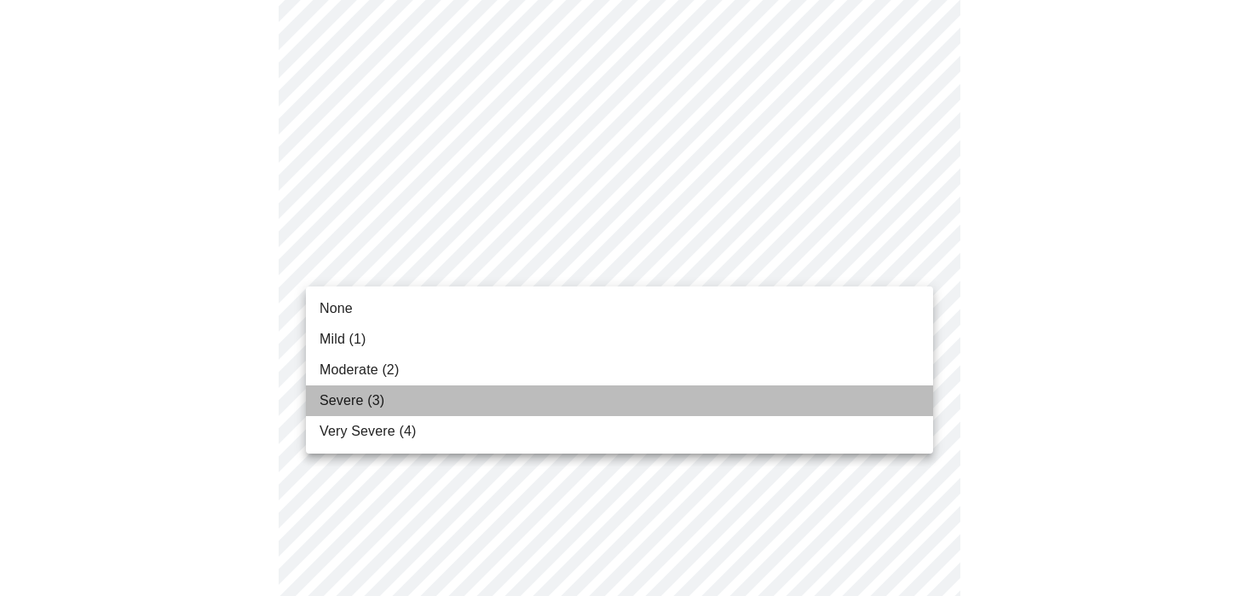
click at [355, 400] on span "Severe (3)" at bounding box center [351, 400] width 65 height 20
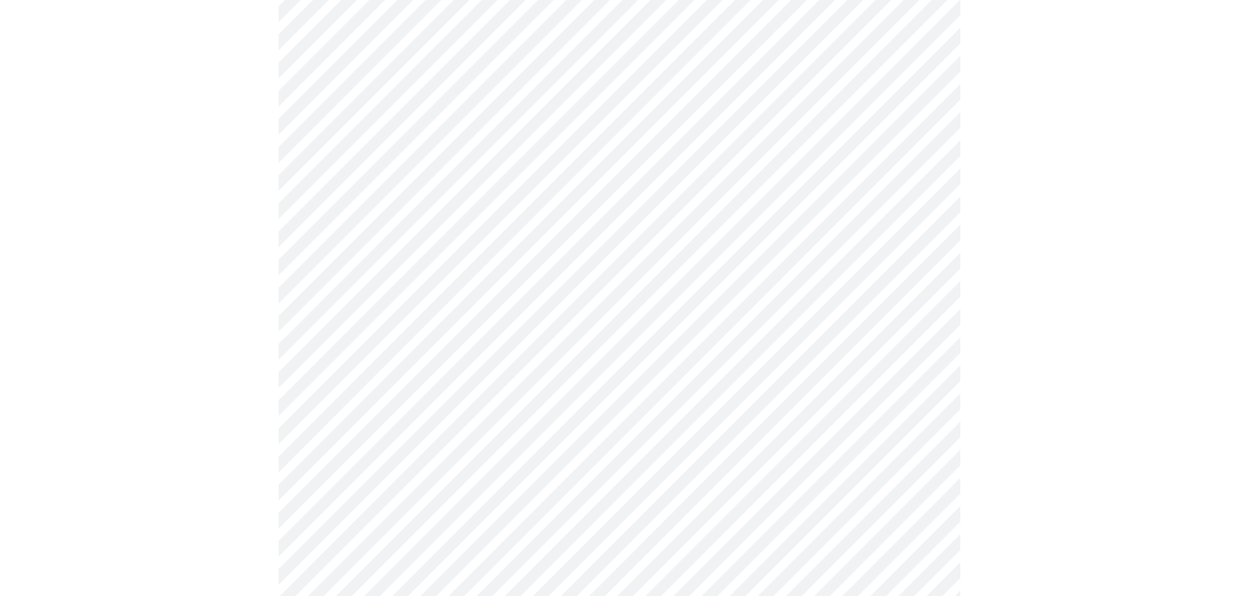
scroll to position [1283, 0]
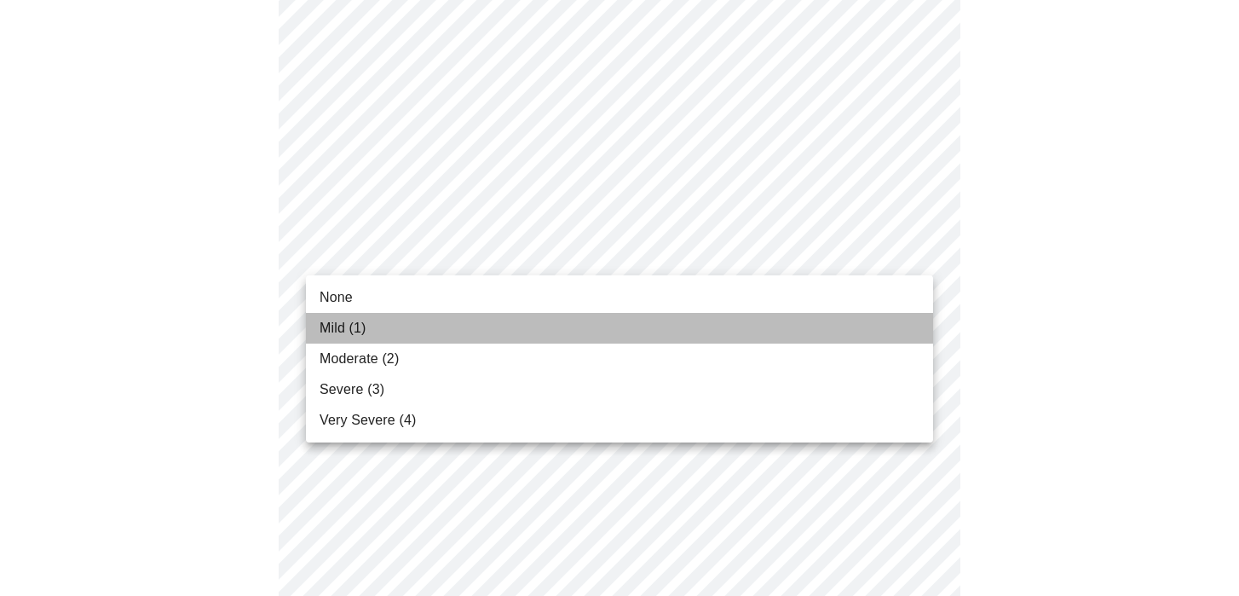
click at [359, 325] on span "Mild (1)" at bounding box center [342, 328] width 47 height 20
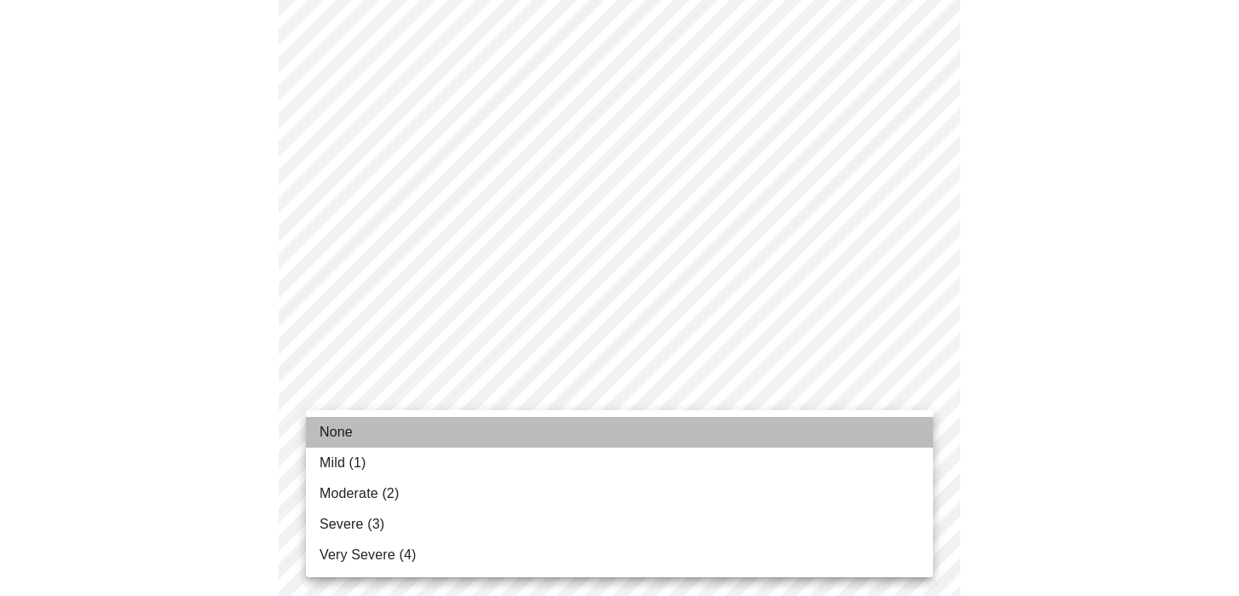
click at [367, 423] on li "None" at bounding box center [619, 432] width 627 height 31
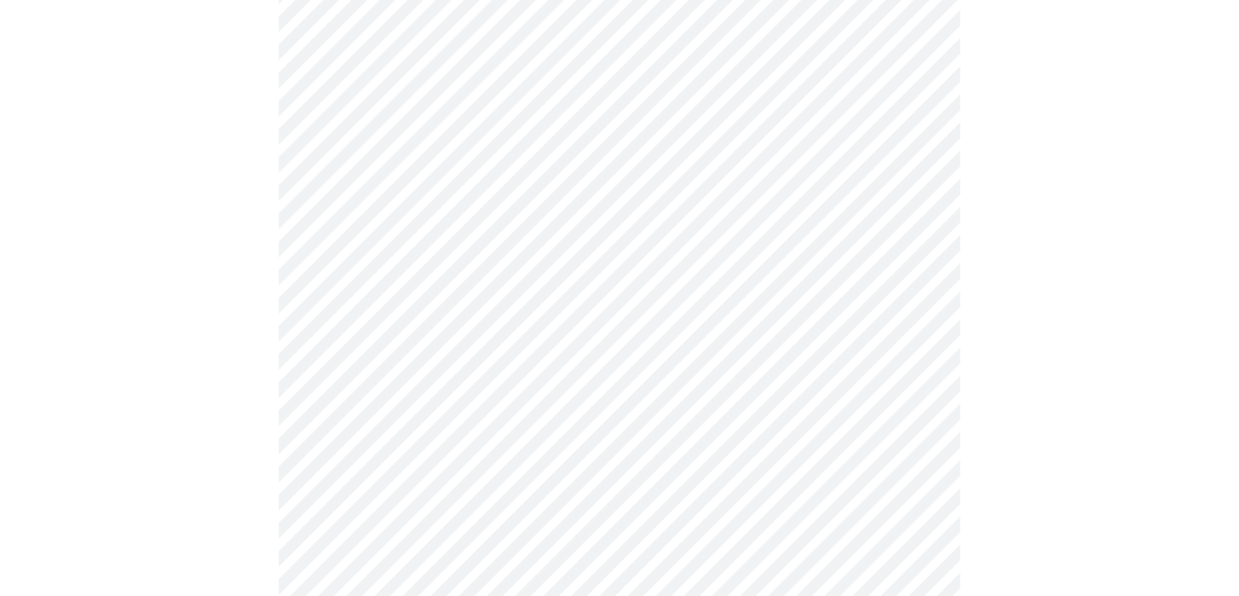
scroll to position [814, 0]
click at [462, 224] on body "MyMenopauseRx Appointments Messaging Labs Uploads Medications Community Refer a…" at bounding box center [619, 33] width 1225 height 1682
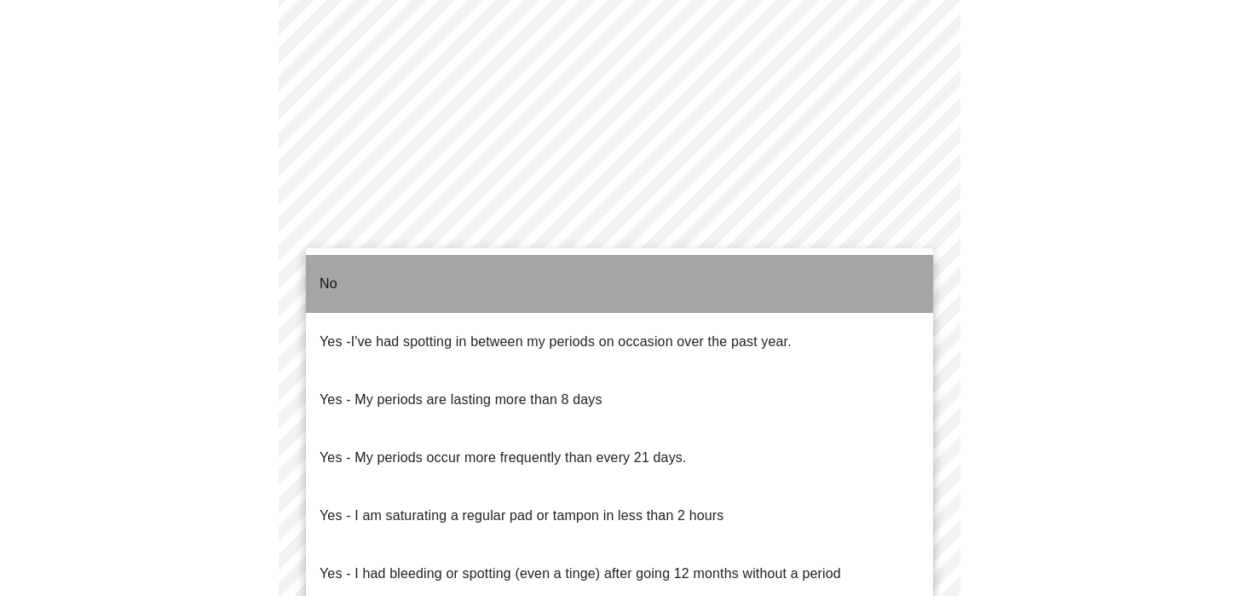
click at [339, 266] on li "No" at bounding box center [619, 284] width 627 height 58
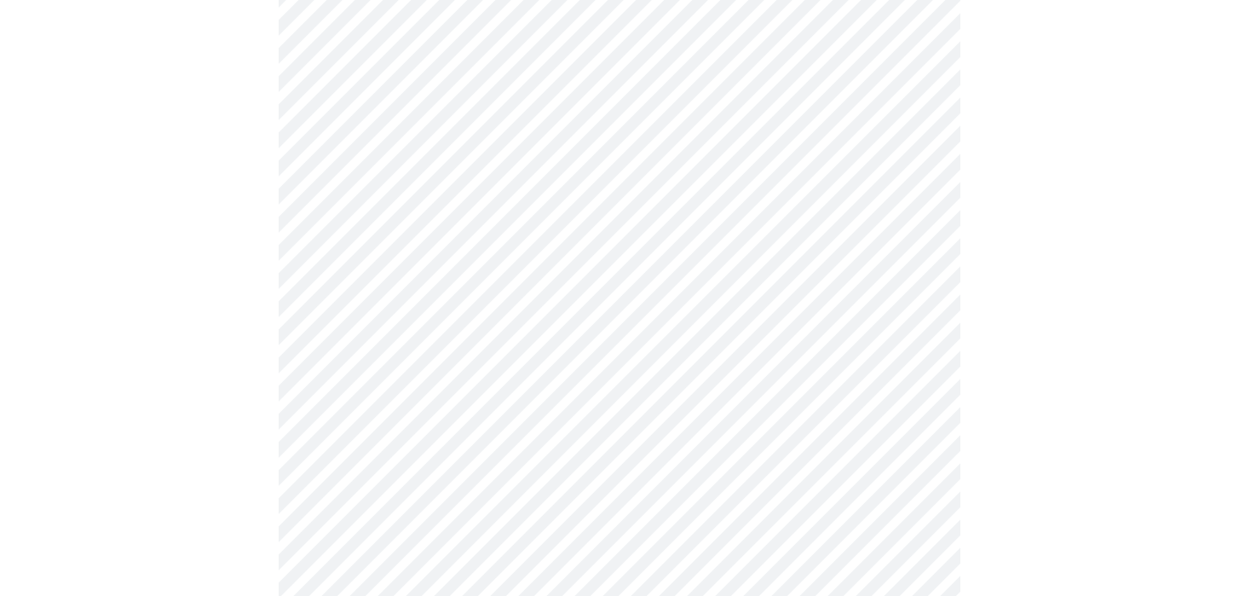
click at [361, 349] on body "MyMenopauseRx Appointments Messaging Labs Uploads Medications Community Refer a…" at bounding box center [619, 28] width 1225 height 1672
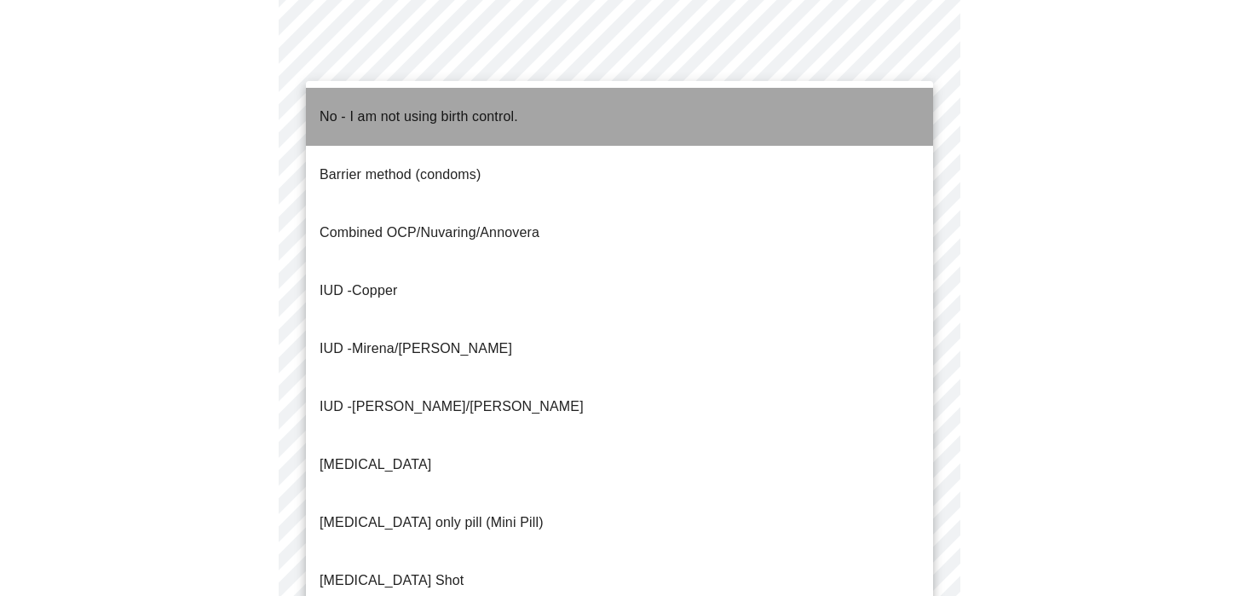
click at [360, 106] on p "No - I am not using birth control." at bounding box center [418, 116] width 199 height 20
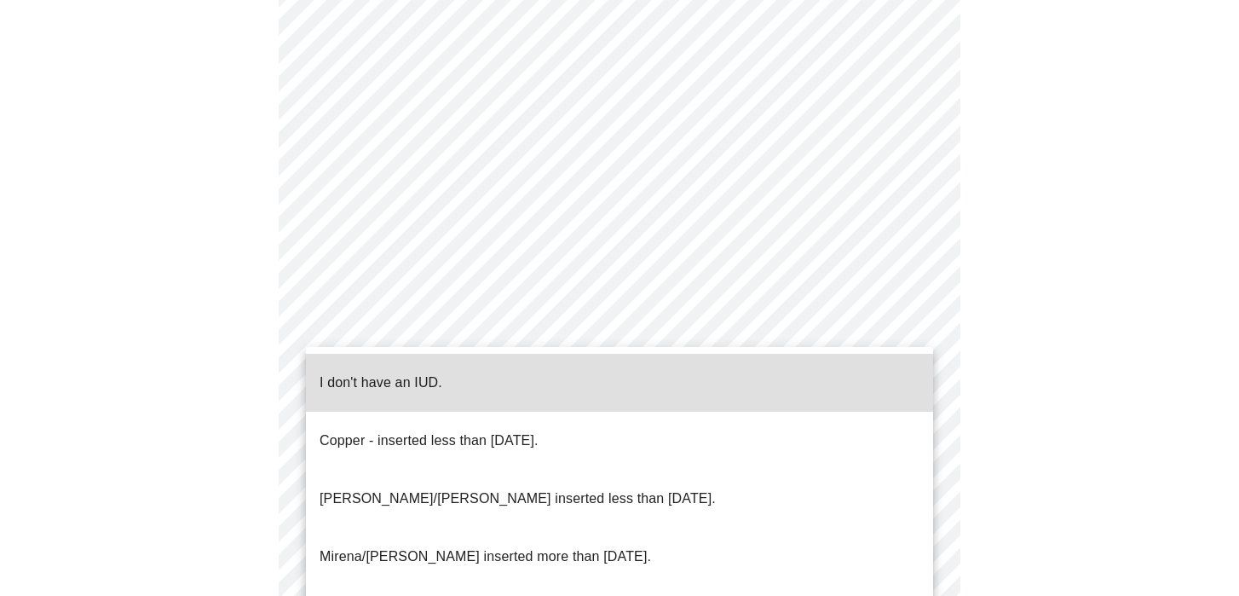
click at [390, 471] on body "MyMenopauseRx Appointments Messaging Labs Uploads Medications Community Refer a…" at bounding box center [619, 22] width 1225 height 1661
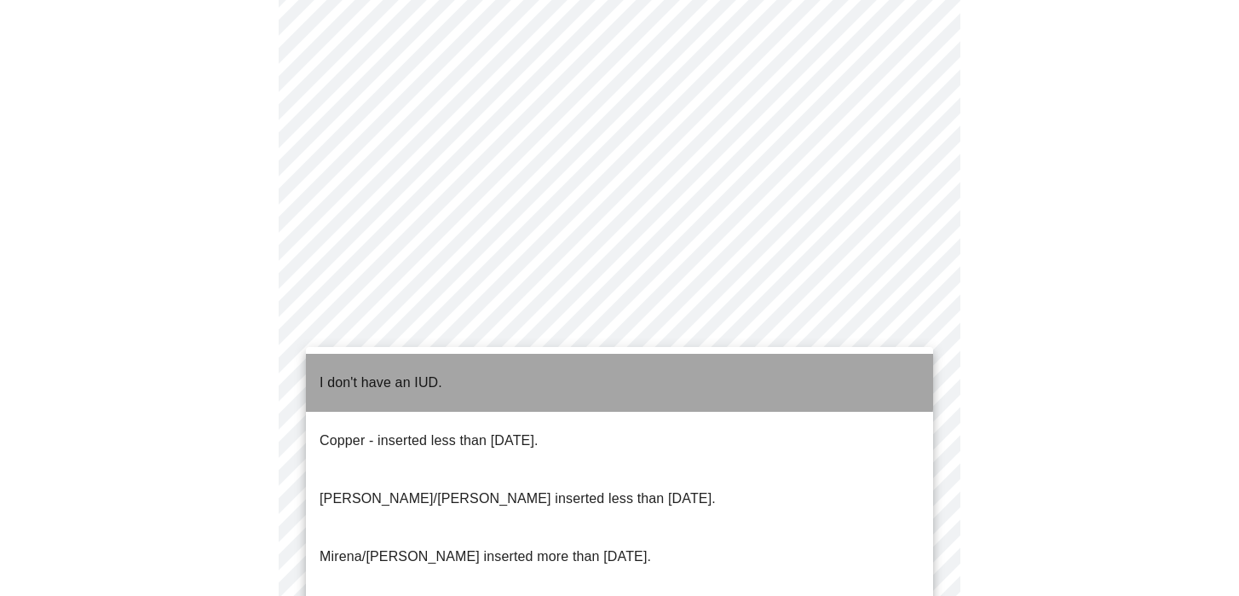
click at [383, 372] on p "I don't have an IUD." at bounding box center [380, 382] width 123 height 20
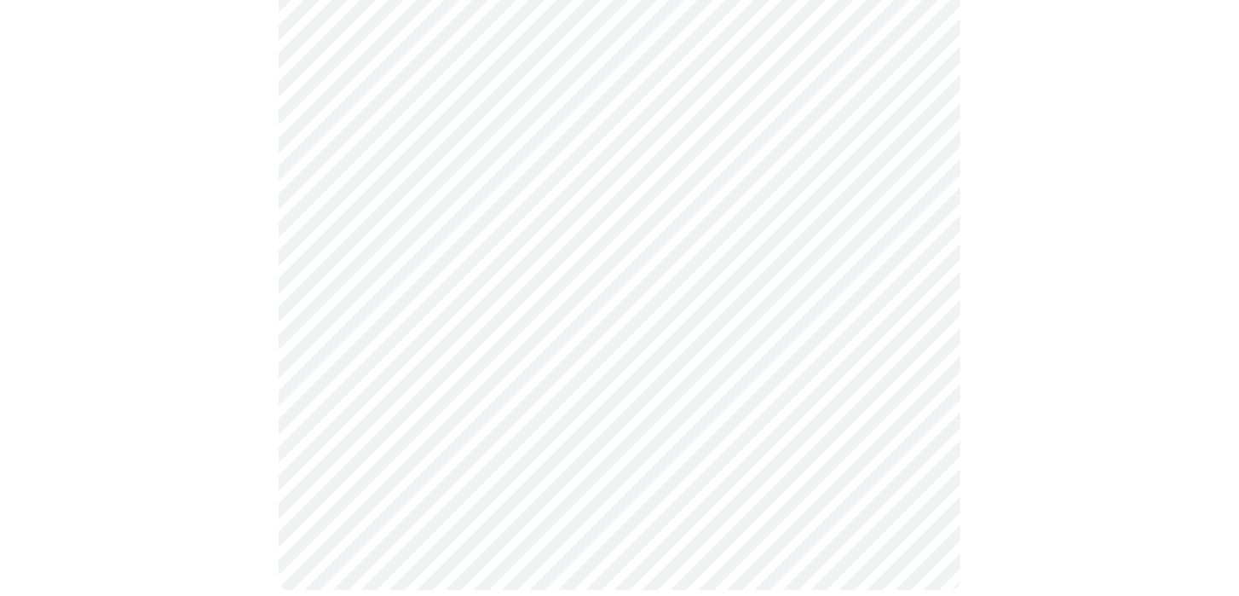
scroll to position [1056, 0]
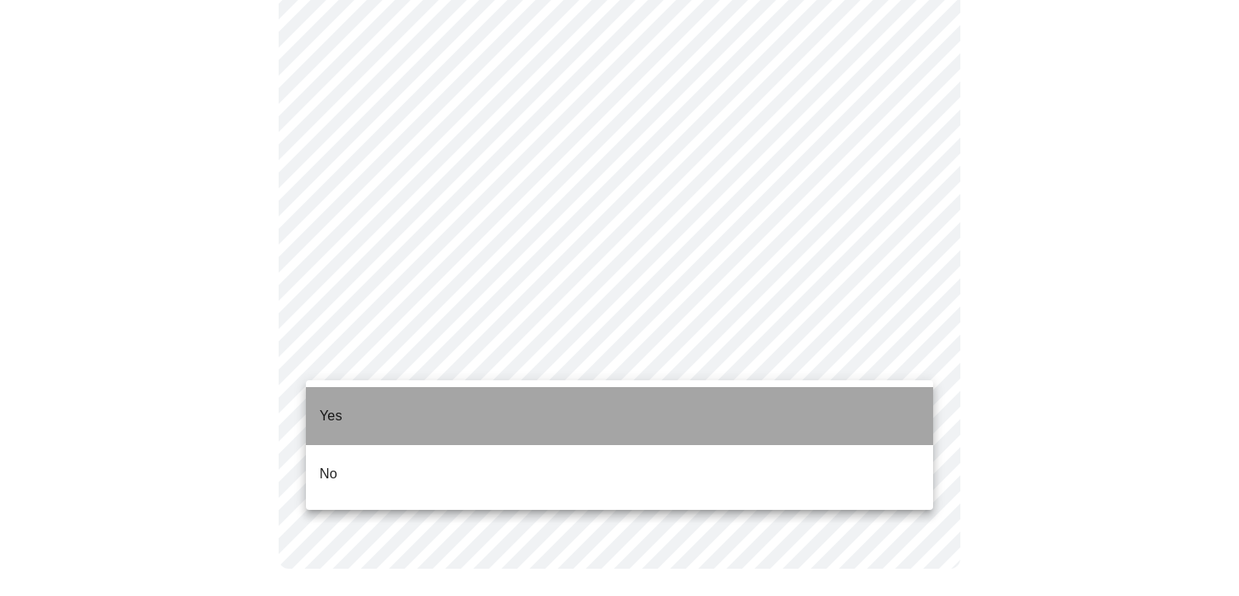
click at [333, 406] on p "Yes" at bounding box center [330, 416] width 23 height 20
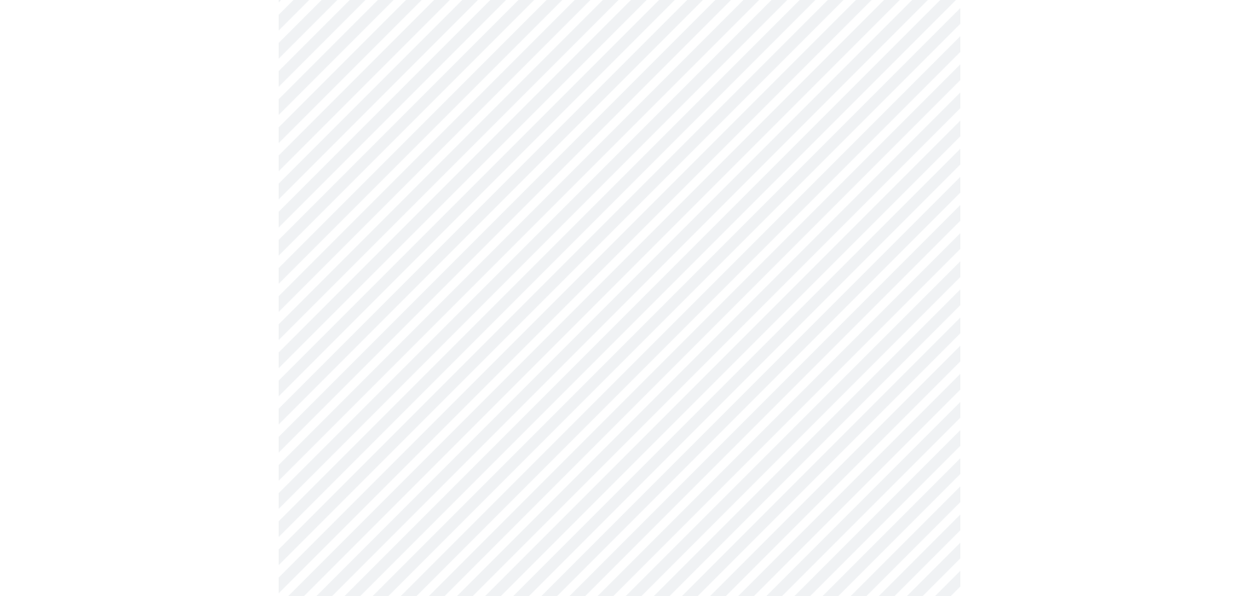
scroll to position [258, 0]
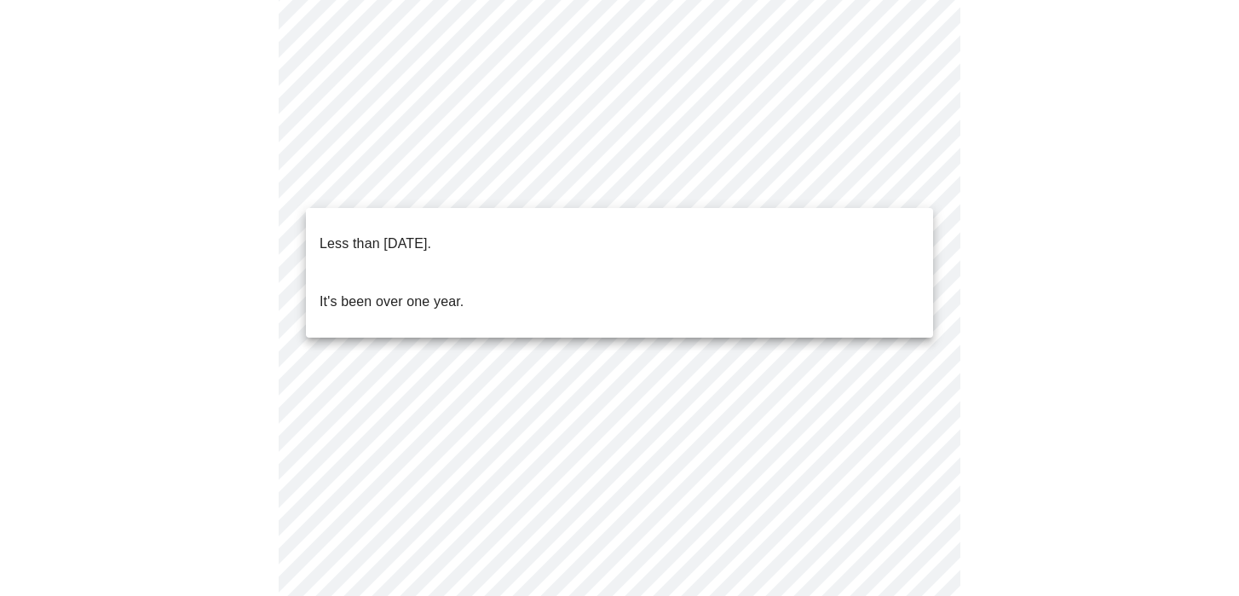
click at [325, 179] on body "MyMenopauseRx Appointments Messaging Labs Uploads Medications Community Refer a…" at bounding box center [619, 439] width 1225 height 1380
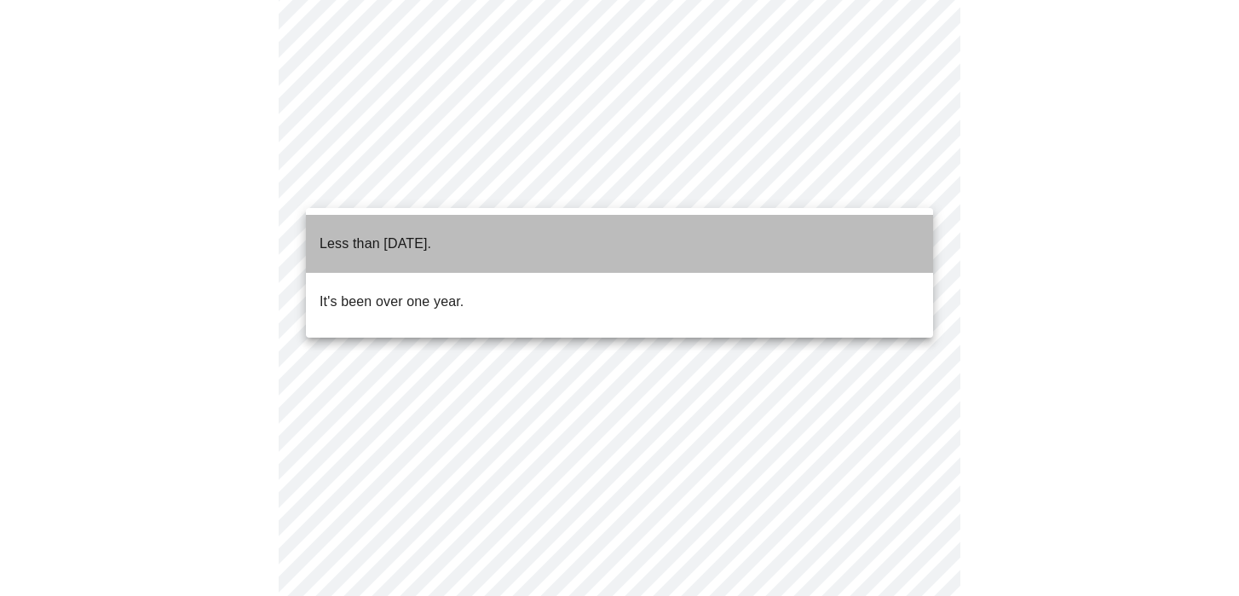
click at [354, 233] on p "Less than one year ago." at bounding box center [375, 243] width 112 height 20
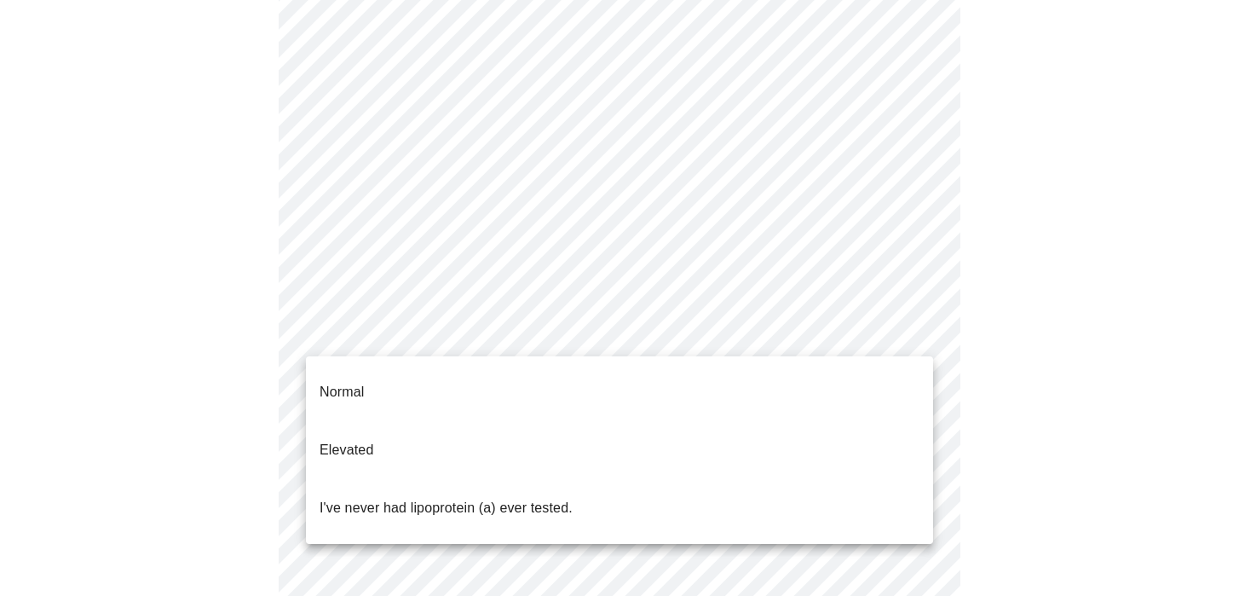
click at [383, 334] on body "MyMenopauseRx Appointments Messaging Labs Uploads Medications Community Refer a…" at bounding box center [619, 434] width 1225 height 1370
click at [359, 440] on p "Elevated" at bounding box center [346, 450] width 54 height 20
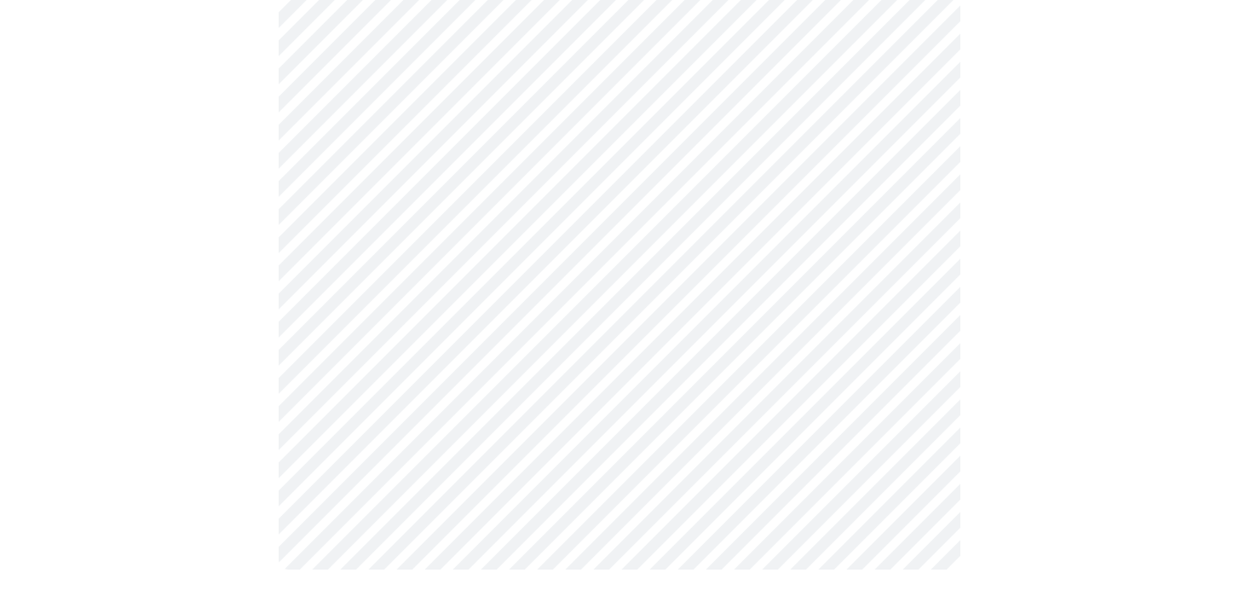
scroll to position [0, 0]
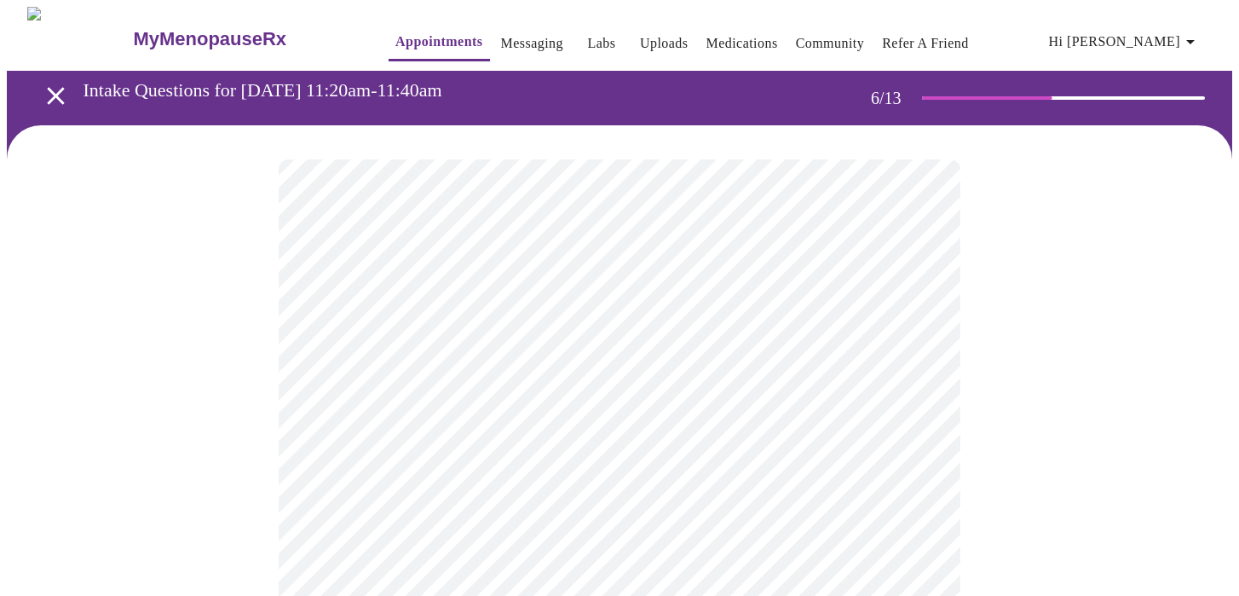
click at [365, 496] on body "MyMenopauseRx Appointments Messaging Labs Uploads Medications Community Refer a…" at bounding box center [619, 462] width 1225 height 910
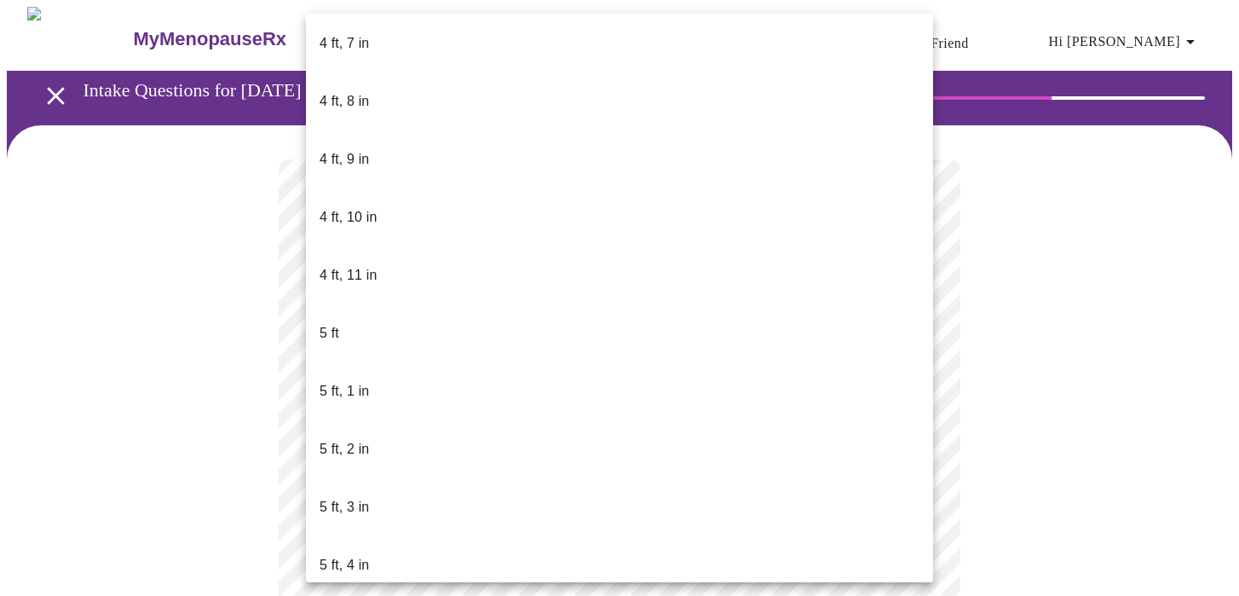
scroll to position [1108, 0]
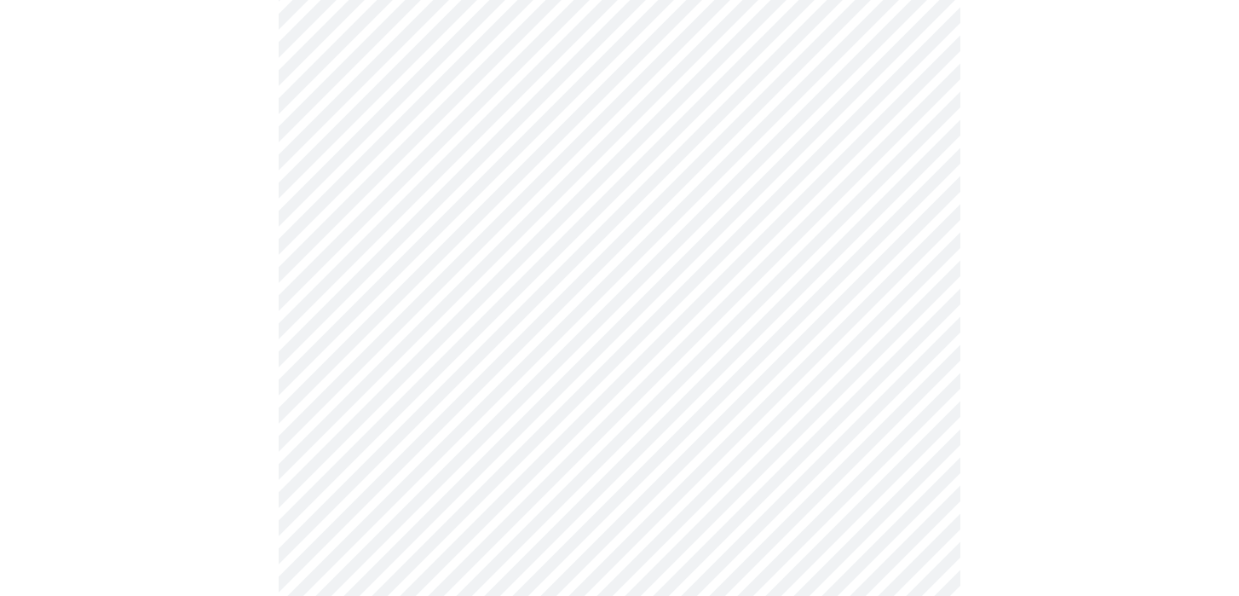
scroll to position [4502, 0]
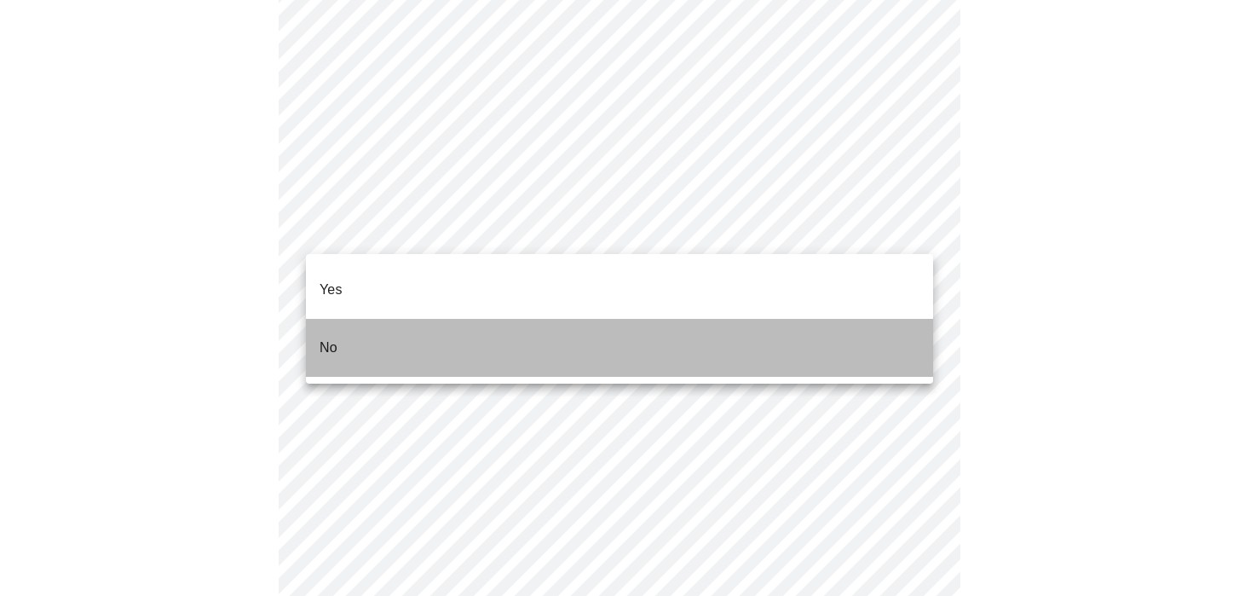
click at [348, 321] on li "No" at bounding box center [619, 348] width 627 height 58
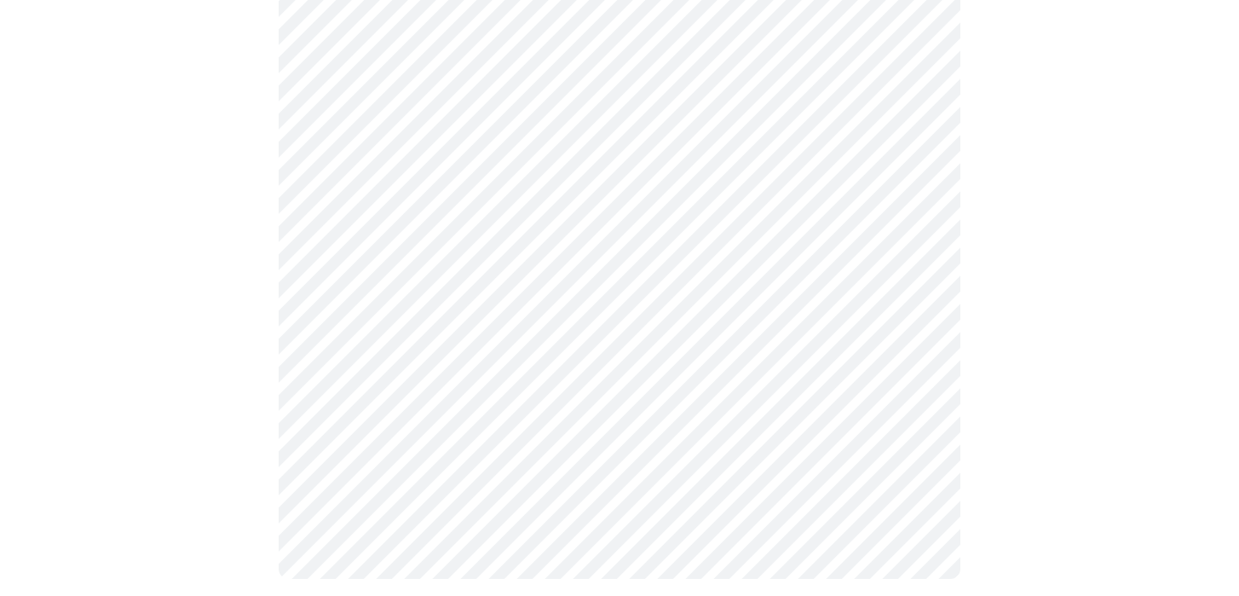
scroll to position [1068, 0]
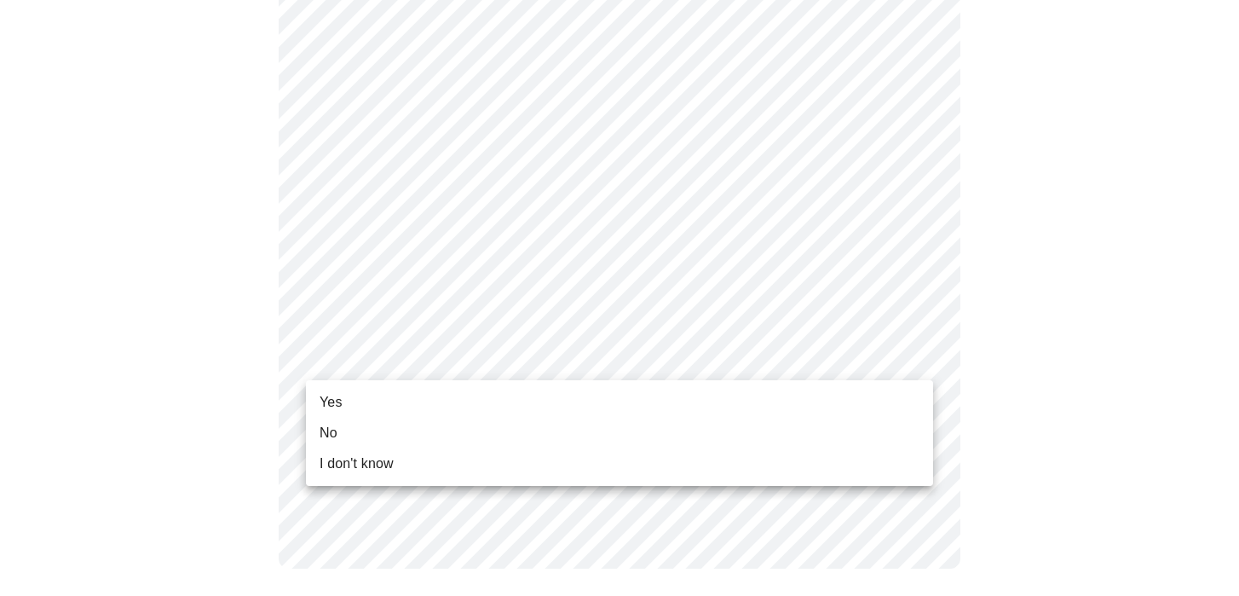
click at [365, 394] on li "Yes" at bounding box center [619, 402] width 627 height 31
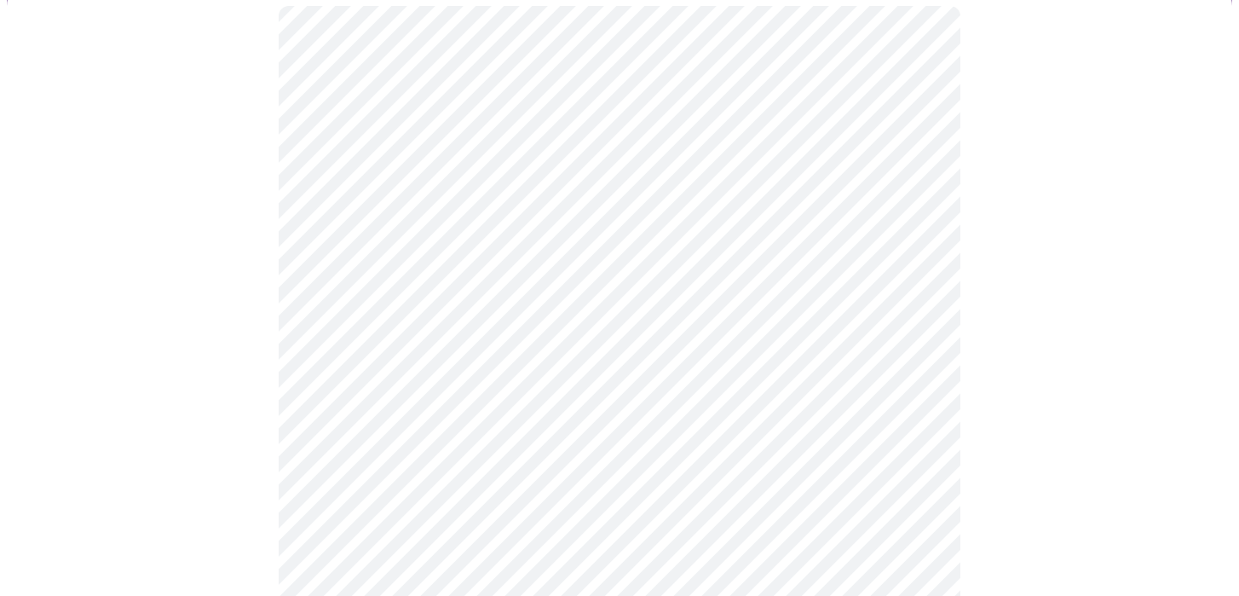
scroll to position [161, 0]
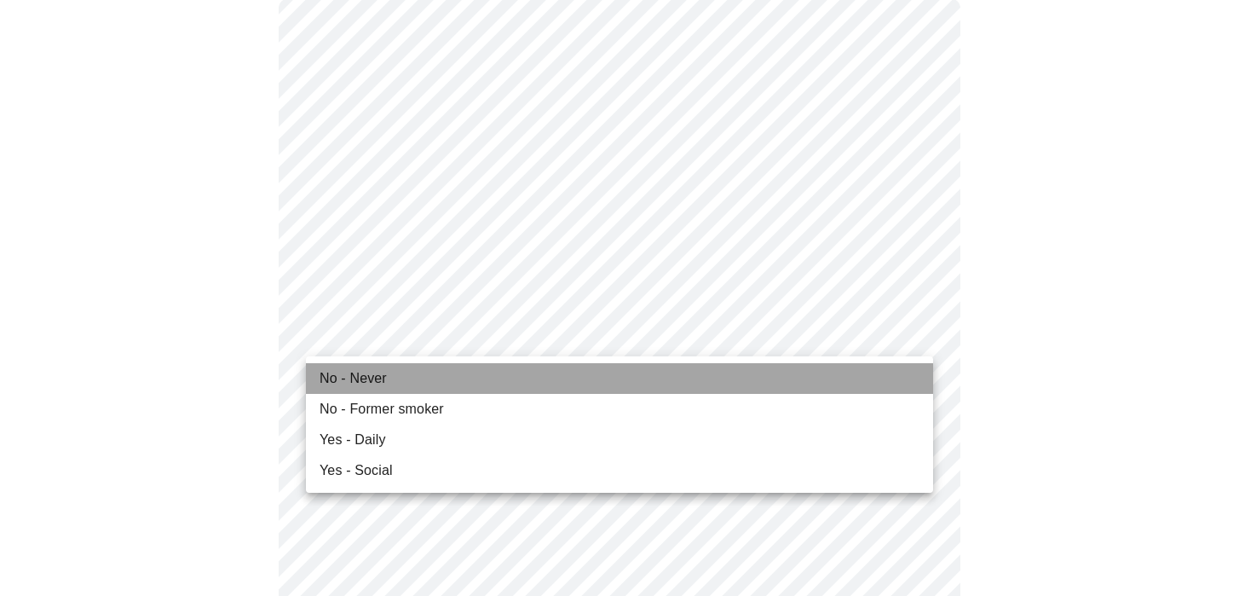
click at [354, 377] on span "No - Never" at bounding box center [352, 378] width 67 height 20
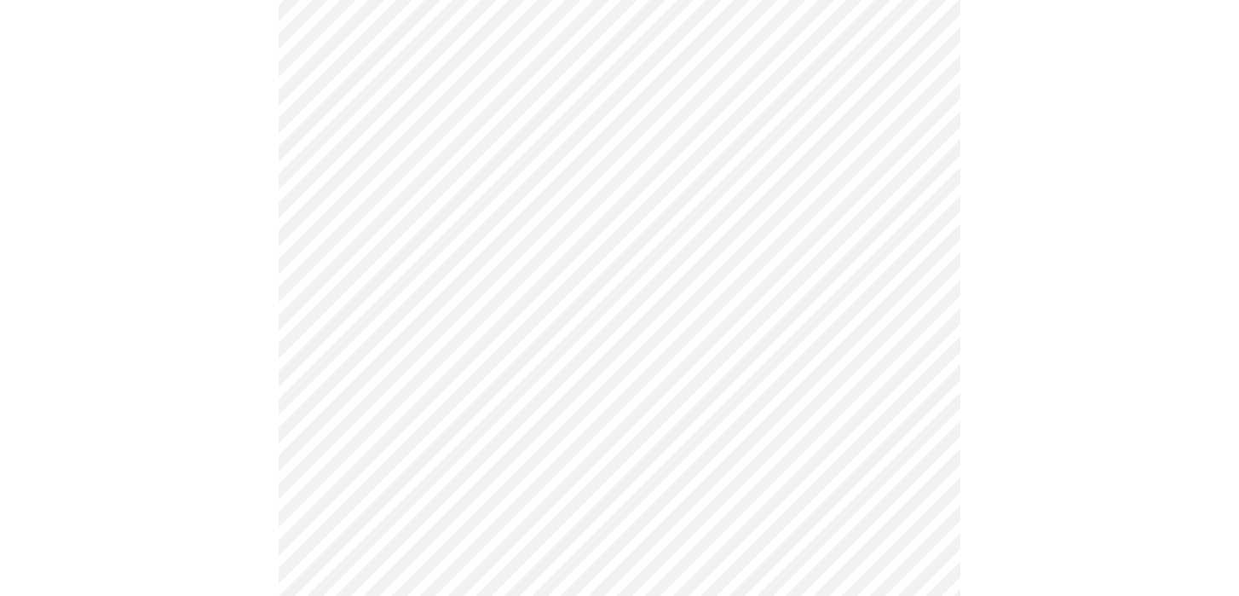
scroll to position [1481, 0]
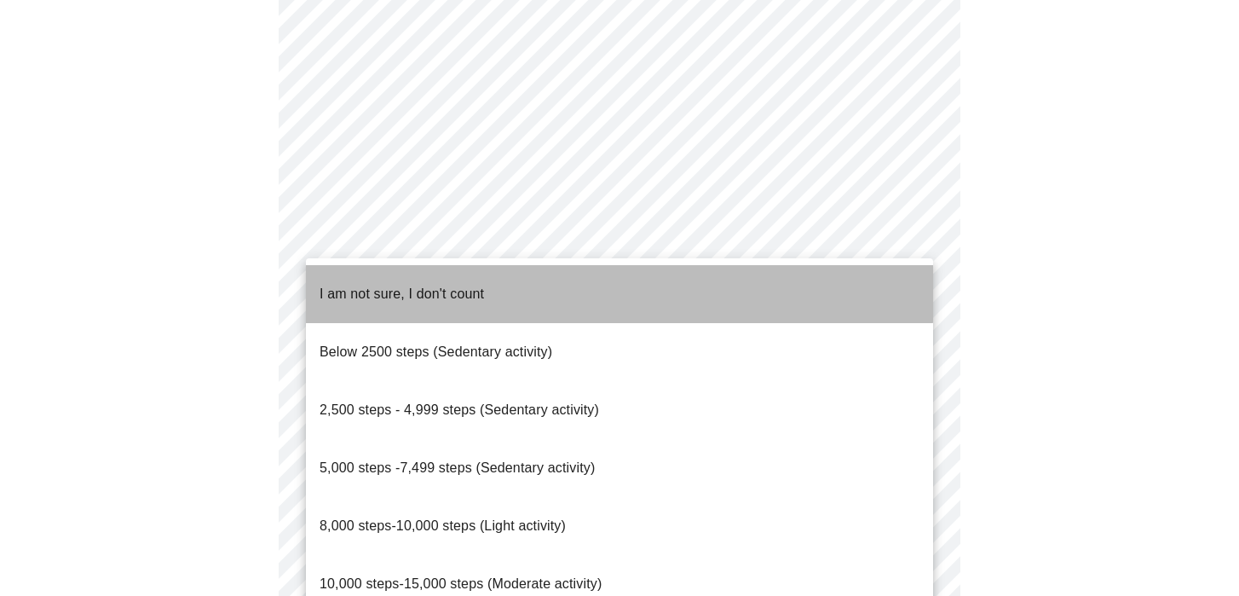
click at [383, 286] on span "I am not sure, I don't count" at bounding box center [401, 293] width 164 height 14
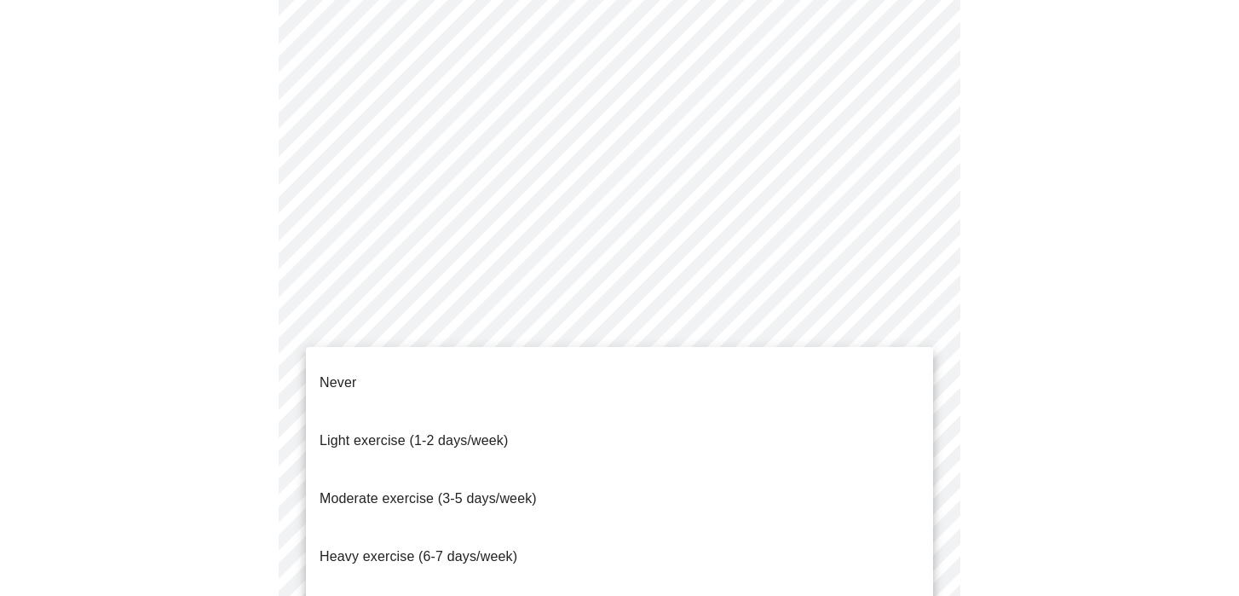
click at [372, 491] on span "Moderate exercise (3-5 days/week)" at bounding box center [427, 498] width 217 height 14
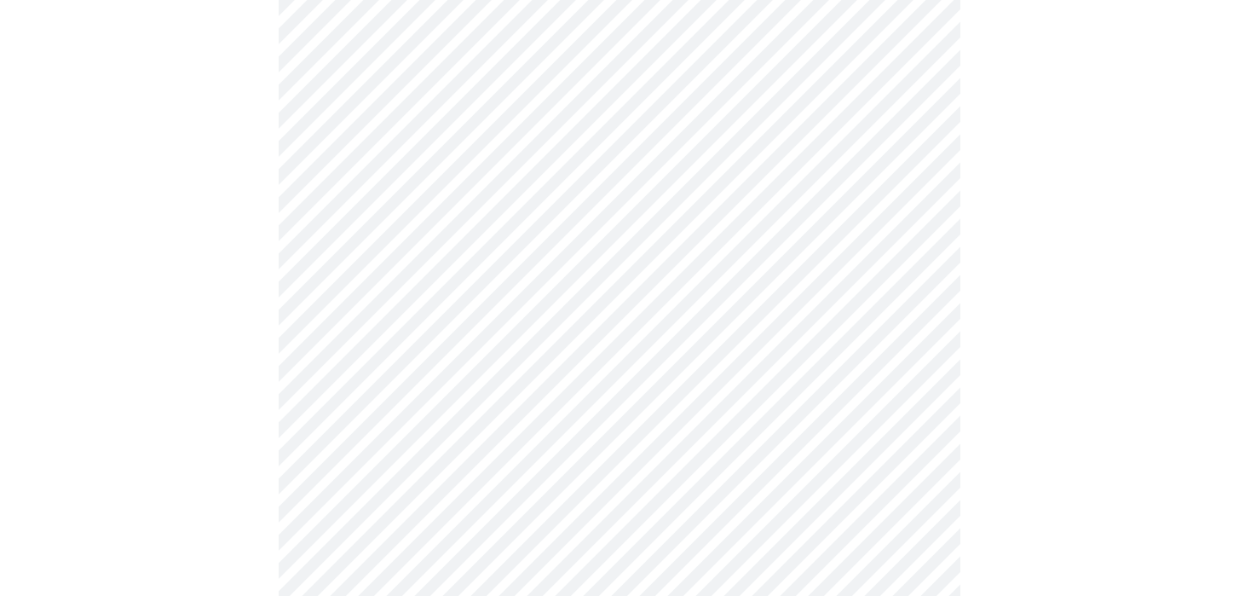
scroll to position [1616, 0]
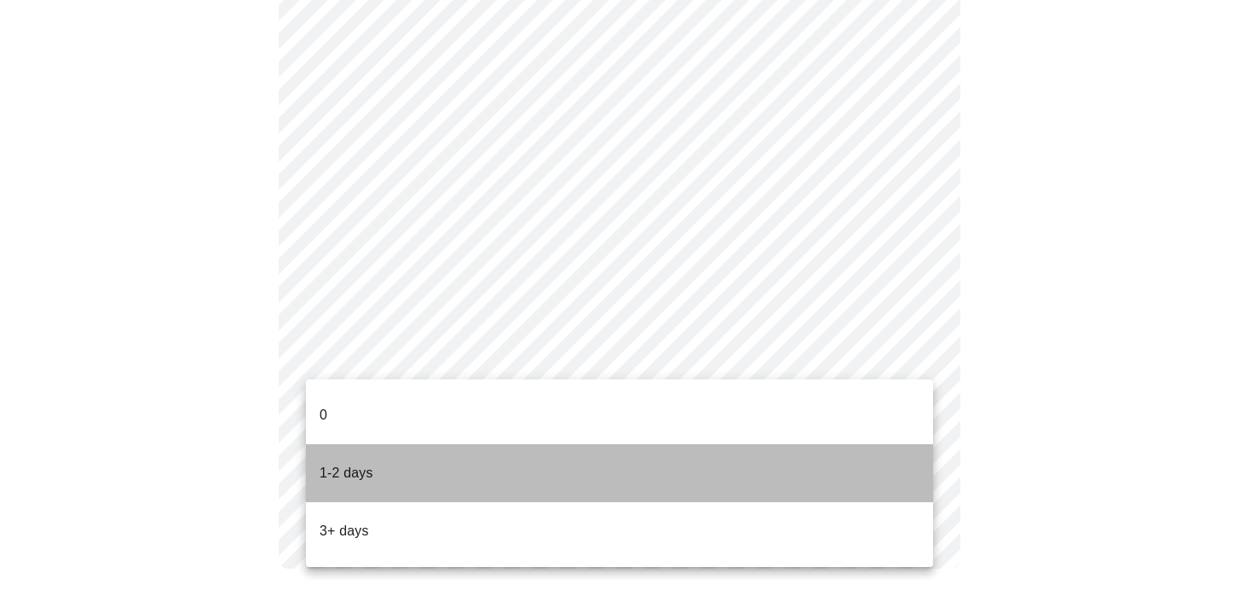
click at [332, 463] on p "1-2 days" at bounding box center [346, 473] width 54 height 20
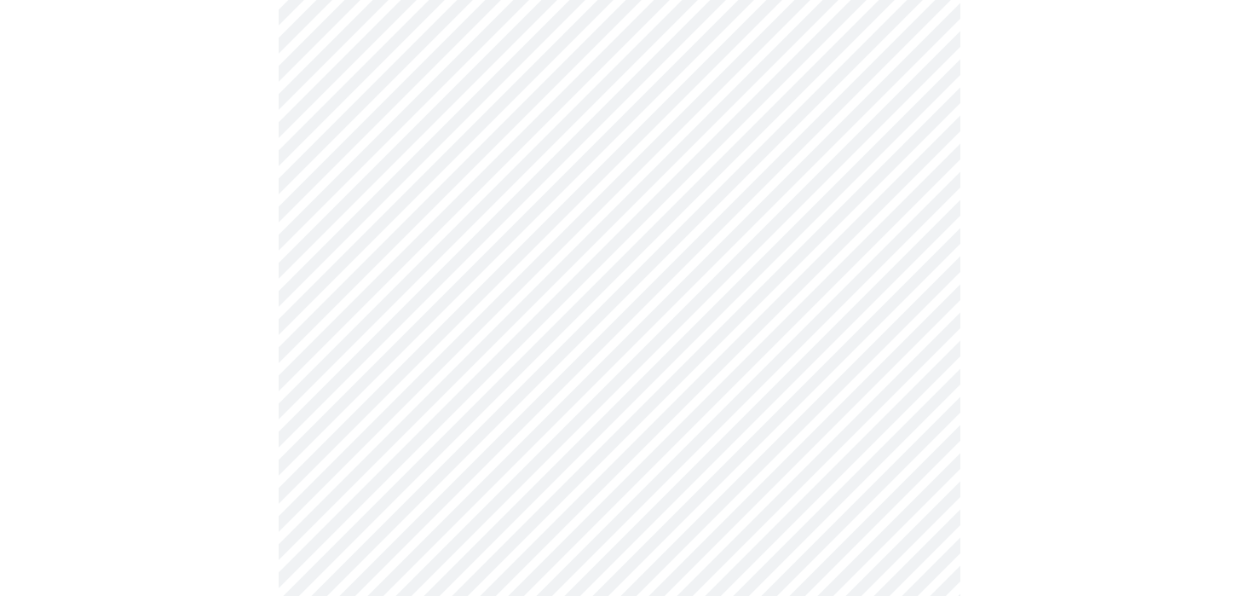
scroll to position [337, 0]
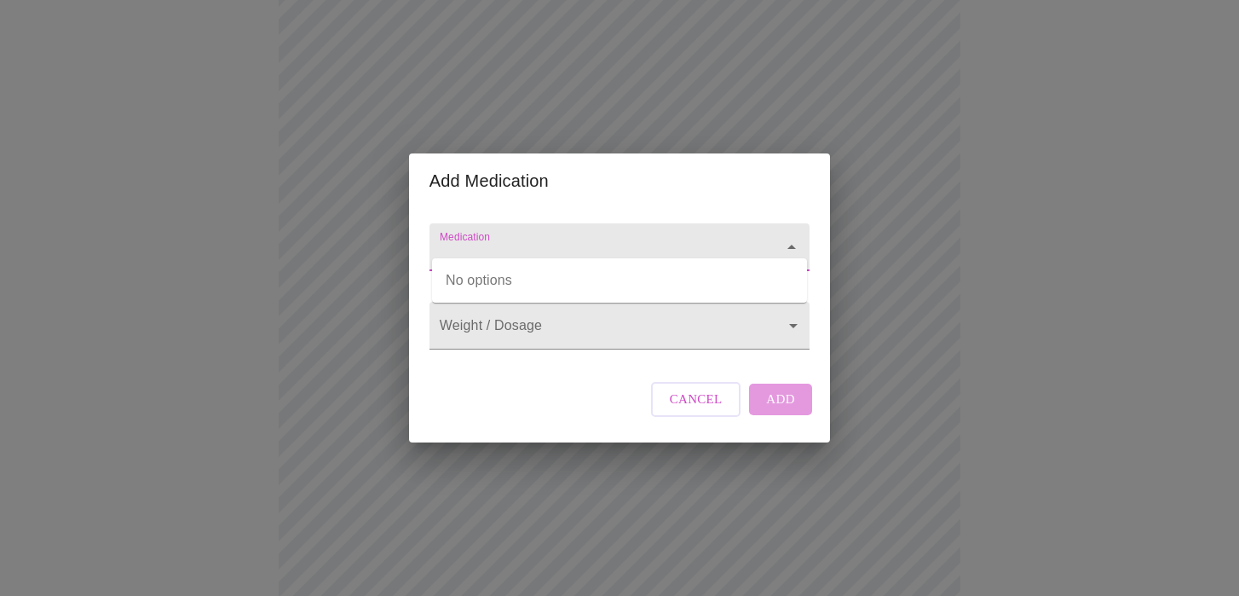
click at [478, 239] on input "Medication" at bounding box center [595, 255] width 318 height 32
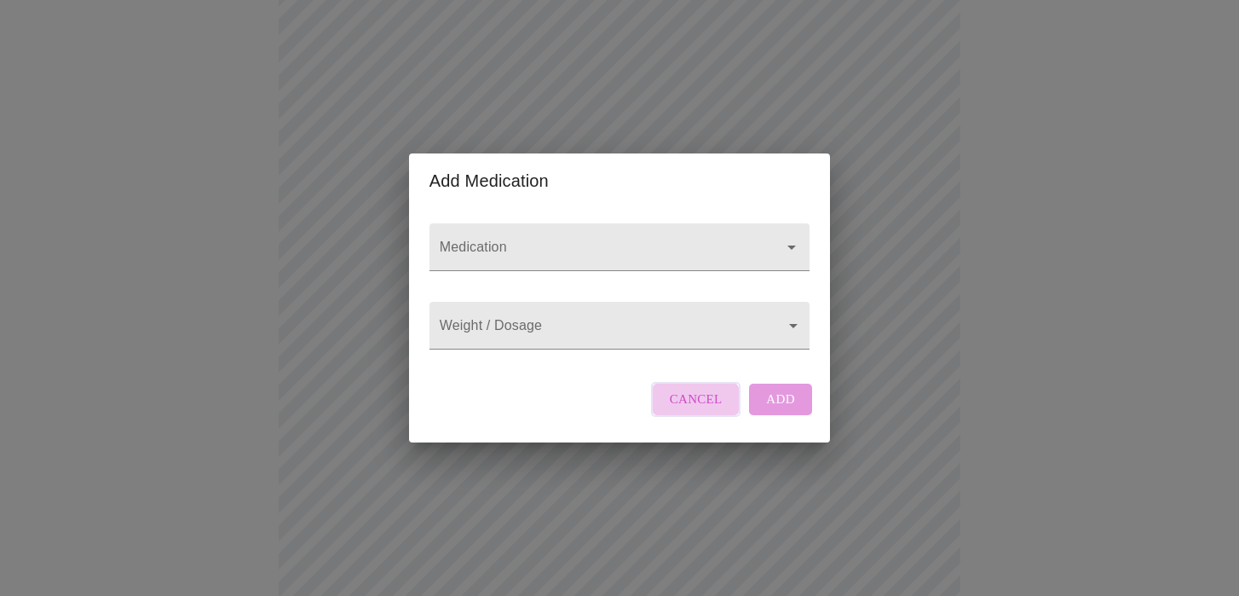
click at [695, 410] on span "Cancel" at bounding box center [696, 399] width 53 height 22
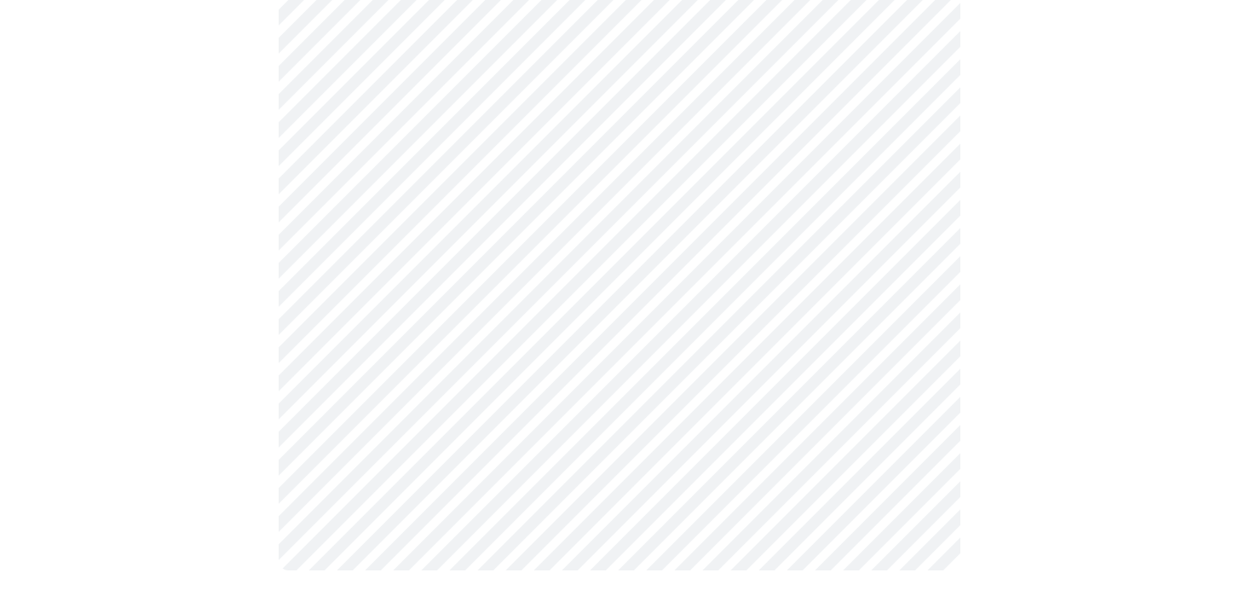
scroll to position [686, 0]
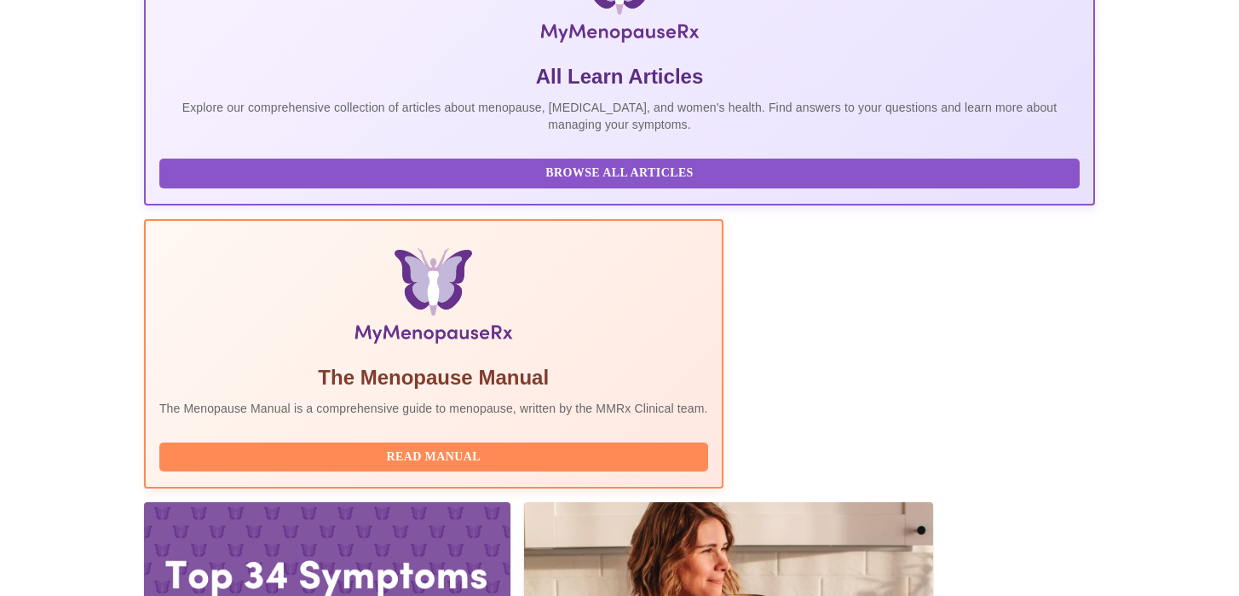
scroll to position [425, 0]
